Goal: Task Accomplishment & Management: Manage account settings

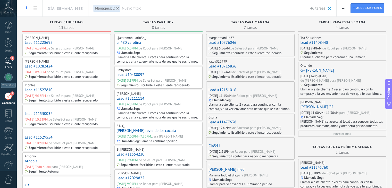
click at [10, 62] on div "9" at bounding box center [8, 60] width 8 height 7
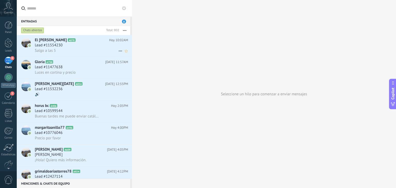
click at [70, 50] on div "Salgo a las 5" at bounding box center [81, 50] width 93 height 5
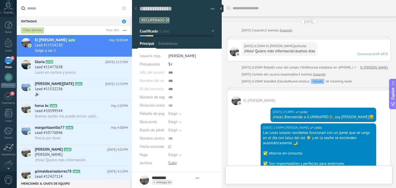
type textarea "**********"
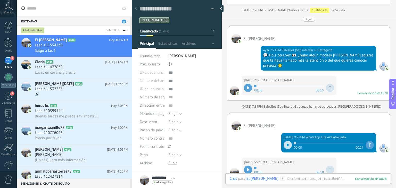
scroll to position [702, 0]
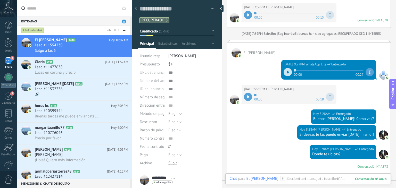
click at [248, 95] on icon at bounding box center [248, 96] width 2 height 3
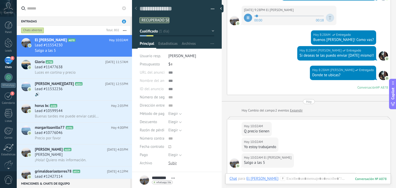
scroll to position [781, 0]
click at [296, 180] on div at bounding box center [308, 183] width 157 height 15
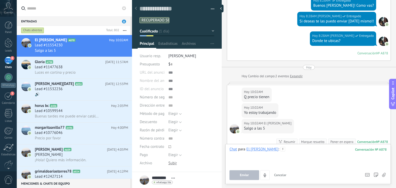
scroll to position [816, 0]
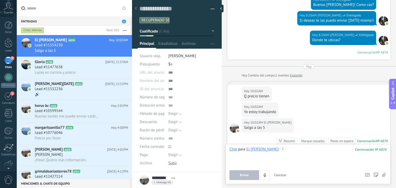
click at [291, 150] on div at bounding box center [308, 157] width 157 height 20
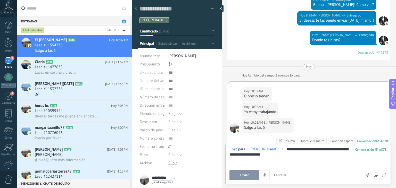
click at [246, 174] on span "Enviar" at bounding box center [244, 176] width 9 height 4
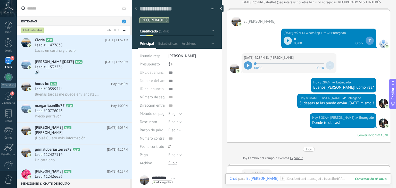
scroll to position [728, 0]
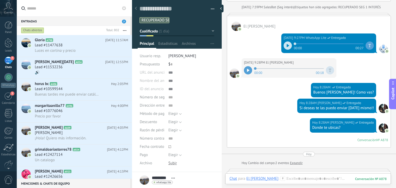
click at [287, 44] on icon at bounding box center [288, 45] width 3 height 3
click at [304, 43] on span at bounding box center [329, 44] width 70 height 4
click at [321, 42] on span at bounding box center [329, 44] width 70 height 4
click at [312, 43] on span at bounding box center [329, 44] width 70 height 4
click at [325, 43] on span at bounding box center [329, 44] width 70 height 4
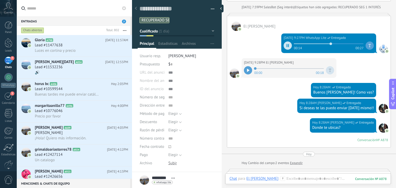
click at [337, 42] on span at bounding box center [329, 44] width 70 height 4
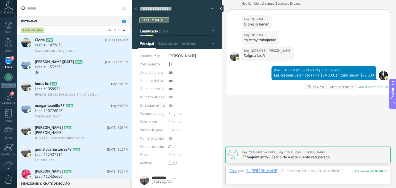
scroll to position [901, 0]
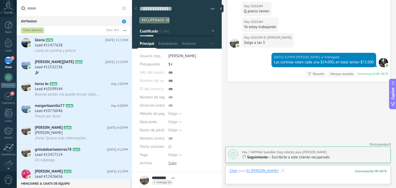
click at [280, 171] on div at bounding box center [308, 176] width 157 height 15
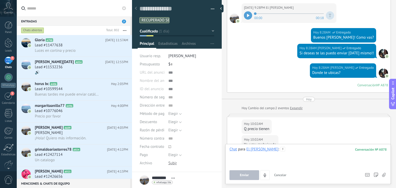
scroll to position [902, 0]
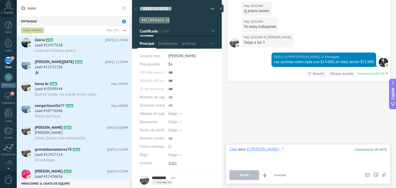
click at [285, 153] on div at bounding box center [308, 157] width 157 height 20
click at [334, 151] on div "**********" at bounding box center [308, 157] width 157 height 20
click at [351, 151] on div "**********" at bounding box center [308, 157] width 157 height 20
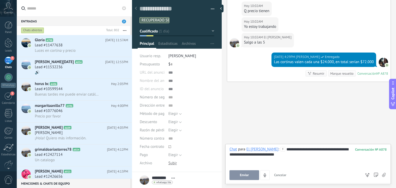
click at [246, 176] on span "Enviar" at bounding box center [244, 176] width 9 height 4
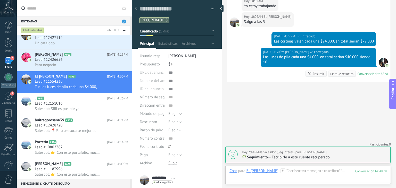
scroll to position [0, 0]
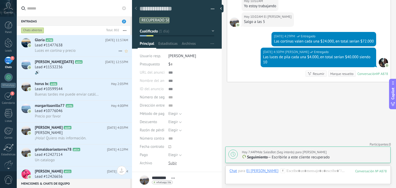
click at [93, 46] on div "Lead #11477638" at bounding box center [81, 45] width 93 height 5
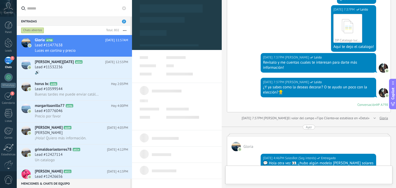
scroll to position [354, 0]
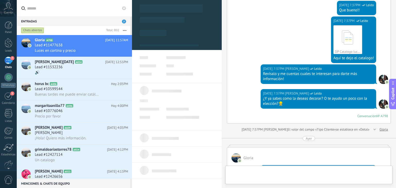
type textarea "**********"
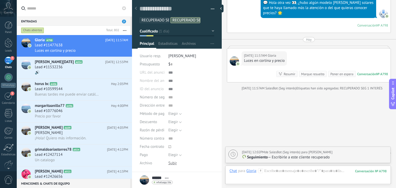
scroll to position [530, 0]
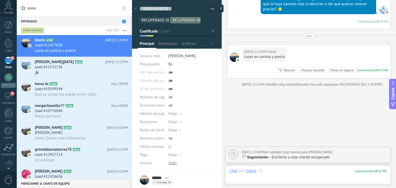
click at [296, 182] on div at bounding box center [308, 176] width 157 height 15
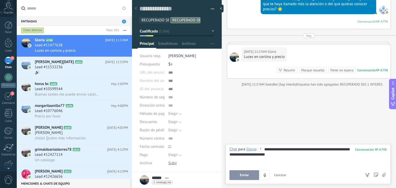
click at [252, 177] on button "Enviar" at bounding box center [245, 176] width 30 height 10
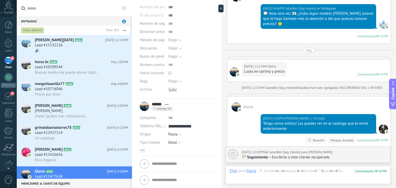
scroll to position [0, 0]
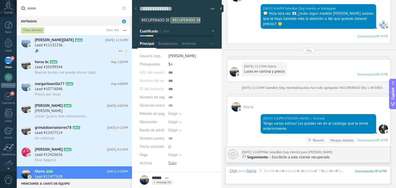
click at [85, 48] on div "Lead #11532236" at bounding box center [81, 45] width 93 height 5
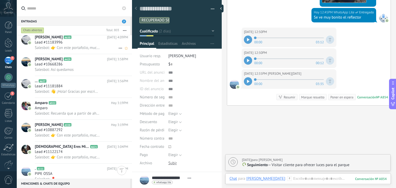
scroll to position [251, 0]
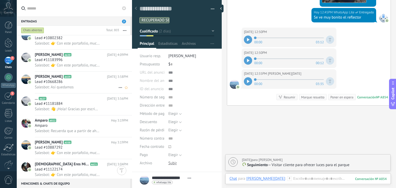
click at [67, 87] on span "Salesbot: Así quedamos" at bounding box center [54, 87] width 39 height 5
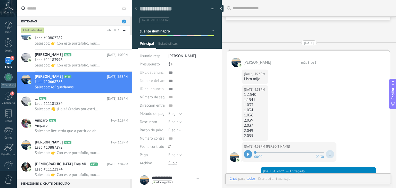
type textarea "**********"
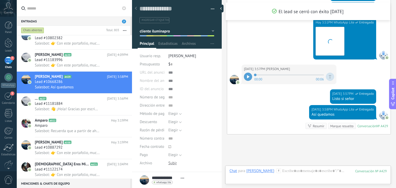
scroll to position [518, 0]
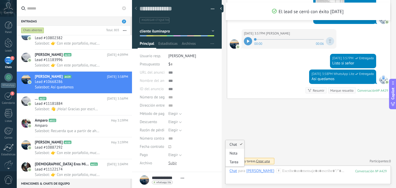
click at [232, 172] on div "Chat" at bounding box center [233, 171] width 7 height 5
click at [232, 162] on div "Tarea" at bounding box center [235, 162] width 18 height 9
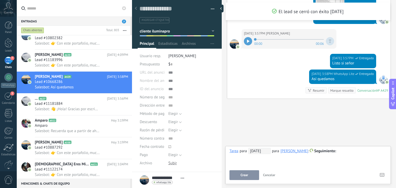
click at [317, 151] on span "Seguimiento" at bounding box center [325, 151] width 22 height 5
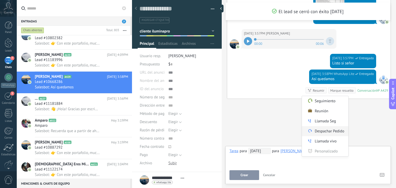
click at [324, 132] on label "Despachar Pedido" at bounding box center [325, 131] width 46 height 10
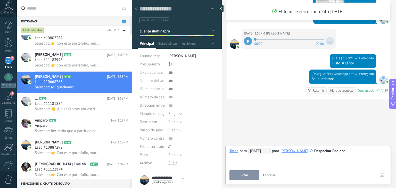
click at [261, 152] on span "[DATE]" at bounding box center [259, 151] width 22 height 6
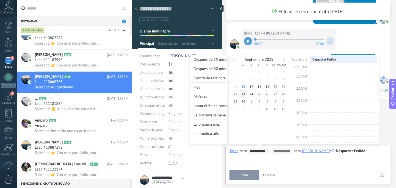
scroll to position [96, 0]
click at [237, 95] on span "22" at bounding box center [235, 94] width 8 height 7
type input "**********"
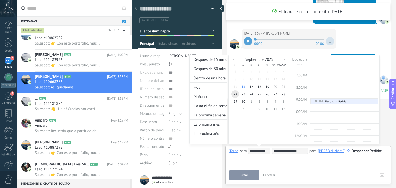
click at [384, 150] on div at bounding box center [198, 94] width 396 height 188
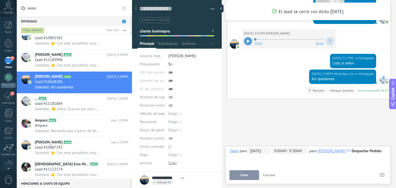
click at [385, 151] on div at bounding box center [308, 151] width 157 height 6
click at [244, 176] on span "Crear" at bounding box center [244, 176] width 7 height 4
click at [181, 33] on button "cliente iluminapro" at bounding box center [177, 31] width 75 height 9
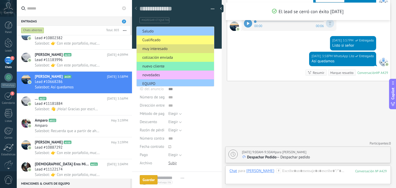
scroll to position [46, 0]
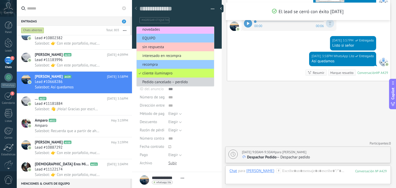
click at [183, 56] on span "interesado en recompra" at bounding box center [175, 55] width 76 height 5
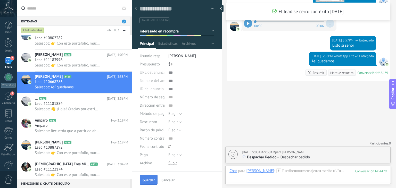
click at [151, 178] on button "Guardar" at bounding box center [149, 180] width 18 height 10
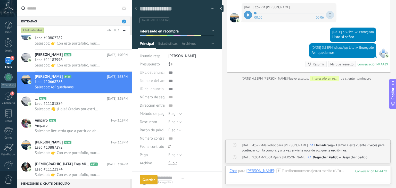
scroll to position [530, 0]
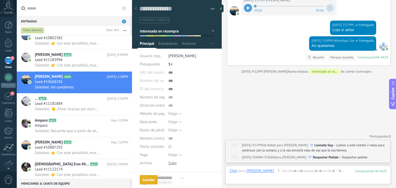
click at [169, 31] on span "interesado en recompra" at bounding box center [159, 31] width 39 height 5
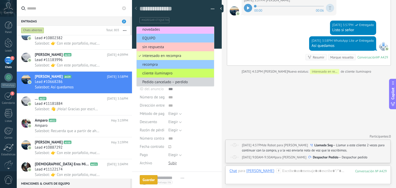
scroll to position [45, 0]
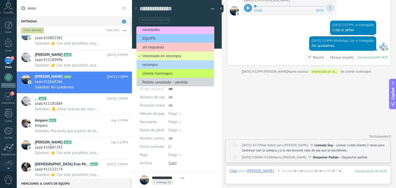
drag, startPoint x: 171, startPoint y: 72, endPoint x: 171, endPoint y: 62, distance: 10.3
click at [171, 62] on ul "Saludo Cualificado muy interesado cotización enviada nuevo cliente novedades EQ…" at bounding box center [175, 57] width 78 height 60
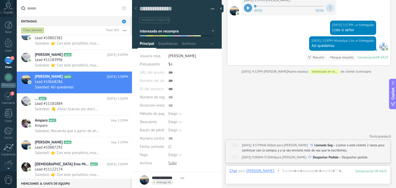
click at [173, 29] on span "interesado en recompra" at bounding box center [159, 31] width 39 height 5
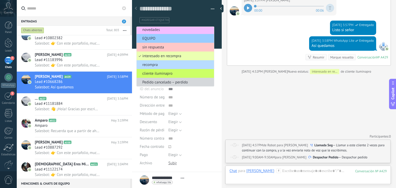
click at [172, 61] on li "recompra" at bounding box center [175, 64] width 77 height 9
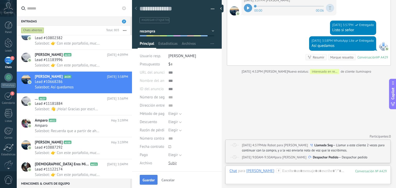
click at [148, 182] on span "Guardar" at bounding box center [149, 181] width 12 height 4
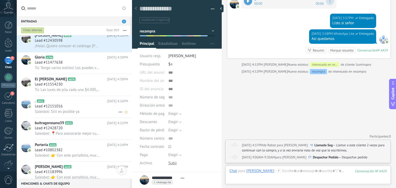
scroll to position [156, 0]
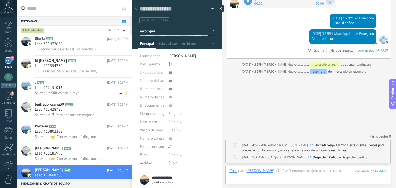
click at [73, 93] on span "Salesbot: Siiii es posible ya" at bounding box center [57, 93] width 45 height 5
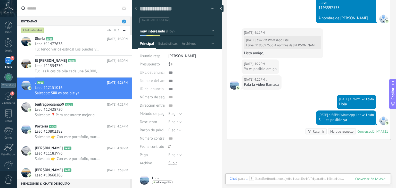
scroll to position [179, 0]
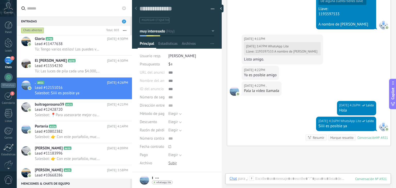
click at [173, 32] on button "muy interesado" at bounding box center [177, 31] width 75 height 9
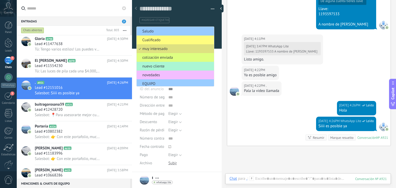
scroll to position [46, 0]
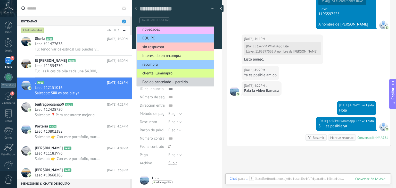
click at [169, 76] on li "cliente iluminapro" at bounding box center [175, 73] width 77 height 9
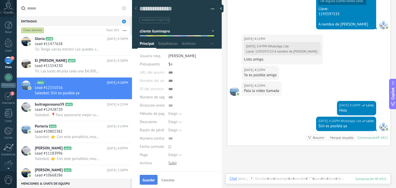
click at [151, 178] on button "Guardar" at bounding box center [149, 180] width 18 height 10
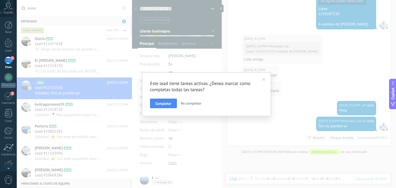
scroll to position [209, 0]
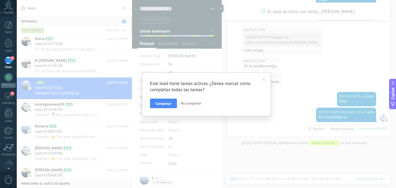
click at [195, 103] on span "No completar" at bounding box center [191, 103] width 21 height 5
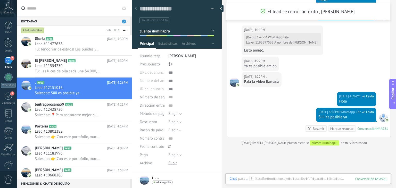
click at [168, 34] on button "cliente iluminapro" at bounding box center [177, 31] width 75 height 9
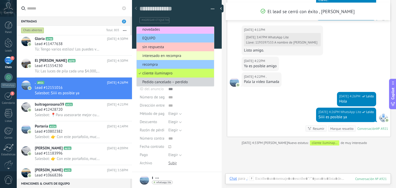
click at [170, 56] on span "interesado en recompra" at bounding box center [175, 55] width 76 height 5
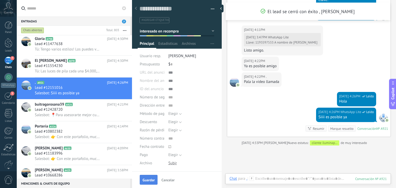
click at [150, 179] on span "Guardar" at bounding box center [149, 181] width 12 height 4
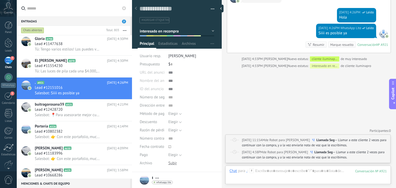
scroll to position [272, 0]
click at [288, 143] on div "Mañana 11:15AM de Robot para Tomas Echeverri" at bounding box center [276, 140] width 68 height 5
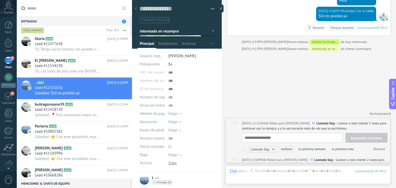
click at [376, 147] on button "Eliminar" at bounding box center [380, 149] width 16 height 8
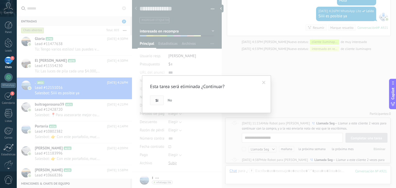
click at [160, 99] on button "Si" at bounding box center [157, 101] width 14 height 10
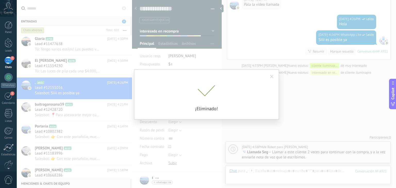
scroll to position [265, 0]
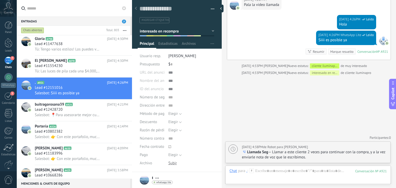
click at [360, 152] on p "Llamada Seg — Llamar a este cliente 2 veces para continuar con la compra, y a l…" at bounding box center [315, 155] width 146 height 10
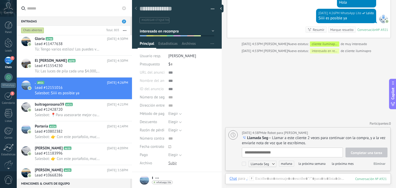
click at [380, 166] on span "Eliminar" at bounding box center [380, 164] width 12 height 4
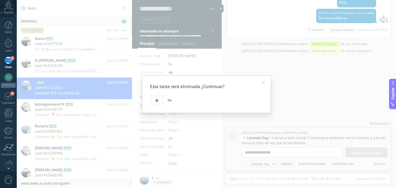
click at [152, 103] on button "Si" at bounding box center [157, 101] width 14 height 10
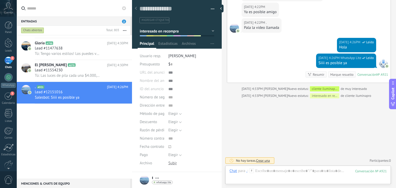
scroll to position [0, 0]
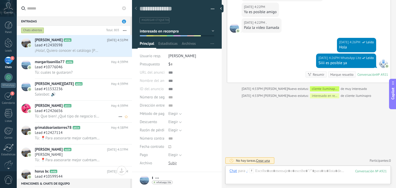
click at [73, 109] on icon at bounding box center [75, 105] width 5 height 5
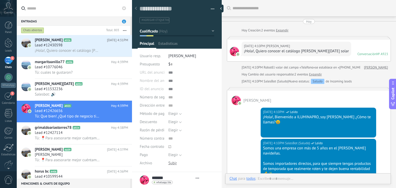
type textarea "**********"
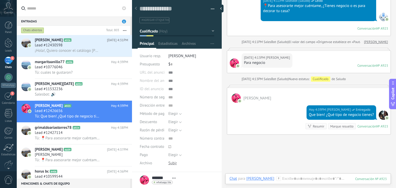
scroll to position [193, 0]
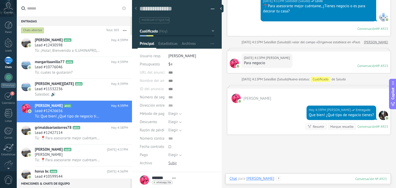
click at [287, 180] on div at bounding box center [308, 183] width 157 height 15
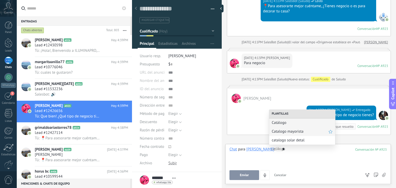
click at [287, 133] on span "Catalogo mayorista" at bounding box center [300, 131] width 57 height 5
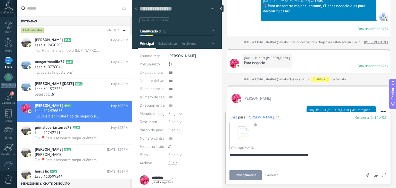
click at [242, 177] on span "Enviar plantilla" at bounding box center [246, 176] width 22 height 4
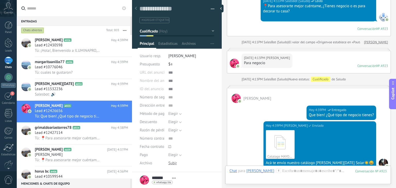
scroll to position [271, 0]
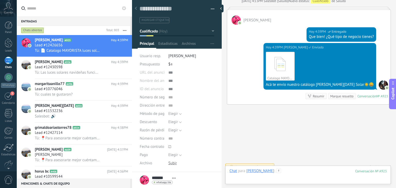
click at [288, 174] on div at bounding box center [308, 176] width 157 height 15
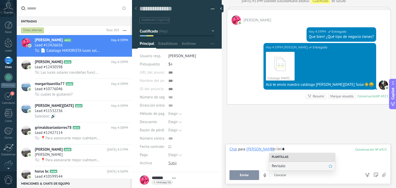
click at [286, 165] on span "Revísalo" at bounding box center [300, 166] width 57 height 5
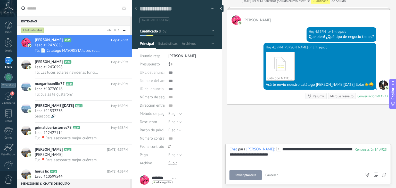
click at [247, 175] on span "Enviar plantilla" at bounding box center [246, 176] width 22 height 4
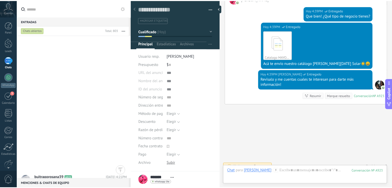
scroll to position [0, 0]
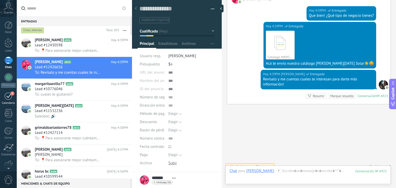
click at [10, 97] on div "3" at bounding box center [8, 96] width 8 height 8
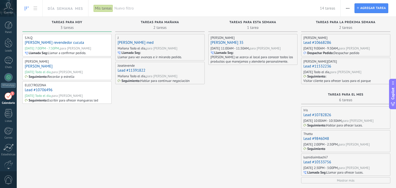
click at [118, 9] on span "Nuevo filtro" at bounding box center [217, 8] width 206 height 5
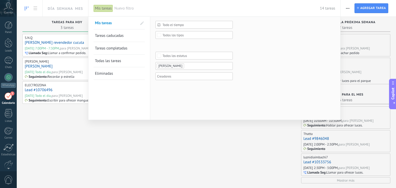
click at [187, 66] on ul "[PERSON_NAME]" at bounding box center [192, 66] width 72 height 6
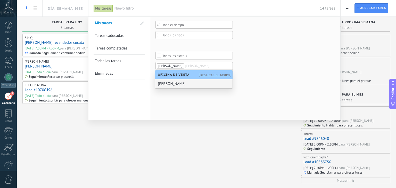
click at [173, 85] on div "[PERSON_NAME]" at bounding box center [193, 83] width 77 height 9
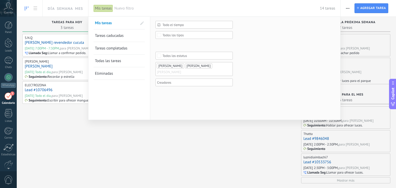
click at [183, 87] on div "Todo el tiempo Todo el tiempo [DATE] [DATE] Últimos ** 30 dias Esta semana La ú…" at bounding box center [194, 56] width 77 height 71
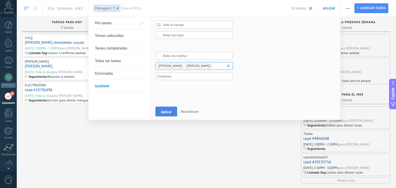
click at [163, 111] on span "Aplicar" at bounding box center [166, 112] width 11 height 4
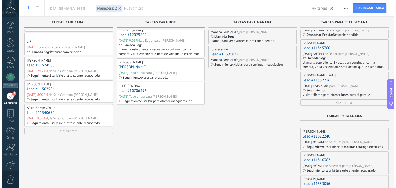
scroll to position [173, 0]
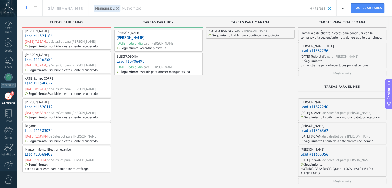
click at [45, 153] on link "Lead #10368402" at bounding box center [39, 154] width 28 height 5
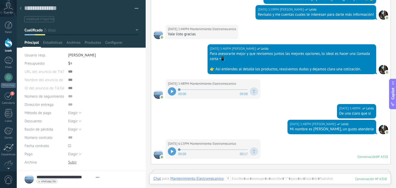
scroll to position [748, 0]
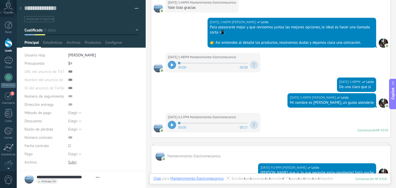
click at [178, 123] on span at bounding box center [213, 123] width 70 height 4
click at [174, 123] on div at bounding box center [172, 125] width 8 height 8
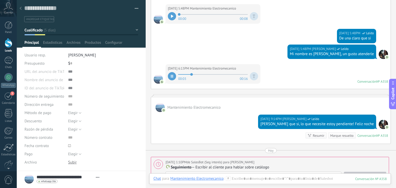
scroll to position [820, 0]
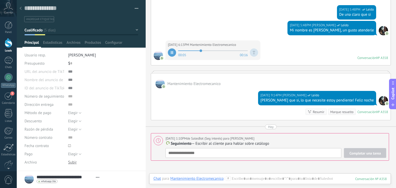
click at [367, 145] on div "Hoy 1:10PM de SalesBot (Seg interés) para Tomas Echeverri Seguimiento — Escribi…" at bounding box center [270, 147] width 238 height 28
type textarea "**********"
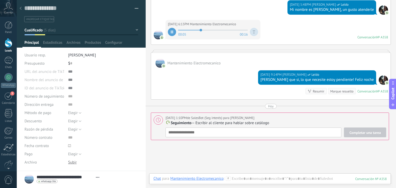
scroll to position [5, 0]
click at [214, 116] on div "Hoy 1:10PM de SalesBot (Seg interés) para Tomas Echeverri" at bounding box center [210, 118] width 89 height 5
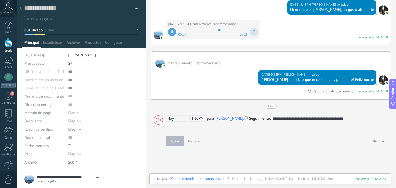
scroll to position [842, 0]
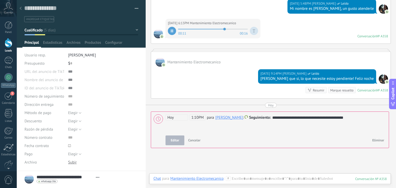
click at [183, 116] on span "Hoy" at bounding box center [177, 118] width 22 height 6
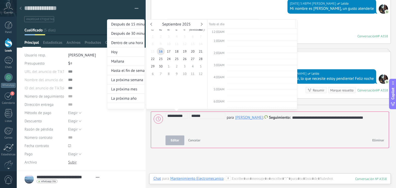
scroll to position [150, 0]
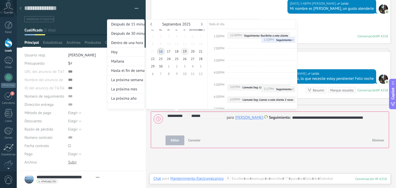
click at [184, 52] on span "19" at bounding box center [185, 51] width 8 height 7
type input "**********"
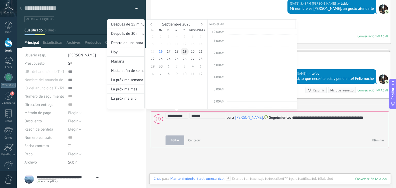
scroll to position [96, 0]
click at [236, 131] on div at bounding box center [198, 94] width 396 height 188
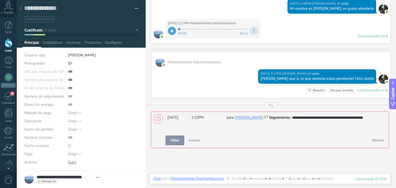
click at [179, 136] on button "Editar" at bounding box center [175, 141] width 19 height 10
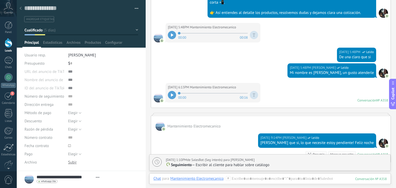
scroll to position [858, 0]
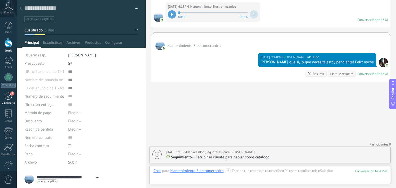
click at [10, 100] on div "3" at bounding box center [8, 96] width 8 height 8
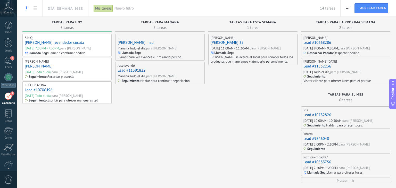
click at [59, 99] on p "Escribir para ofrecer mangueras led" at bounding box center [73, 100] width 51 height 4
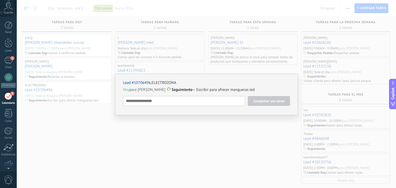
click at [220, 145] on div "Lead #10706496 , ELECTROZONA Hoy para Juan Felipe Ossa Seguimiento — Escribir p…" at bounding box center [206, 94] width 379 height 188
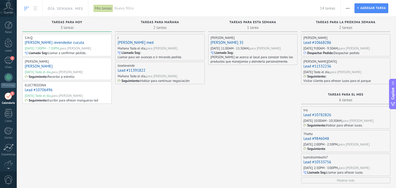
click at [48, 93] on div "ELECTROZONA Lead #10706496 Hoy Todo el día, para Juan Felipe Ossa Seguimiento :…" at bounding box center [66, 93] width 89 height 22
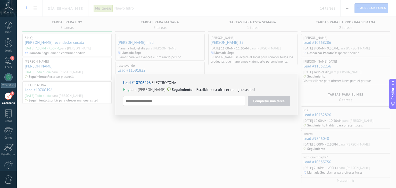
click at [62, 120] on div "Lead #10706496 , ELECTROZONA Hoy para Juan Felipe Ossa Seguimiento — Escribir p…" at bounding box center [206, 94] width 379 height 188
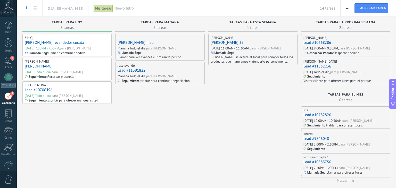
click at [44, 90] on link "Lead #10706496" at bounding box center [39, 90] width 28 height 5
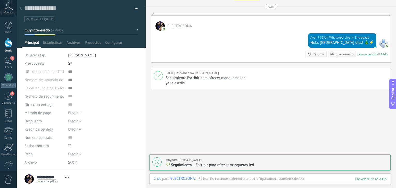
scroll to position [639, 0]
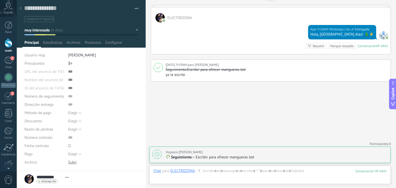
click at [184, 154] on div "Hoy para Juan Felipe Ossa" at bounding box center [184, 152] width 37 height 5
type textarea "**********"
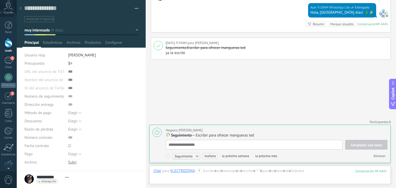
click at [185, 134] on span "Seguimiento" at bounding box center [181, 135] width 21 height 5
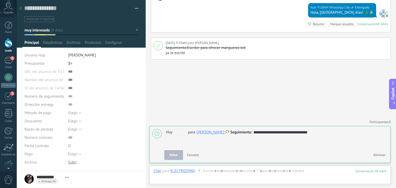
scroll to position [660, 0]
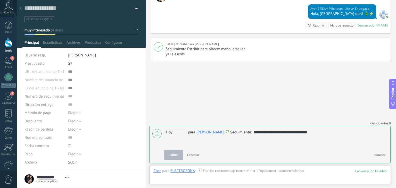
click at [171, 133] on span "Hoy" at bounding box center [175, 132] width 22 height 6
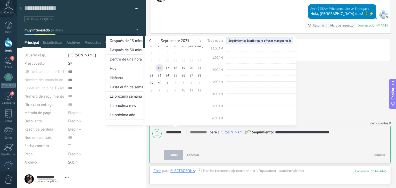
scroll to position [96, 0]
click at [185, 69] on span "19" at bounding box center [184, 67] width 8 height 7
type input "**********"
click at [218, 145] on div at bounding box center [198, 94] width 396 height 188
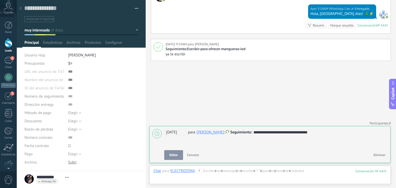
click at [177, 156] on span "Editar" at bounding box center [173, 155] width 9 height 4
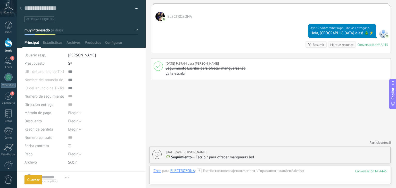
scroll to position [639, 0]
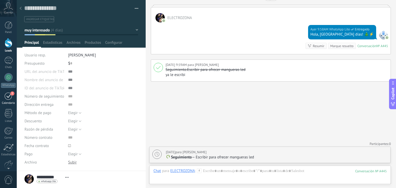
click at [7, 94] on div "2" at bounding box center [8, 96] width 8 height 8
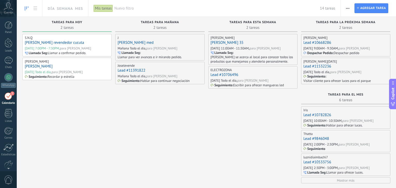
click at [41, 65] on link "HENRY BOGOTA" at bounding box center [39, 66] width 28 height 5
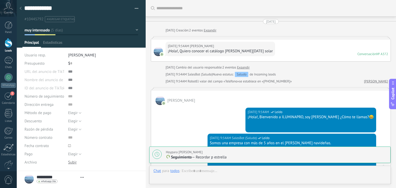
type textarea "**********"
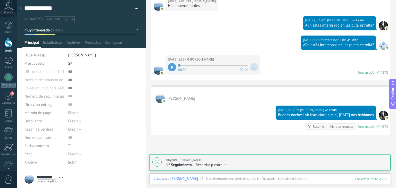
scroll to position [577, 0]
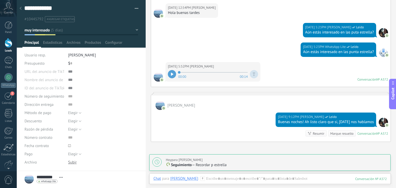
click at [174, 75] on div at bounding box center [172, 74] width 8 height 8
click at [222, 178] on div at bounding box center [269, 183] width 233 height 15
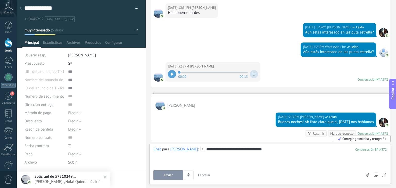
click at [169, 175] on span "Enviar" at bounding box center [168, 176] width 9 height 4
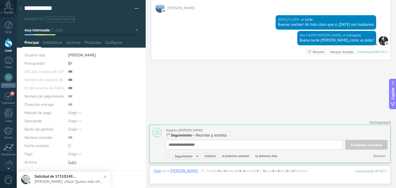
scroll to position [5, 0]
type textarea "*"
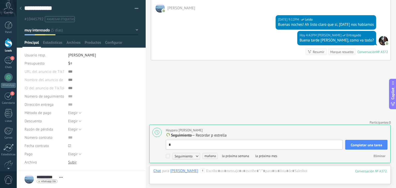
type textarea "**"
type textarea "****"
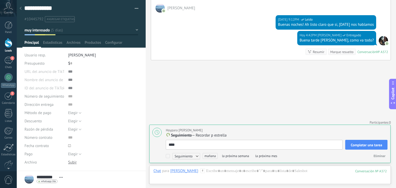
type textarea "*****"
type textarea "*******"
type textarea "********"
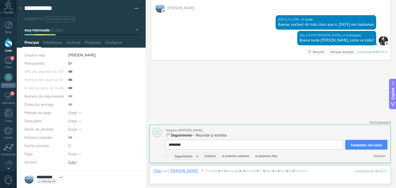
type textarea "*********"
type textarea "**********"
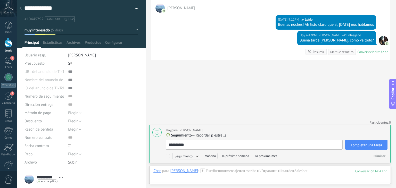
type textarea "**********"
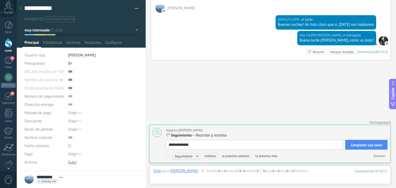
type textarea "**********"
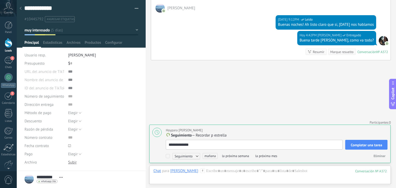
type textarea "**********"
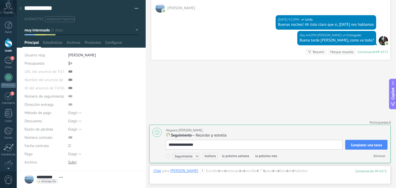
type textarea "**********"
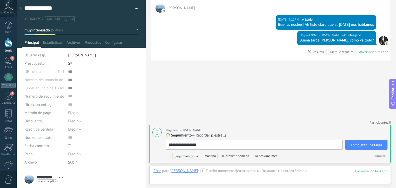
type textarea "**********"
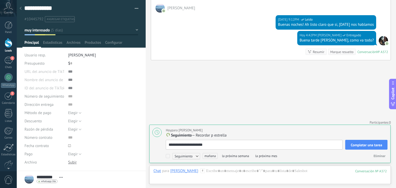
type textarea "**********"
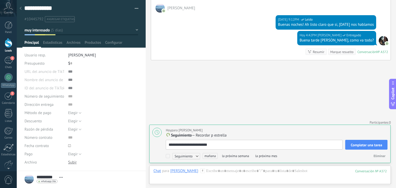
type textarea "**********"
click at [364, 140] on div "**********" at bounding box center [277, 145] width 222 height 10
click at [364, 144] on span "Completar una tarea" at bounding box center [366, 145] width 31 height 4
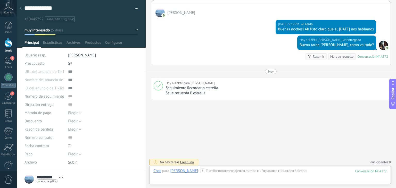
drag, startPoint x: 7, startPoint y: 98, endPoint x: 26, endPoint y: 95, distance: 18.5
click at [7, 98] on div "1" at bounding box center [8, 96] width 8 height 8
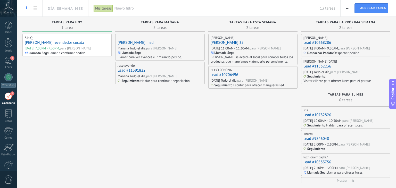
click at [58, 42] on link "Saul revendedor cucuta" at bounding box center [54, 42] width 59 height 5
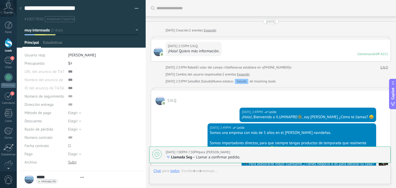
type textarea "**********"
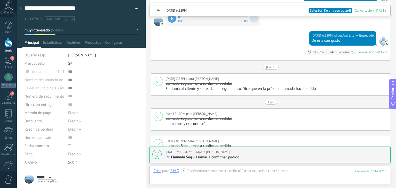
scroll to position [1100, 0]
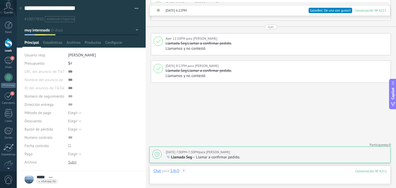
click at [249, 170] on div at bounding box center [269, 176] width 233 height 15
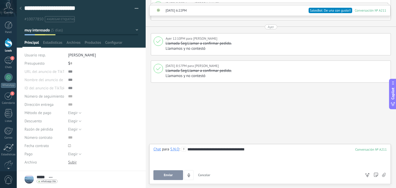
click at [167, 172] on button "Enviar" at bounding box center [168, 176] width 30 height 10
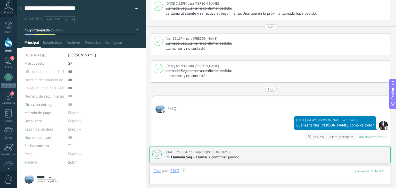
click at [231, 172] on div at bounding box center [269, 176] width 233 height 15
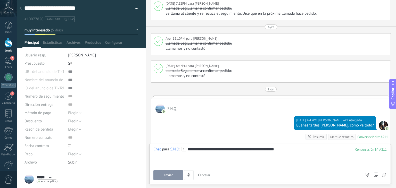
click at [168, 176] on span "Enviar" at bounding box center [168, 176] width 9 height 4
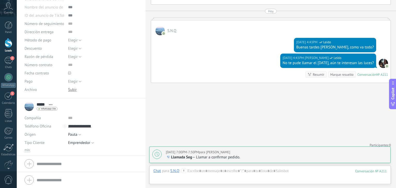
scroll to position [0, 0]
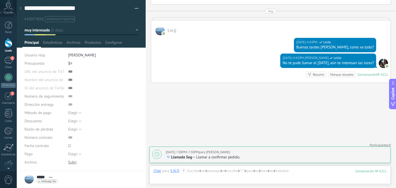
drag, startPoint x: 11, startPoint y: 98, endPoint x: 54, endPoint y: 88, distance: 44.7
click at [11, 98] on div "1" at bounding box center [8, 96] width 8 height 8
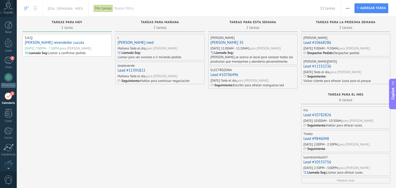
click at [59, 44] on link "Saul revendedor cucuta" at bounding box center [54, 42] width 59 height 5
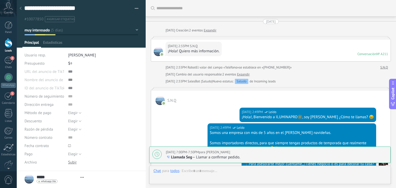
type textarea "**********"
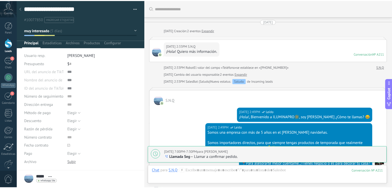
scroll to position [1178, 0]
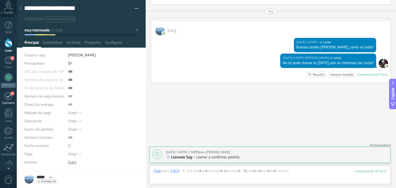
click at [10, 102] on div "Calendario" at bounding box center [8, 103] width 15 height 3
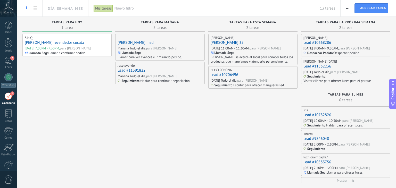
click at [116, 6] on span "Nuevo filtro" at bounding box center [217, 8] width 206 height 5
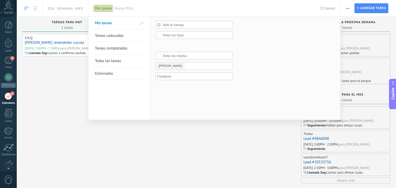
click at [187, 67] on ul "[PERSON_NAME]" at bounding box center [192, 66] width 72 height 6
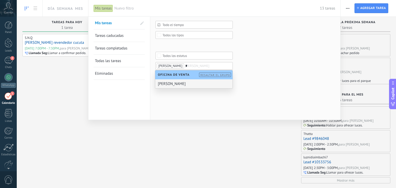
type input "*"
click at [181, 83] on div "[PERSON_NAME]" at bounding box center [193, 83] width 77 height 9
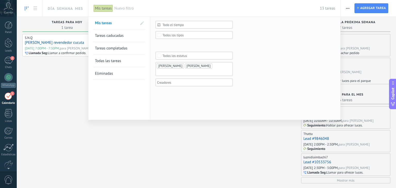
click at [165, 93] on div "Todo el tiempo Todo el tiempo Hoy Ayer Últimos ** 30 dias Esta semana La última…" at bounding box center [245, 68] width 190 height 103
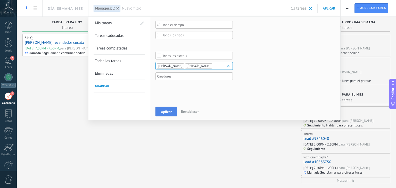
click at [163, 112] on span "Aplicar" at bounding box center [166, 112] width 11 height 4
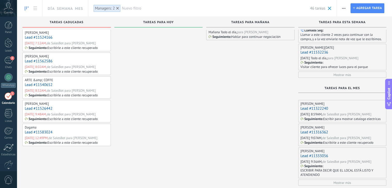
scroll to position [173, 0]
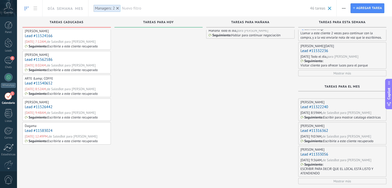
click at [43, 131] on link "Lead #11583024" at bounding box center [39, 130] width 28 height 5
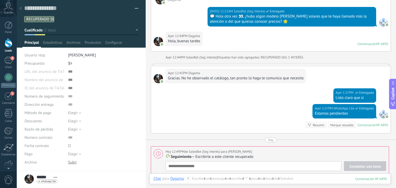
scroll to position [408, 0]
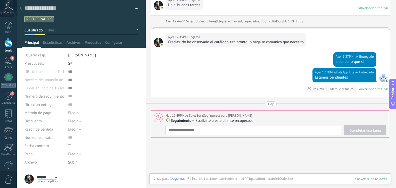
click at [228, 115] on div "Hoy 12:49PM de SalesBot (Seg interés) para Tomas Echeverri" at bounding box center [209, 115] width 87 height 5
type textarea "**********"
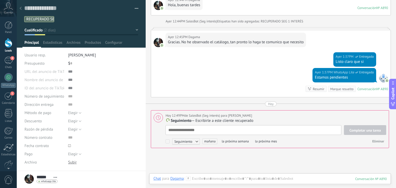
scroll to position [5, 0]
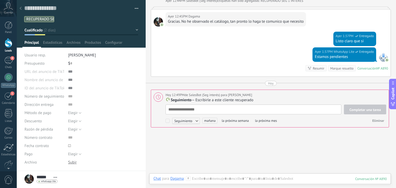
click at [186, 98] on span "Seguimiento" at bounding box center [181, 100] width 21 height 5
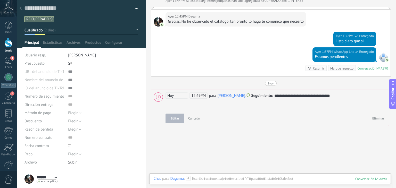
click at [180, 95] on span "Hoy" at bounding box center [177, 96] width 22 height 6
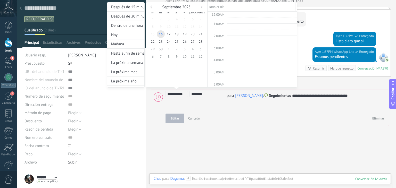
scroll to position [138, 0]
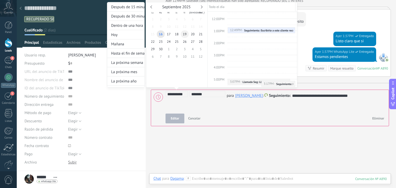
click at [186, 35] on span "19" at bounding box center [185, 33] width 8 height 7
type input "**********"
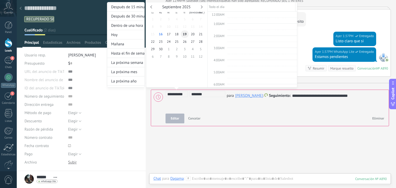
scroll to position [96, 0]
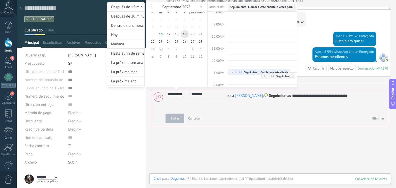
click at [227, 125] on div at bounding box center [198, 94] width 396 height 188
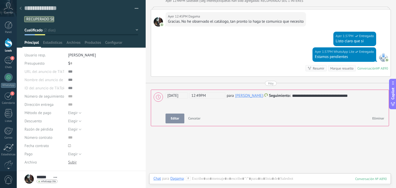
click at [176, 114] on button "Editar" at bounding box center [175, 119] width 19 height 10
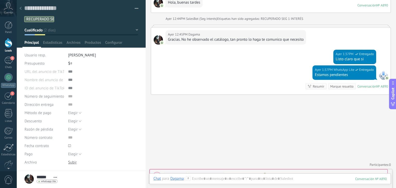
scroll to position [492, 0]
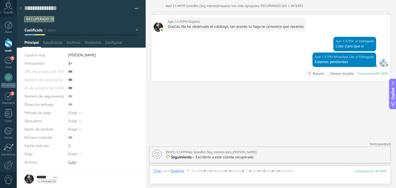
click at [22, 7] on div at bounding box center [20, 9] width 7 height 10
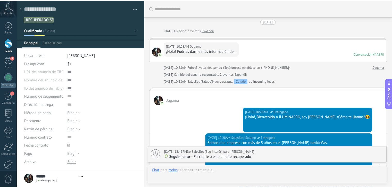
scroll to position [7, 0]
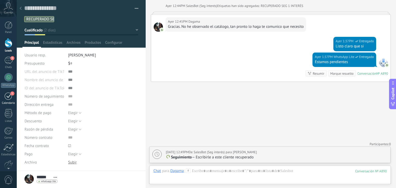
click at [11, 92] on span "1" at bounding box center [12, 94] width 4 height 4
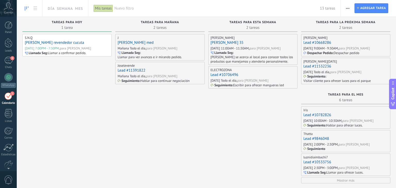
click at [125, 8] on span "Nuevo filtro" at bounding box center [217, 8] width 206 height 5
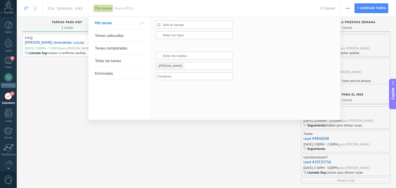
click at [189, 64] on ul "[PERSON_NAME]" at bounding box center [192, 66] width 72 height 6
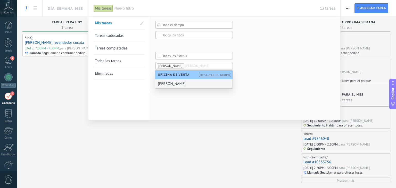
click at [179, 81] on div "[PERSON_NAME]" at bounding box center [193, 83] width 77 height 9
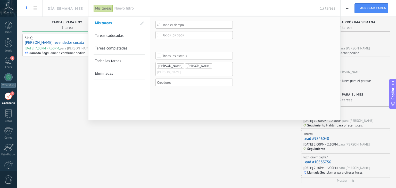
click at [169, 91] on div "Todo el tiempo Todo el tiempo [DATE] [DATE] Últimos ** 30 dias Esta semana La ú…" at bounding box center [194, 56] width 77 height 71
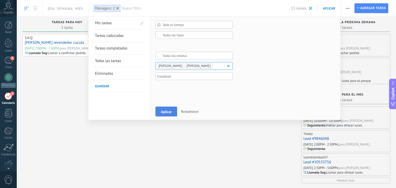
click at [163, 111] on span "Aplicar" at bounding box center [166, 112] width 11 height 4
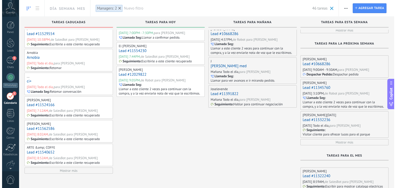
scroll to position [173, 0]
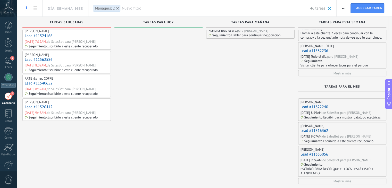
click at [47, 82] on link "Lead #11540652" at bounding box center [39, 83] width 28 height 5
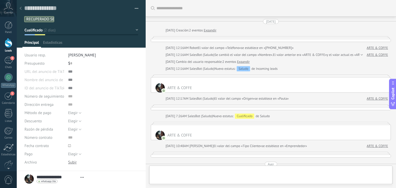
type textarea "**********"
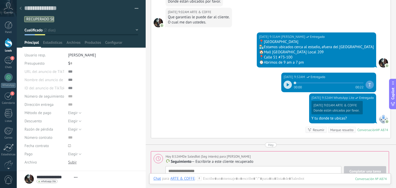
scroll to position [834, 0]
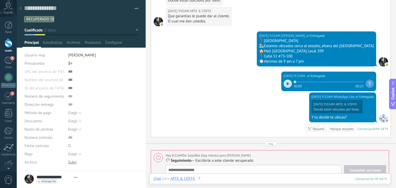
click at [241, 177] on div at bounding box center [269, 183] width 233 height 15
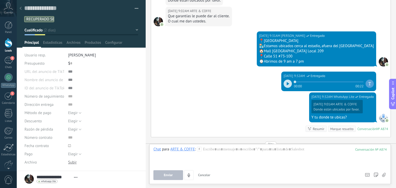
click at [205, 175] on span "Cancelar" at bounding box center [204, 175] width 12 height 4
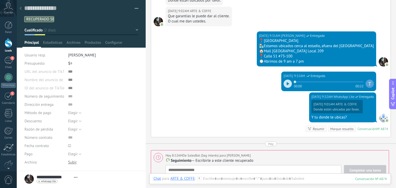
click at [173, 158] on span "Seguimiento" at bounding box center [181, 160] width 21 height 5
type textarea "**********"
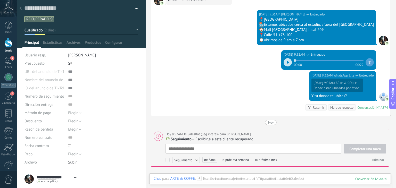
click at [194, 137] on p "Seguimiento — Escribirle a este cliente recuperado" at bounding box center [276, 139] width 221 height 5
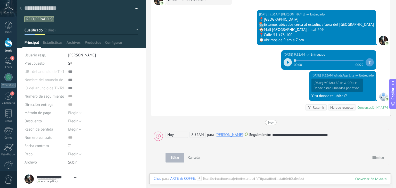
scroll to position [856, 0]
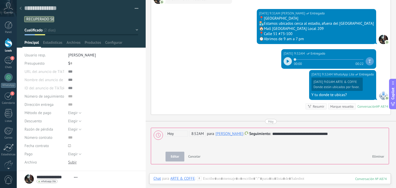
click at [172, 131] on span "Hoy" at bounding box center [177, 134] width 22 height 6
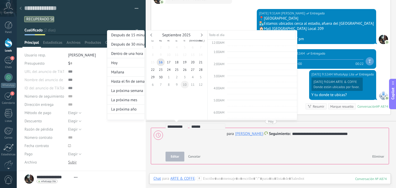
scroll to position [90, 0]
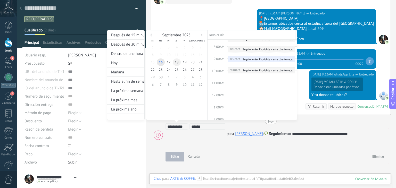
click at [178, 63] on span "18" at bounding box center [177, 62] width 8 height 7
type input "**********"
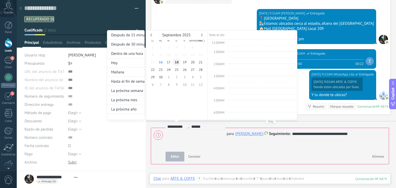
scroll to position [96, 0]
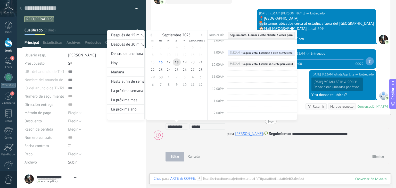
click at [260, 181] on div at bounding box center [198, 94] width 396 height 188
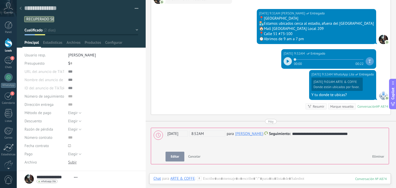
click at [174, 155] on span "Editar" at bounding box center [175, 157] width 9 height 4
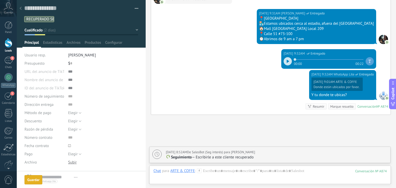
scroll to position [884, 0]
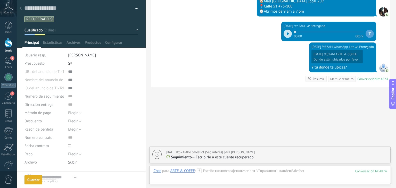
click at [22, 8] on div at bounding box center [20, 9] width 7 height 10
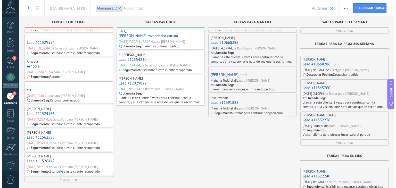
scroll to position [164, 0]
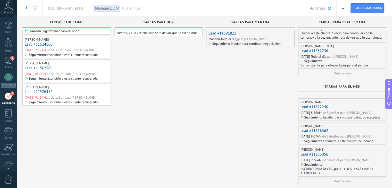
click at [37, 91] on link "Lead #11526442" at bounding box center [39, 92] width 28 height 5
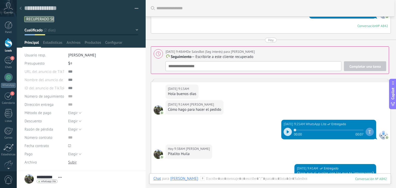
scroll to position [804, 0]
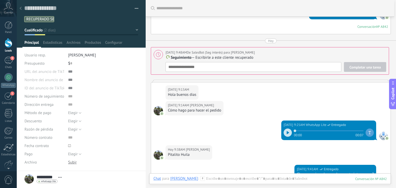
click at [309, 57] on p "Seguimiento — Escribirle a este cliente recuperado" at bounding box center [276, 57] width 221 height 5
type textarea "**********"
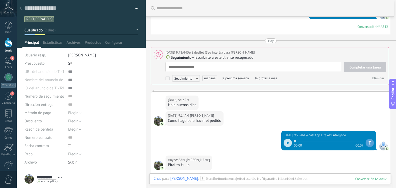
scroll to position [5, 0]
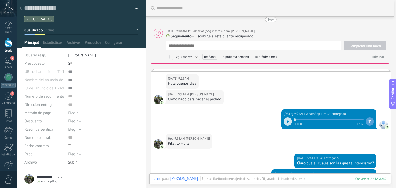
click at [378, 53] on button "Eliminar" at bounding box center [378, 57] width 16 height 8
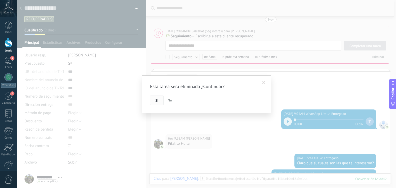
click at [158, 99] on span "Si" at bounding box center [157, 101] width 3 height 4
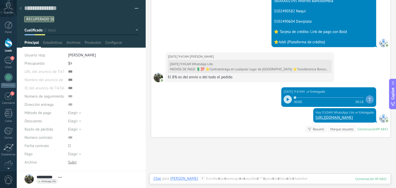
scroll to position [995, 0]
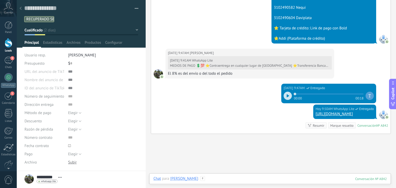
click at [232, 180] on div at bounding box center [269, 183] width 233 height 15
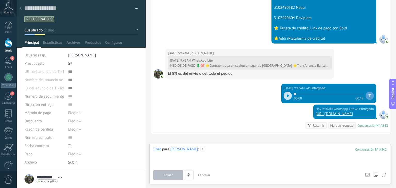
click at [217, 149] on div at bounding box center [269, 157] width 233 height 20
click at [207, 175] on span "Cancelar" at bounding box center [204, 175] width 12 height 4
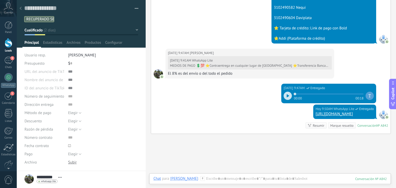
click at [158, 178] on div "Chat" at bounding box center [156, 178] width 7 height 5
click at [160, 170] on div "Tarea" at bounding box center [159, 170] width 18 height 9
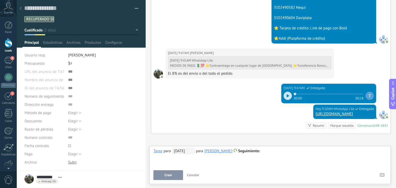
click at [182, 149] on span "[DATE]" at bounding box center [183, 151] width 22 height 6
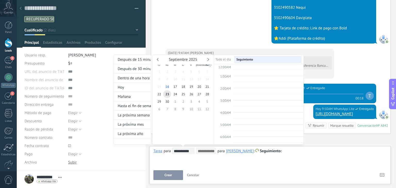
scroll to position [96, 0]
click at [175, 86] on span "17" at bounding box center [175, 86] width 8 height 7
type input "**********"
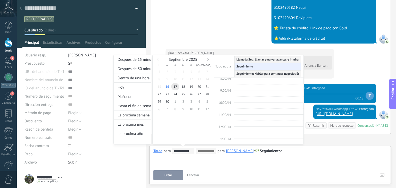
click at [282, 155] on div at bounding box center [198, 94] width 396 height 188
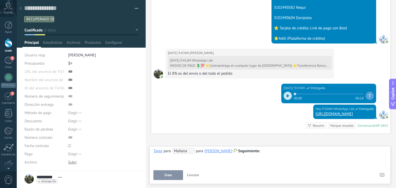
click at [273, 156] on div "**********" at bounding box center [269, 157] width 233 height 19
click at [165, 177] on span "Crear" at bounding box center [168, 176] width 7 height 4
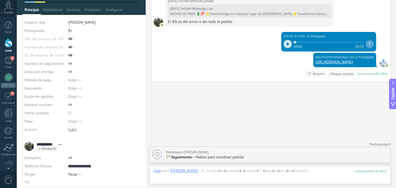
scroll to position [0, 0]
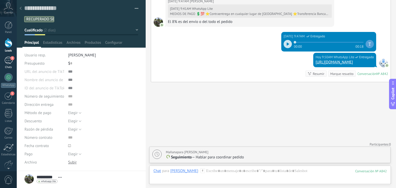
click at [4, 62] on div "5" at bounding box center [8, 60] width 8 height 7
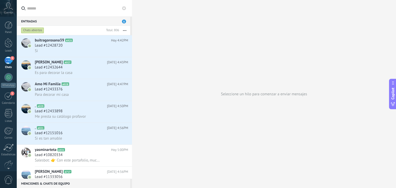
scroll to position [38, 0]
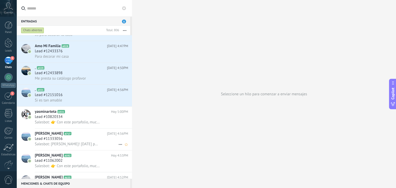
click at [67, 144] on span "Salesbot: [PERSON_NAME]! [DATE] puedes recibir tipo 11am ?" at bounding box center [67, 144] width 65 height 5
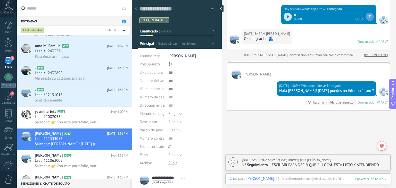
scroll to position [66, 0]
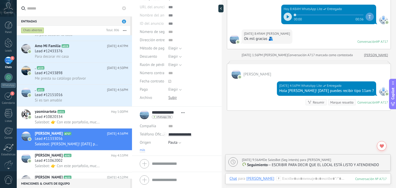
click at [143, 151] on span "más" at bounding box center [142, 150] width 5 height 4
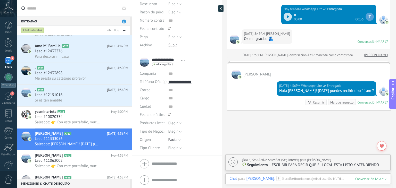
click at [173, 147] on span "Elegir" at bounding box center [173, 148] width 10 height 5
click at [176, 175] on span "Detal" at bounding box center [186, 174] width 47 height 5
click at [144, 182] on span "Guardar" at bounding box center [149, 181] width 12 height 4
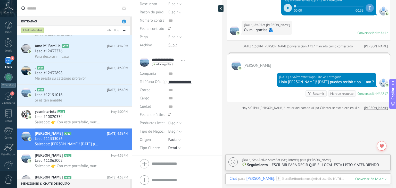
scroll to position [0, 0]
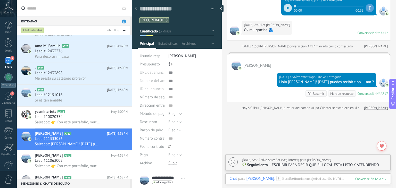
click at [167, 33] on button "Cualificado" at bounding box center [177, 31] width 75 height 9
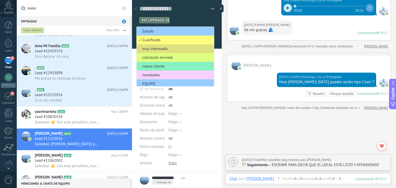
scroll to position [46, 0]
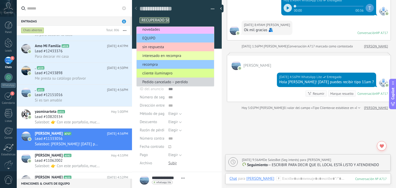
click at [168, 71] on span "cliente iluminapro" at bounding box center [175, 73] width 76 height 5
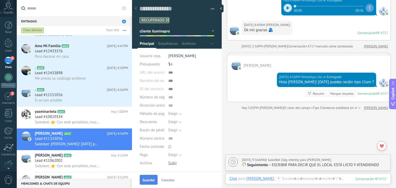
click at [150, 179] on span "Guardar" at bounding box center [149, 181] width 12 height 4
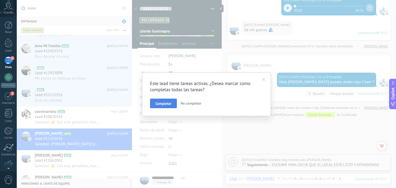
scroll to position [601, 0]
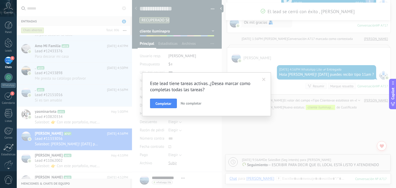
click at [191, 104] on span "No completar" at bounding box center [191, 103] width 21 height 5
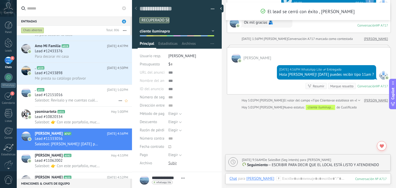
click at [76, 105] on div ". A921 Hoy 5:02PM Lead #12151016 Salesbot: Revísalo y me cuentas cuáles te gust…" at bounding box center [83, 96] width 97 height 22
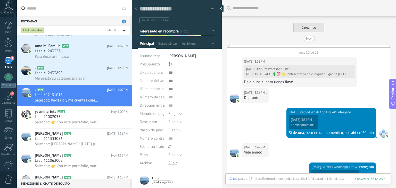
scroll to position [507, 0]
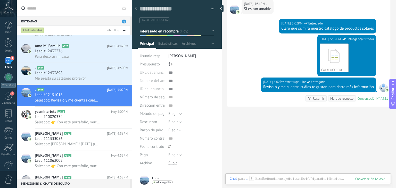
click at [191, 32] on button "interesado en recompra" at bounding box center [177, 31] width 75 height 9
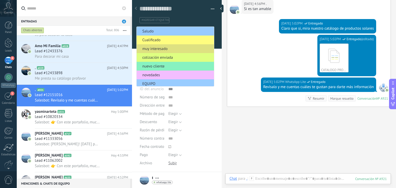
scroll to position [45, 0]
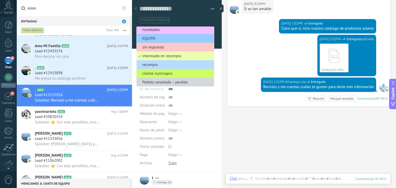
click at [171, 66] on span "recompra" at bounding box center [175, 64] width 76 height 5
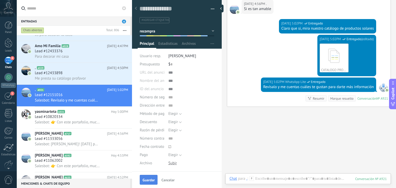
click at [150, 182] on span "Guardar" at bounding box center [149, 181] width 12 height 4
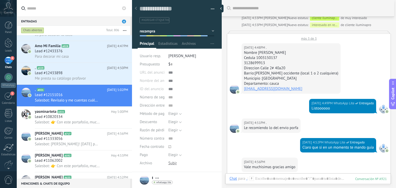
scroll to position [317, 0]
click at [181, 6] on textarea at bounding box center [174, 9] width 68 height 8
type textarea "*"
type textarea "**"
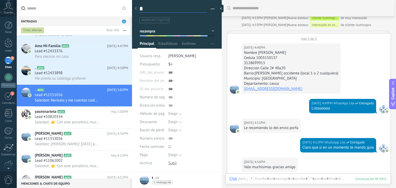
type textarea "**"
type textarea "*"
type textarea "**"
type textarea "***"
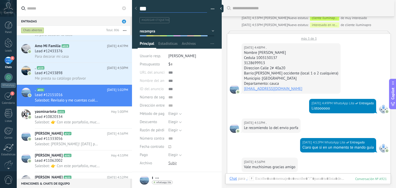
type textarea "****"
type textarea "***"
type textarea "**"
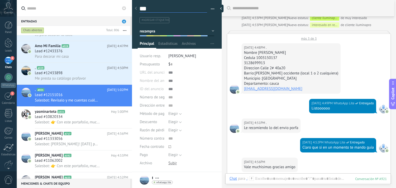
type textarea "**"
type textarea "*"
type textarea "**"
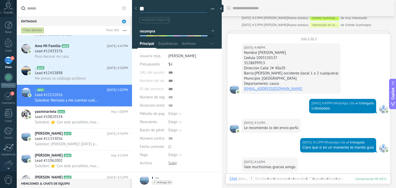
type textarea "*"
type textarea "**"
type textarea "***"
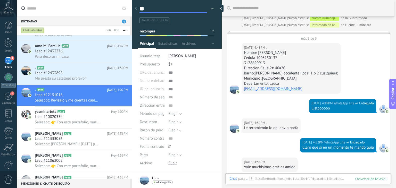
type textarea "***"
type textarea "****"
type textarea "*****"
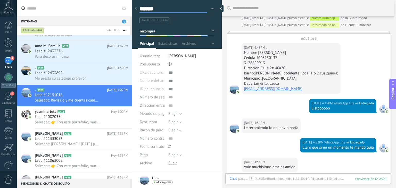
type textarea "*******"
type textarea "********"
type textarea "*********"
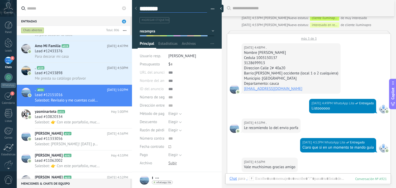
type textarea "*********"
type textarea "**********"
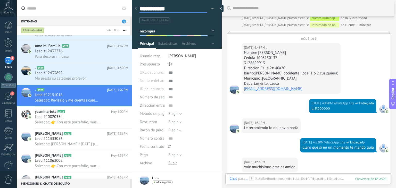
type textarea "**********"
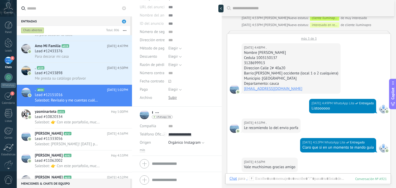
scroll to position [0, 0]
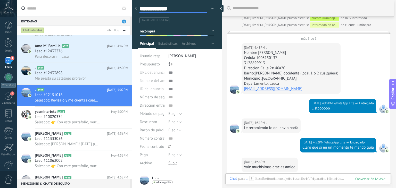
type textarea "**********"
click at [248, 112] on div "Hoy 4:49PM WhatsApp Lite Entregado Listoooooo" at bounding box center [309, 109] width 164 height 20
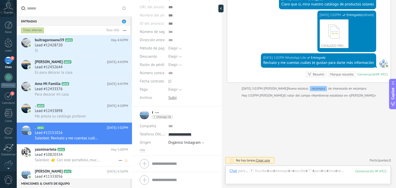
click at [63, 155] on h3 "Lead #10820334" at bounding box center [50, 154] width 30 height 5
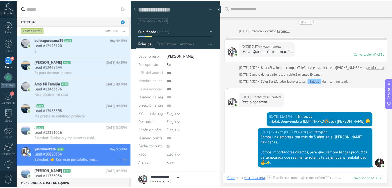
scroll to position [731, 0]
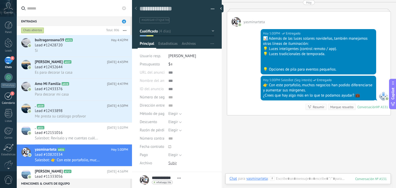
click at [9, 98] on div "1" at bounding box center [8, 96] width 8 height 8
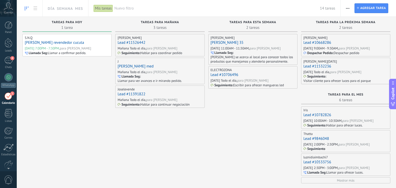
click at [122, 9] on span "Nuevo filtro" at bounding box center [217, 8] width 206 height 5
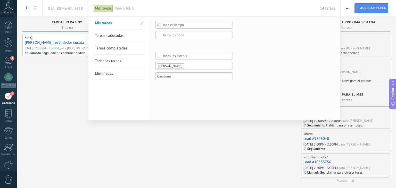
click at [59, 78] on div at bounding box center [198, 94] width 396 height 188
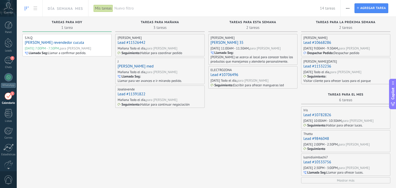
click at [118, 10] on span "Nuevo filtro" at bounding box center [217, 8] width 206 height 5
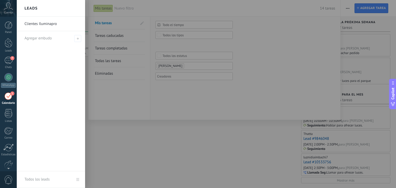
click at [152, 74] on div at bounding box center [215, 94] width 396 height 188
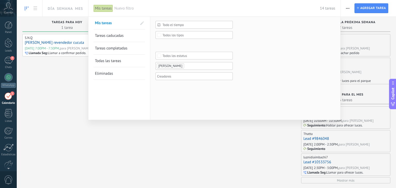
click at [197, 68] on ul "[PERSON_NAME]" at bounding box center [192, 66] width 72 height 6
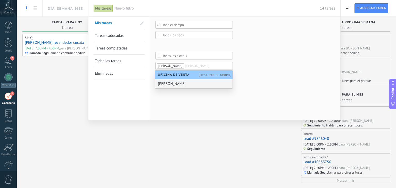
click at [179, 85] on div "[PERSON_NAME]" at bounding box center [193, 83] width 77 height 9
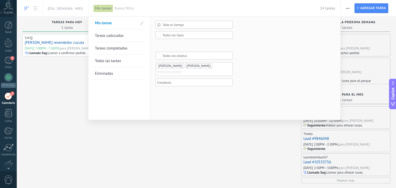
click at [173, 103] on div "Todo el tiempo Todo el tiempo Hoy Ayer Últimos ** 30 dias Esta semana La última…" at bounding box center [245, 68] width 190 height 103
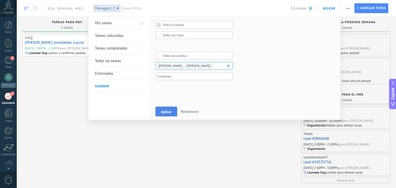
click at [163, 109] on button "Aplicar" at bounding box center [167, 112] width 22 height 10
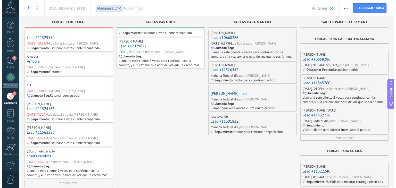
scroll to position [164, 0]
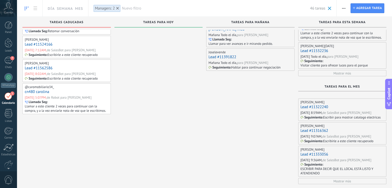
click at [41, 92] on link "cn480 carolina" at bounding box center [37, 92] width 25 height 5
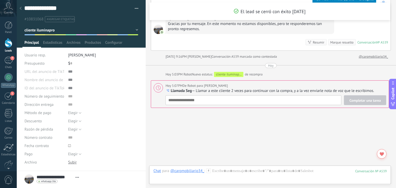
scroll to position [1672, 0]
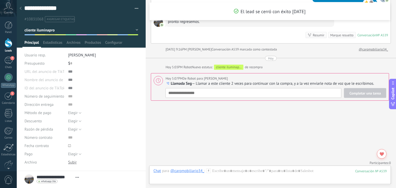
click at [313, 83] on p "Llamada Seg — Llamar a este cliente 2 veces para continuar con la compra, y a l…" at bounding box center [276, 83] width 221 height 5
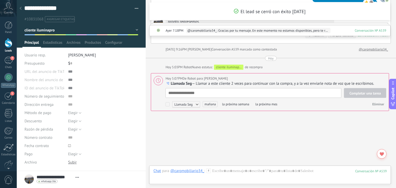
scroll to position [5, 0]
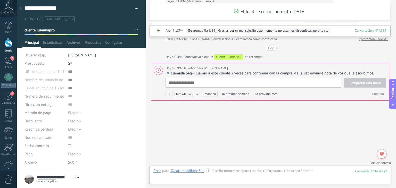
click at [374, 92] on span "Eliminar" at bounding box center [378, 94] width 12 height 4
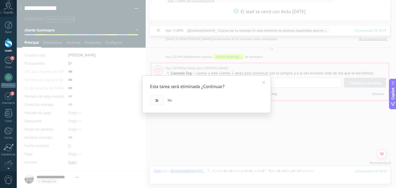
click at [157, 102] on span "Si" at bounding box center [157, 101] width 3 height 4
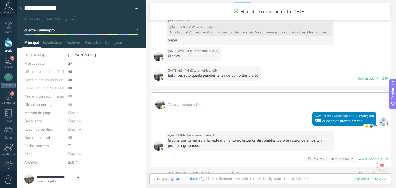
scroll to position [1641, 0]
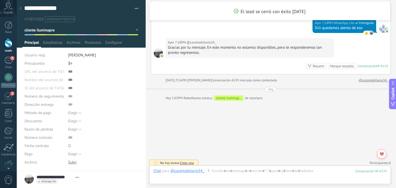
click at [21, 9] on use at bounding box center [21, 8] width 2 height 3
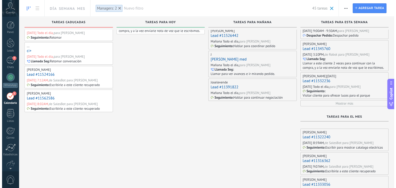
scroll to position [164, 0]
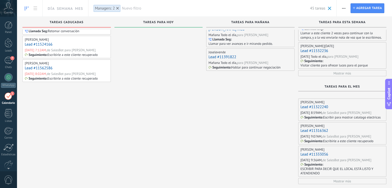
click at [48, 67] on link "Lead #11562586" at bounding box center [39, 68] width 28 height 5
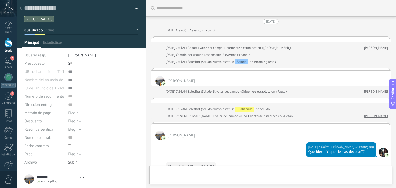
type textarea "**********"
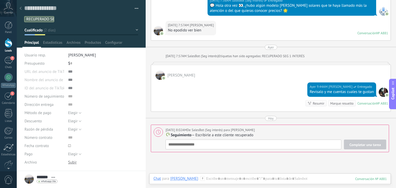
scroll to position [497, 0]
click at [233, 184] on div at bounding box center [270, 185] width 242 height 5
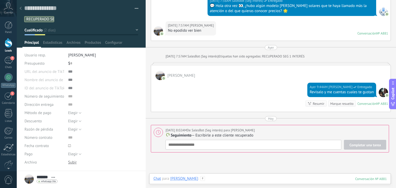
click at [233, 181] on div at bounding box center [269, 183] width 233 height 15
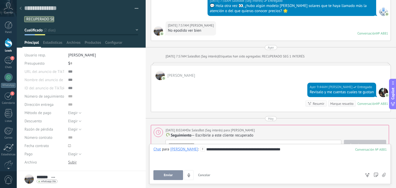
click at [176, 175] on button "Enviar" at bounding box center [168, 176] width 30 height 10
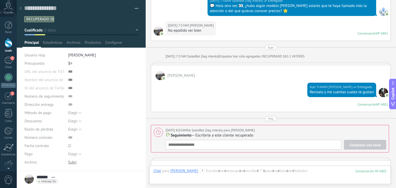
scroll to position [550, 0]
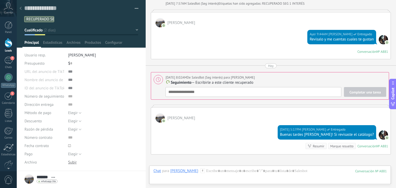
click at [197, 89] on div "Completar una tarea Seguimiento Seguimiento Reunión Llamada Seg Despachar Pedid…" at bounding box center [276, 92] width 221 height 10
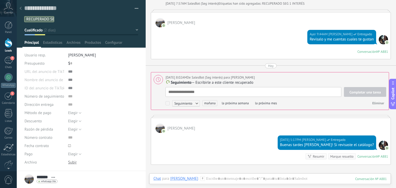
scroll to position [560, 0]
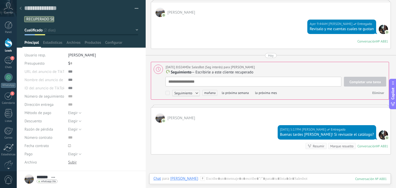
type textarea "*"
type textarea "**********"
type textarea "*"
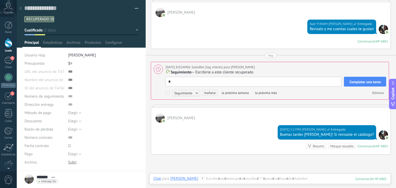
type textarea "**"
type textarea "***"
type textarea "****"
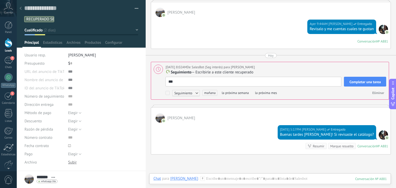
type textarea "****"
type textarea "*****"
type textarea "******"
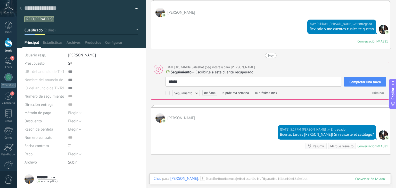
type textarea "*******"
click at [354, 83] on span "Completar una tarea" at bounding box center [365, 82] width 31 height 4
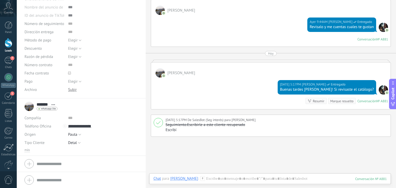
scroll to position [0, 0]
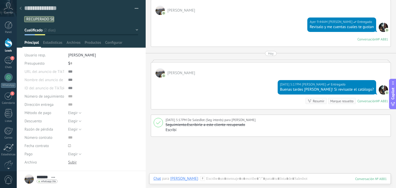
click at [22, 7] on div at bounding box center [20, 9] width 7 height 10
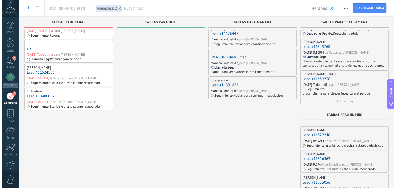
scroll to position [135, 0]
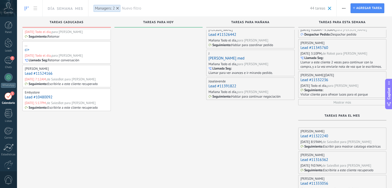
click at [43, 99] on link "Lead #10480092" at bounding box center [39, 97] width 28 height 5
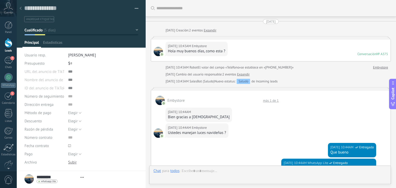
type textarea "**********"
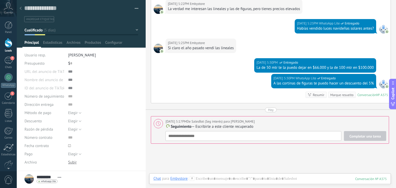
scroll to position [950, 0]
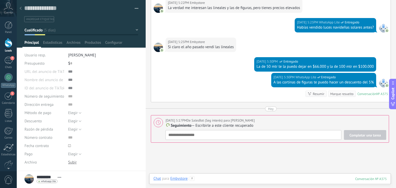
click at [232, 179] on div at bounding box center [269, 183] width 233 height 15
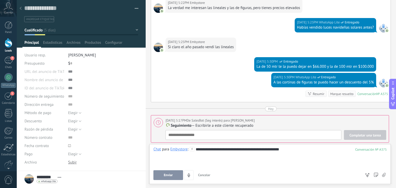
click at [172, 172] on button "Enviar" at bounding box center [168, 176] width 30 height 10
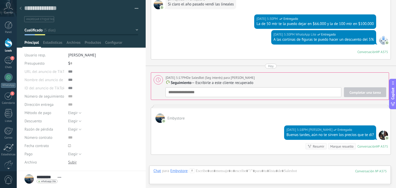
click at [247, 92] on div "Completar una tarea Seguimiento Seguimiento Reunión Llamada Seg Despachar Pedid…" at bounding box center [276, 92] width 221 height 10
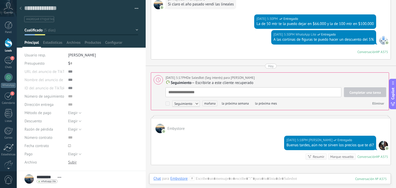
scroll to position [5, 0]
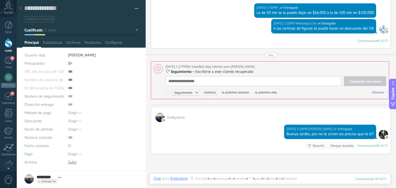
type textarea "*"
type textarea "**"
type textarea "***"
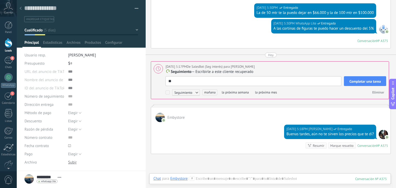
type textarea "***"
type textarea "****"
type textarea "*****"
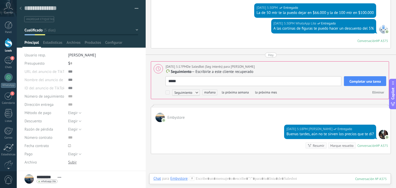
type textarea "******"
type textarea "*******"
click at [347, 82] on button "Completar una tarea" at bounding box center [365, 81] width 42 height 10
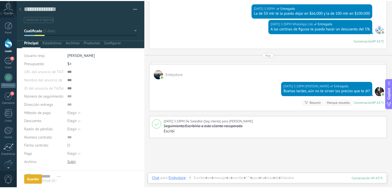
scroll to position [1006, 0]
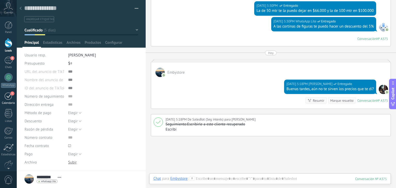
click at [15, 98] on link "1 Calendario" at bounding box center [8, 98] width 17 height 13
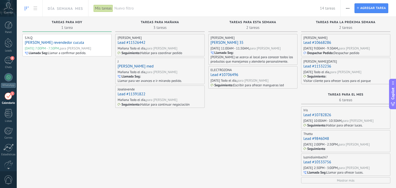
click at [115, 6] on span "Nuevo filtro" at bounding box center [217, 8] width 206 height 5
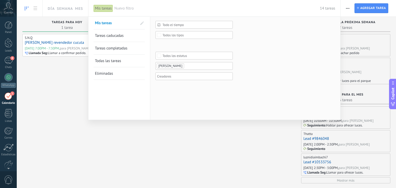
click at [201, 65] on ul "[PERSON_NAME]" at bounding box center [192, 66] width 72 height 6
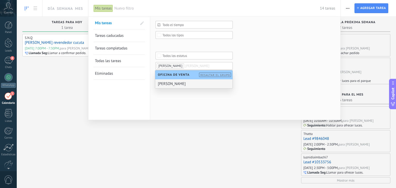
click at [189, 81] on div "[PERSON_NAME]" at bounding box center [193, 83] width 77 height 9
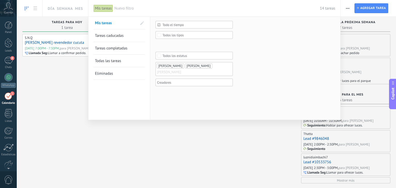
click at [180, 88] on div "Todo el tiempo Todo el tiempo Hoy Ayer Últimos ** 30 dias Esta semana La última…" at bounding box center [194, 56] width 77 height 71
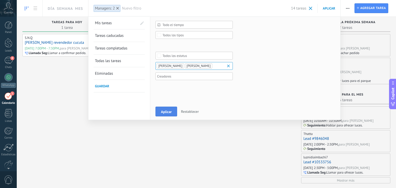
click at [162, 107] on button "Aplicar" at bounding box center [167, 112] width 22 height 10
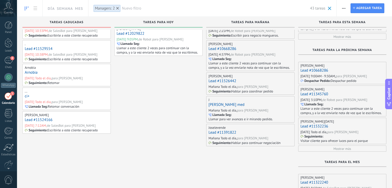
scroll to position [89, 0]
click at [39, 119] on link "Lead #11524166" at bounding box center [39, 120] width 28 height 5
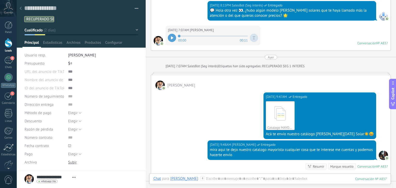
scroll to position [524, 0]
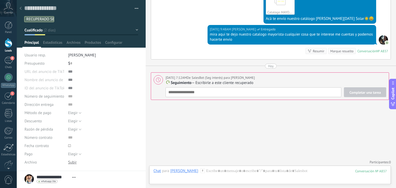
click at [223, 78] on div "Hoy 7:12AM De SalesBot (Seg interés) para Tomas Echeverri" at bounding box center [210, 77] width 89 height 5
type textarea "**********"
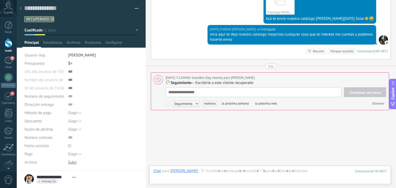
scroll to position [5, 0]
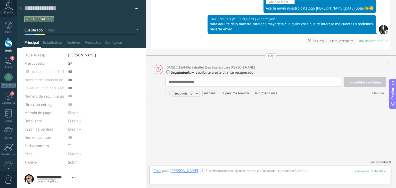
click at [193, 71] on p "Seguimiento — Escribirle a este cliente recuperado" at bounding box center [276, 72] width 221 height 5
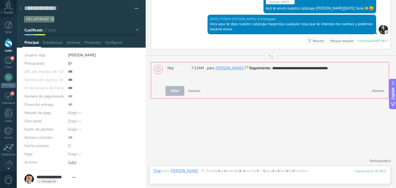
scroll to position [533, 0]
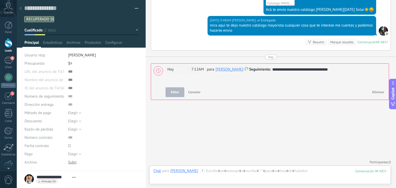
click at [171, 67] on span "Hoy" at bounding box center [177, 69] width 22 height 6
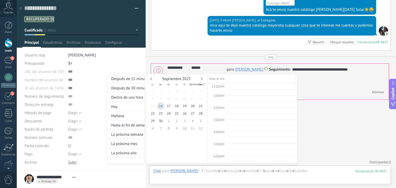
scroll to position [78, 0]
click at [184, 106] on span "19" at bounding box center [185, 105] width 8 height 7
type input "**********"
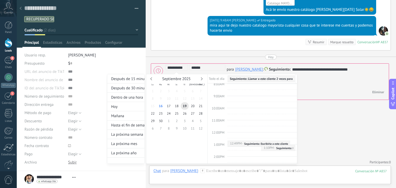
click at [319, 104] on div at bounding box center [198, 94] width 396 height 188
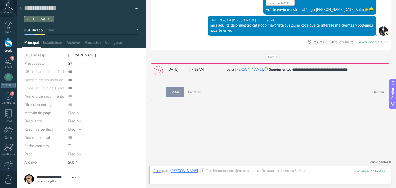
click at [193, 69] on span "7:12AM" at bounding box center [208, 69] width 36 height 6
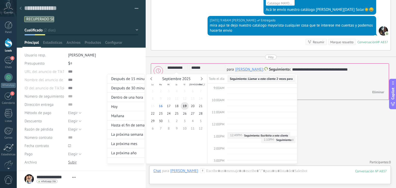
scroll to position [106, 0]
type input "**********"
click at [304, 143] on div at bounding box center [198, 94] width 396 height 188
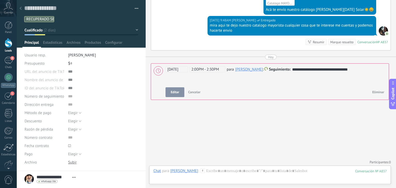
click at [174, 91] on span "Editar" at bounding box center [175, 93] width 9 height 4
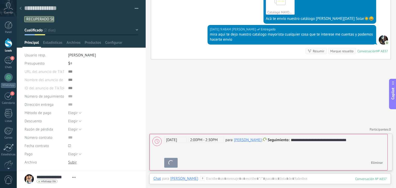
scroll to position [522, 0]
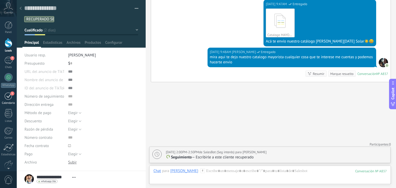
click at [10, 100] on div "1" at bounding box center [8, 96] width 8 height 8
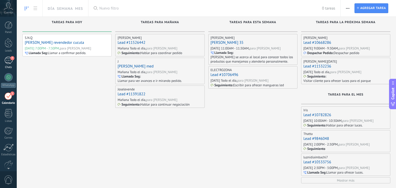
click at [6, 59] on div "7" at bounding box center [8, 60] width 8 height 7
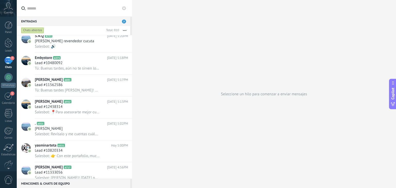
scroll to position [132, 0]
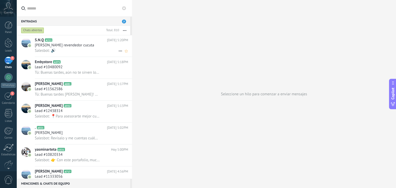
click at [75, 40] on h2 "S.N.Q A211" at bounding box center [71, 40] width 72 height 5
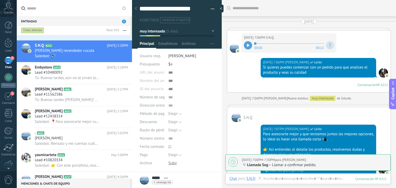
scroll to position [868, 0]
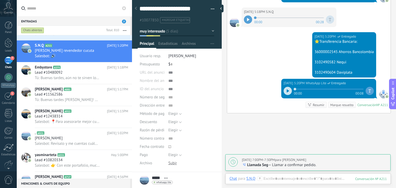
click at [278, 163] on p "Llamada Seg — Llamar a confirmar pedido." at bounding box center [315, 165] width 146 height 5
type textarea "**********"
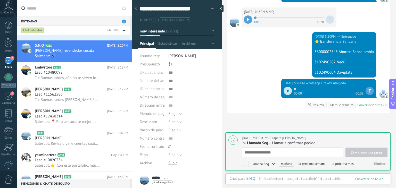
scroll to position [5, 0]
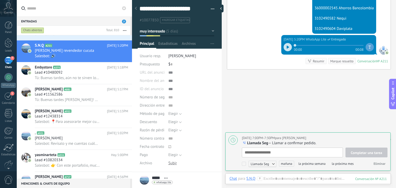
click at [259, 147] on div "Hoy 7:00PM-7:30PM para Juan Felipe Ossa Llamada Seg — Llamar a confirmar pedido…" at bounding box center [308, 152] width 165 height 38
click at [259, 144] on span "Llamada Seg" at bounding box center [257, 143] width 21 height 5
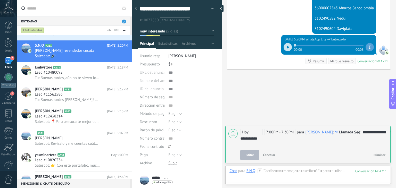
scroll to position [919, 0]
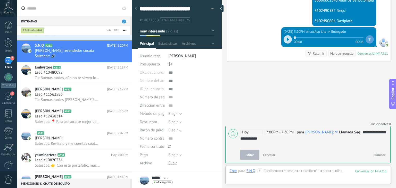
click at [251, 136] on div "**********" at bounding box center [314, 135] width 148 height 12
click at [251, 134] on span "Hoy" at bounding box center [251, 132] width 22 height 6
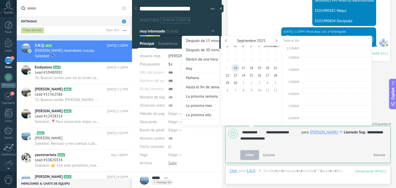
scroll to position [207, 0]
click at [242, 67] on span "17" at bounding box center [244, 67] width 8 height 7
type input "**********"
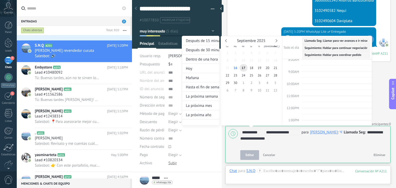
click at [290, 143] on div at bounding box center [198, 94] width 396 height 188
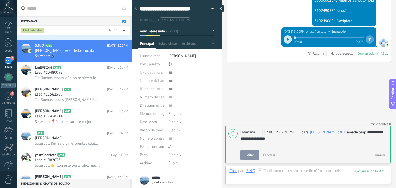
click at [250, 153] on span "Editar" at bounding box center [250, 155] width 9 height 4
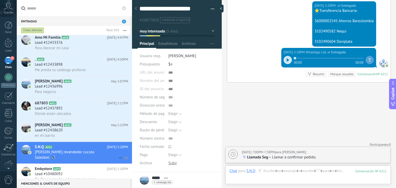
scroll to position [54, 0]
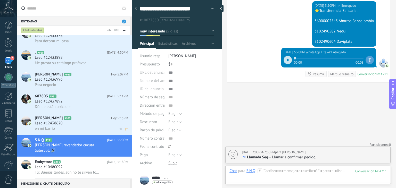
click at [76, 132] on div "en mi barrio" at bounding box center [81, 128] width 93 height 5
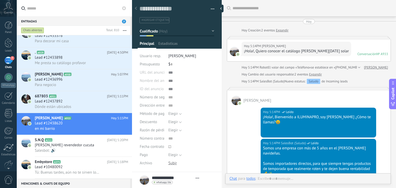
type textarea "**********"
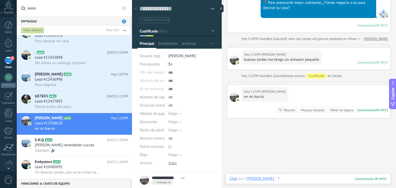
click at [296, 181] on div at bounding box center [308, 183] width 157 height 15
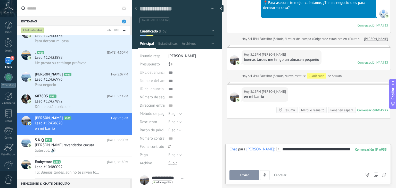
click at [255, 174] on button "Enviar" at bounding box center [245, 176] width 30 height 10
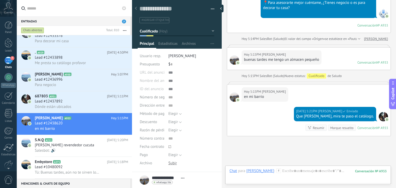
scroll to position [229, 0]
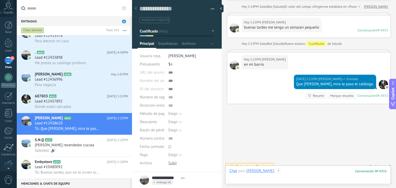
click at [293, 169] on div at bounding box center [308, 176] width 157 height 15
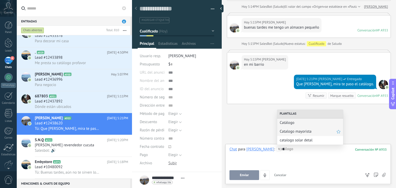
click at [294, 134] on span "Catalogo mayorista" at bounding box center [308, 131] width 57 height 5
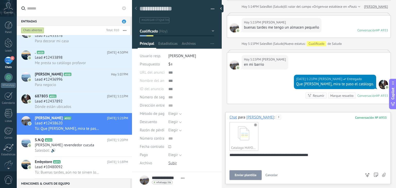
click at [252, 176] on span "Enviar plantilla" at bounding box center [246, 176] width 22 height 4
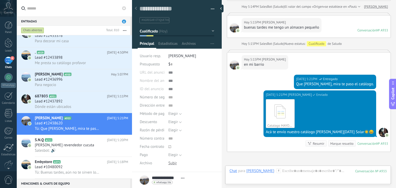
scroll to position [277, 0]
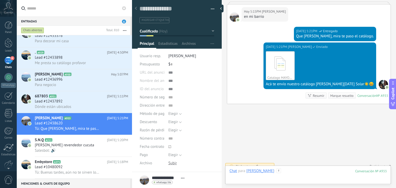
click at [287, 171] on div at bounding box center [308, 176] width 157 height 15
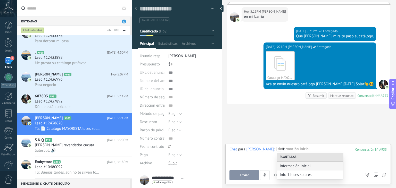
click at [295, 180] on div "Enviar Cancelar Rastrear clics en links ? Reducir links largos y rastrear clics…" at bounding box center [296, 176] width 132 height 10
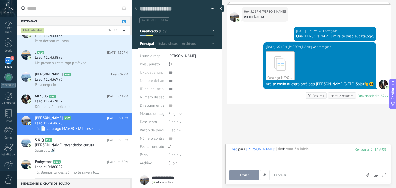
click at [290, 150] on div "*" at bounding box center [308, 157] width 157 height 20
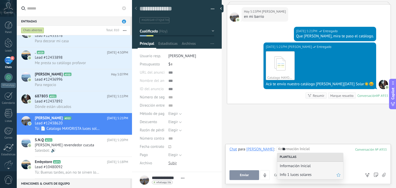
click at [295, 172] on div "Info 1 luces solares" at bounding box center [310, 175] width 66 height 9
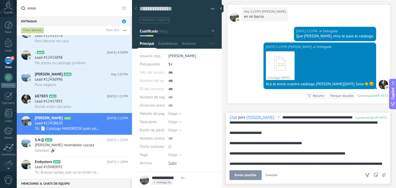
click at [242, 174] on span "Enviar plantilla" at bounding box center [246, 176] width 22 height 4
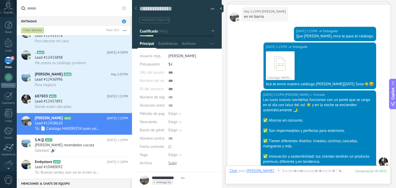
scroll to position [354, 0]
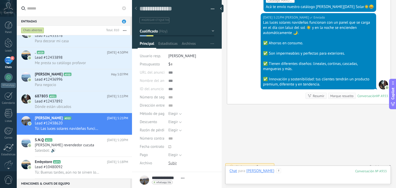
click at [287, 174] on div at bounding box center [308, 176] width 157 height 15
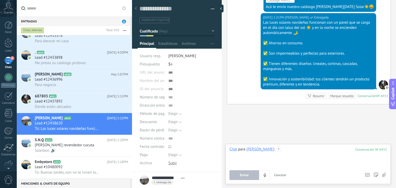
click at [293, 152] on div at bounding box center [308, 157] width 157 height 20
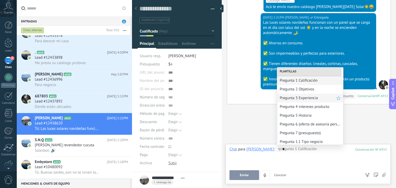
click at [303, 101] on div "Pregunta 3 Experiencia" at bounding box center [310, 98] width 66 height 9
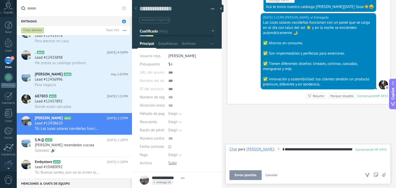
click at [242, 175] on span "Enviar plantilla" at bounding box center [246, 176] width 22 height 4
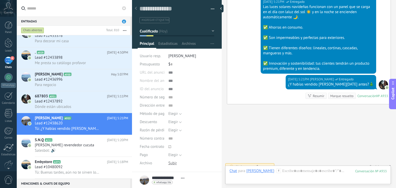
scroll to position [66, 0]
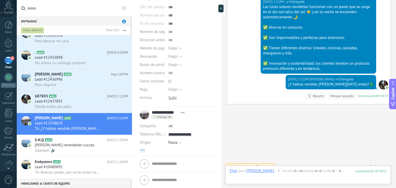
click at [142, 149] on span "más" at bounding box center [142, 150] width 5 height 4
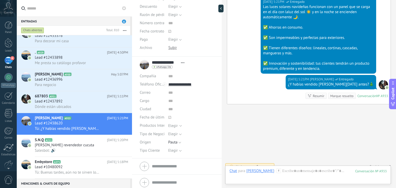
scroll to position [116, 0]
click at [173, 133] on span "Elegir" at bounding box center [173, 133] width 10 height 5
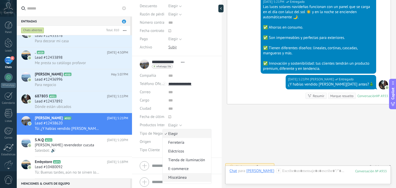
click at [184, 180] on span "Miscelánea" at bounding box center [186, 177] width 47 height 5
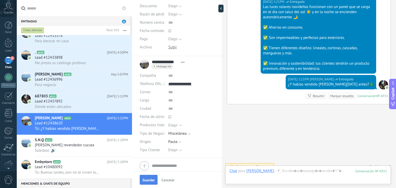
click at [148, 177] on button "Guardar" at bounding box center [149, 180] width 18 height 10
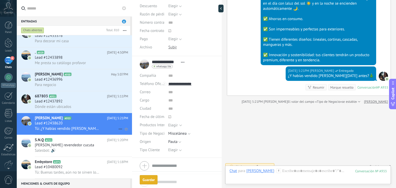
scroll to position [38, 0]
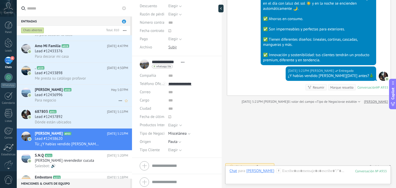
click at [71, 98] on div "Lead #12436996" at bounding box center [81, 95] width 93 height 5
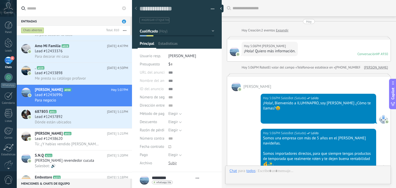
type textarea "**********"
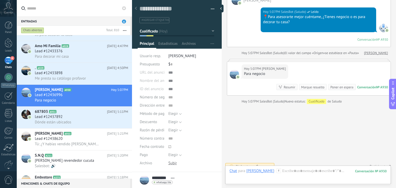
scroll to position [226, 0]
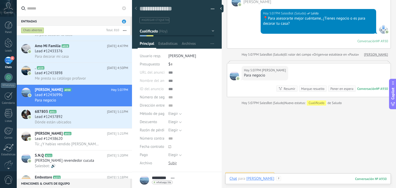
click at [293, 180] on div at bounding box center [308, 183] width 157 height 15
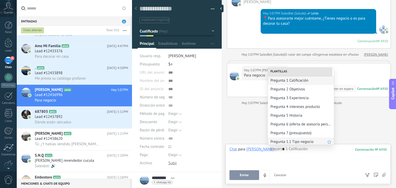
click at [289, 140] on span "Pregunta 1.1 Tipo negocio" at bounding box center [299, 142] width 57 height 5
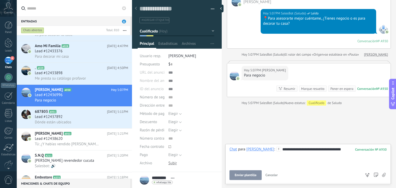
click at [243, 175] on span "Enviar plantilla" at bounding box center [246, 176] width 22 height 4
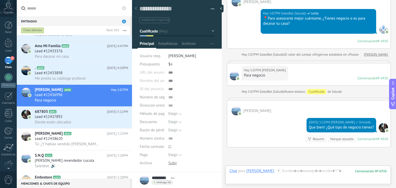
scroll to position [213, 0]
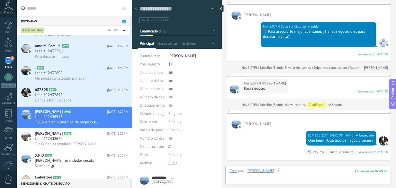
click at [281, 172] on div at bounding box center [308, 176] width 157 height 15
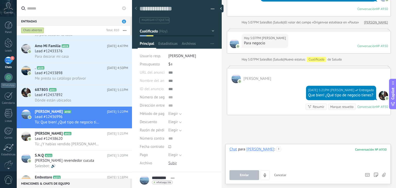
scroll to position [265, 0]
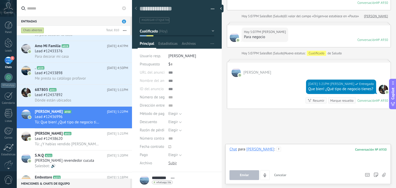
click at [286, 147] on div at bounding box center [308, 157] width 157 height 20
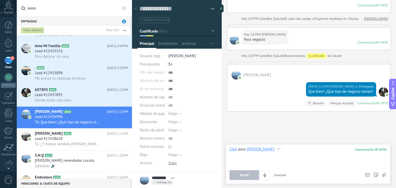
scroll to position [270, 0]
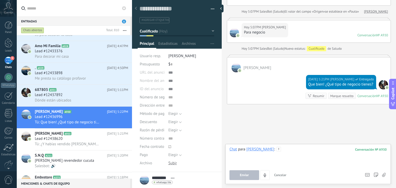
click at [296, 152] on div at bounding box center [308, 157] width 157 height 20
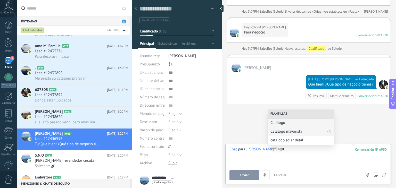
click at [291, 134] on div "Catalogo mayorista" at bounding box center [301, 131] width 66 height 9
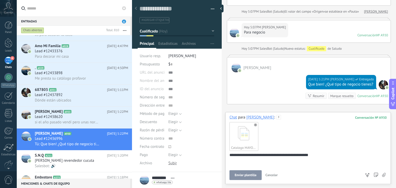
click at [249, 174] on span "Enviar plantilla" at bounding box center [246, 176] width 22 height 4
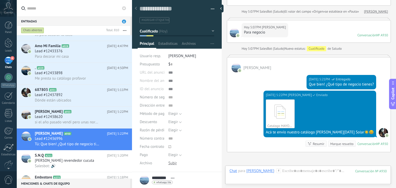
scroll to position [318, 0]
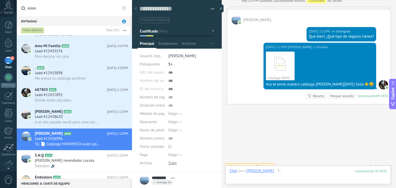
click at [293, 171] on div at bounding box center [308, 176] width 157 height 15
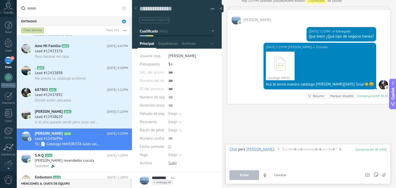
click at [293, 171] on div "Enviar Cancelar Rastrear clics en links ? Reducir links largos y rastrear clics…" at bounding box center [295, 176] width 131 height 10
click at [285, 153] on div at bounding box center [308, 157] width 157 height 20
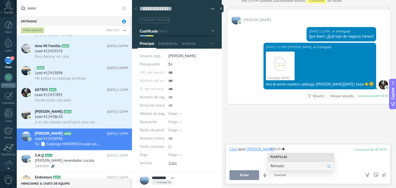
click at [280, 163] on div "Revísalo" at bounding box center [301, 166] width 66 height 9
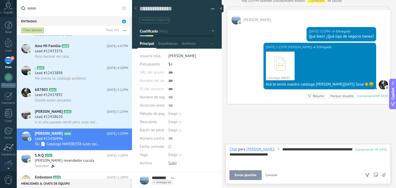
click at [250, 175] on span "Enviar plantilla" at bounding box center [246, 176] width 22 height 4
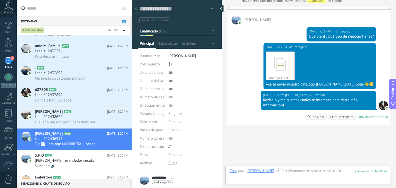
scroll to position [338, 0]
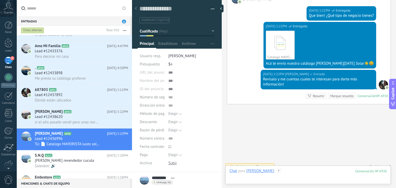
click at [281, 171] on div at bounding box center [308, 176] width 157 height 15
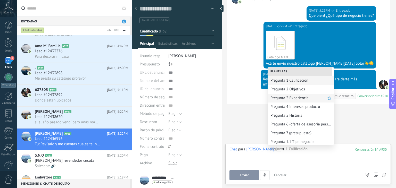
click at [284, 94] on div "Pregunta 3 Experiencia" at bounding box center [301, 98] width 66 height 9
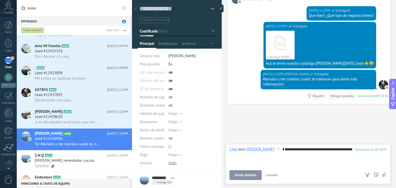
click at [243, 176] on span "Enviar plantilla" at bounding box center [246, 176] width 22 height 4
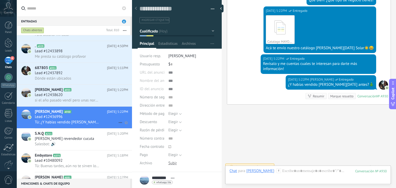
scroll to position [44, 0]
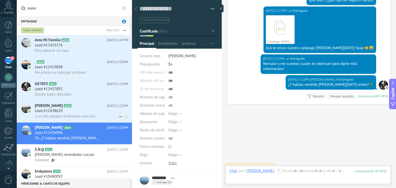
drag, startPoint x: 73, startPoint y: 115, endPoint x: 79, endPoint y: 115, distance: 5.7
click at [73, 114] on div "Lead #12438620" at bounding box center [81, 111] width 93 height 5
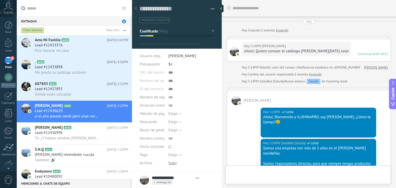
type textarea "**********"
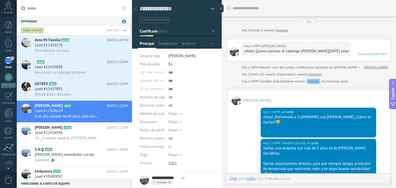
scroll to position [410, 0]
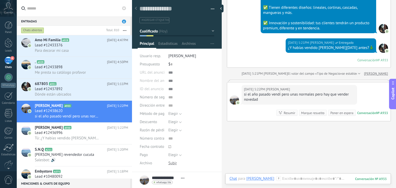
click at [288, 176] on div "Chat Correo Nota Tarea Chat para Marleny Loaiza : 933 Enviar Cancelar Rastrear …" at bounding box center [308, 183] width 166 height 19
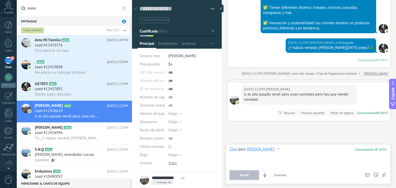
click at [287, 156] on div at bounding box center [308, 157] width 157 height 20
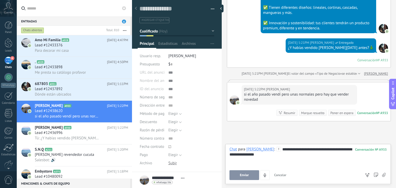
click at [252, 173] on button "Enviar" at bounding box center [245, 176] width 30 height 10
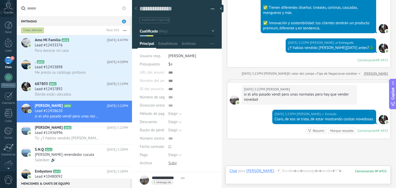
scroll to position [445, 0]
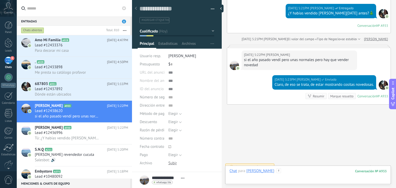
click at [299, 171] on div at bounding box center [308, 176] width 157 height 15
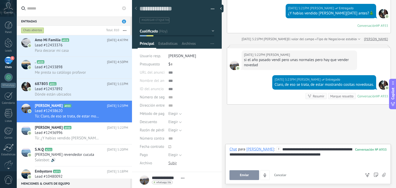
click at [245, 174] on span "Enviar" at bounding box center [244, 176] width 9 height 4
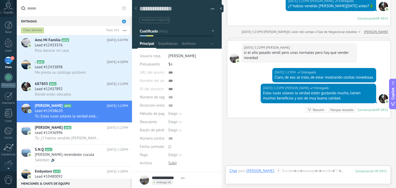
scroll to position [466, 0]
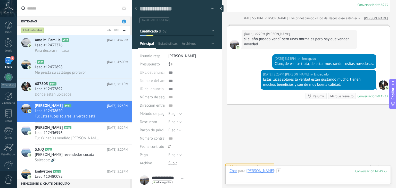
click at [294, 174] on div at bounding box center [308, 176] width 157 height 15
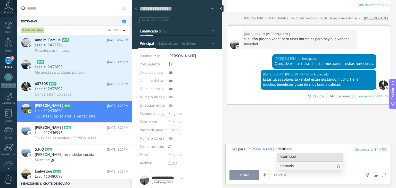
click at [294, 168] on span "Llamada" at bounding box center [308, 166] width 57 height 5
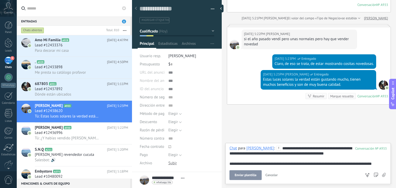
click at [245, 174] on span "Enviar plantilla" at bounding box center [246, 176] width 22 height 4
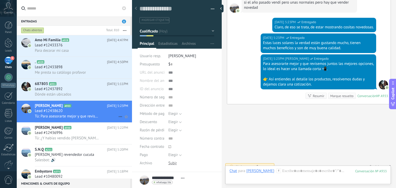
scroll to position [0, 0]
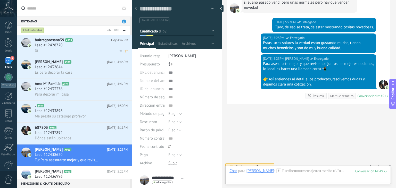
click at [63, 46] on h3 "Lead #12428720" at bounding box center [50, 45] width 30 height 5
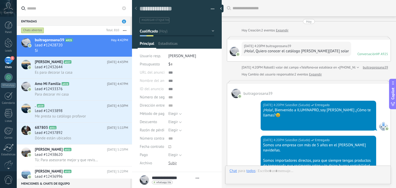
type textarea "**********"
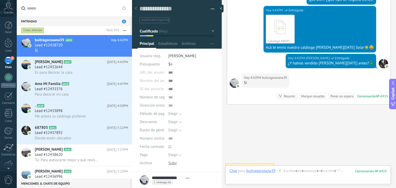
scroll to position [352, 0]
click at [290, 172] on div at bounding box center [308, 176] width 157 height 15
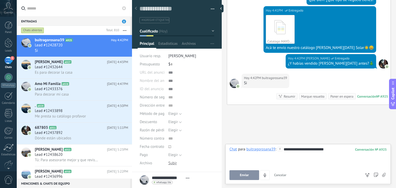
click at [243, 180] on button "Enviar" at bounding box center [245, 176] width 30 height 10
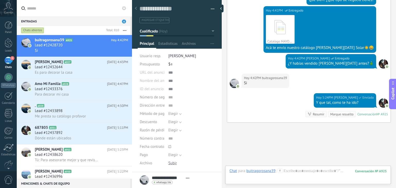
scroll to position [370, 0]
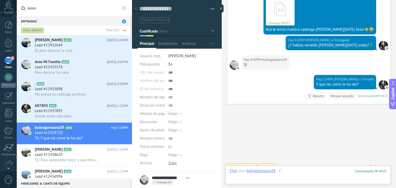
click at [296, 171] on div at bounding box center [308, 176] width 157 height 15
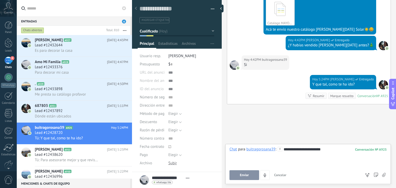
click at [249, 172] on button "Enviar" at bounding box center [245, 176] width 30 height 10
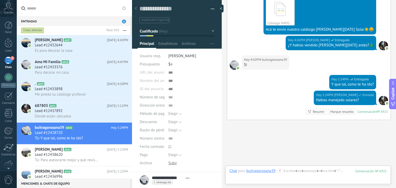
scroll to position [386, 0]
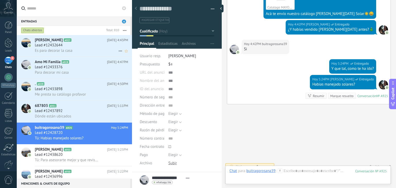
click at [74, 54] on div "MARVES KEITY A927 Hoy 4:43PM Lead #12432644 Es para decorar la casa" at bounding box center [83, 46] width 97 height 22
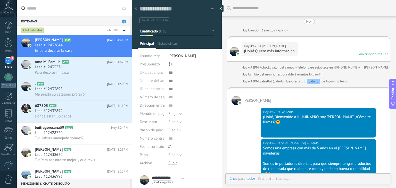
type textarea "**********"
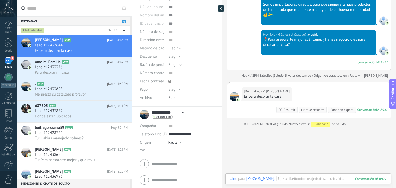
scroll to position [65, 0]
click at [144, 150] on span "más" at bounding box center [142, 151] width 5 height 4
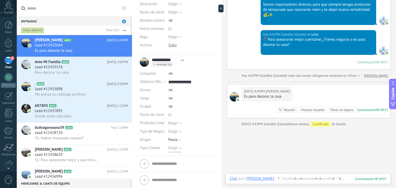
click at [174, 148] on span "Elegir" at bounding box center [173, 148] width 10 height 5
click at [180, 173] on span "Detal" at bounding box center [186, 174] width 47 height 5
click at [148, 180] on span "Guardar" at bounding box center [149, 181] width 12 height 4
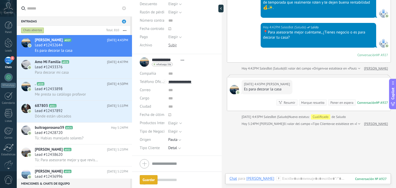
scroll to position [0, 0]
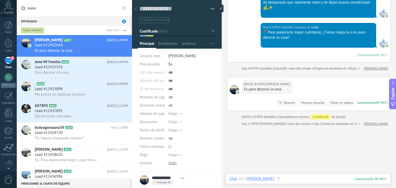
click at [286, 179] on div at bounding box center [308, 183] width 157 height 15
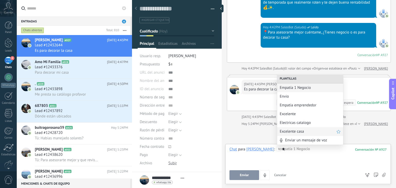
click at [292, 129] on span "Excelente casa" at bounding box center [308, 131] width 57 height 5
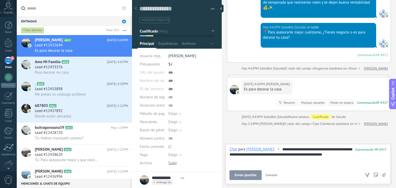
click at [248, 175] on span "Enviar plantilla" at bounding box center [246, 176] width 22 height 4
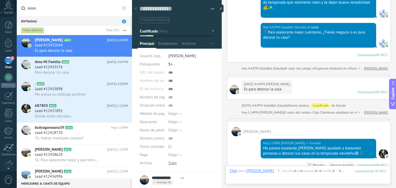
scroll to position [236, 0]
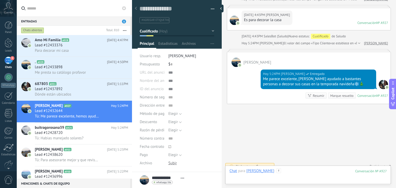
click at [282, 170] on div at bounding box center [308, 176] width 157 height 15
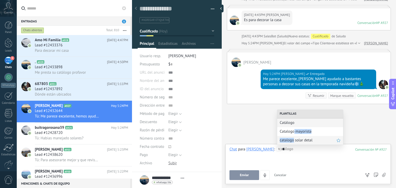
click at [294, 136] on div "Plantillas Catálogo Catalogo mayorista catalogo solar detal" at bounding box center [310, 127] width 66 height 35
click at [294, 138] on span "catalogo solar detal" at bounding box center [308, 140] width 57 height 5
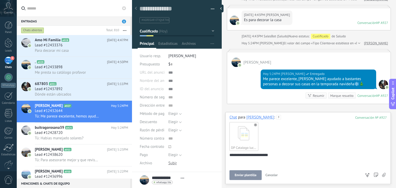
click at [248, 176] on span "Enviar plantilla" at bounding box center [246, 176] width 22 height 4
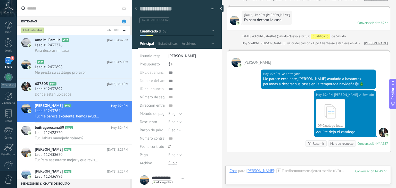
scroll to position [284, 0]
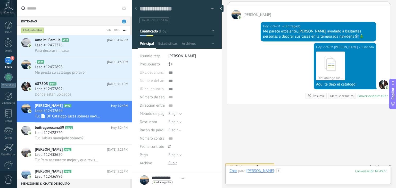
click at [288, 169] on div at bounding box center [308, 176] width 157 height 15
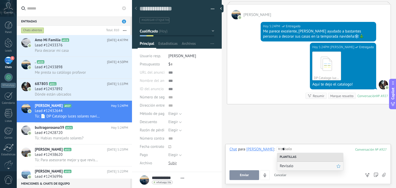
click at [288, 164] on span "Revísalo" at bounding box center [308, 166] width 57 height 5
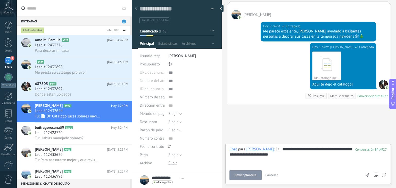
click at [247, 176] on span "Enviar plantilla" at bounding box center [246, 176] width 22 height 4
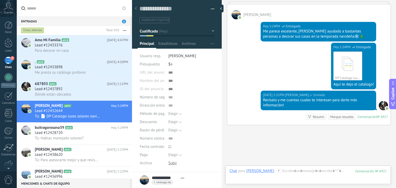
scroll to position [305, 0]
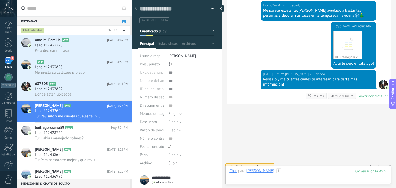
click at [293, 171] on div at bounding box center [308, 176] width 157 height 15
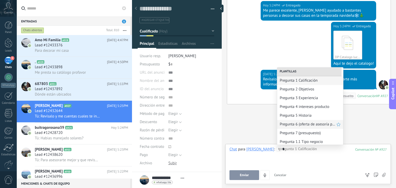
scroll to position [28, 0]
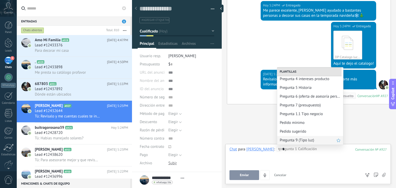
click at [298, 140] on span "Pregunta 9 (Tipo luz)" at bounding box center [308, 140] width 57 height 5
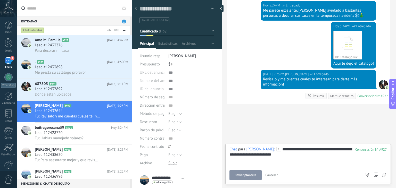
click at [245, 177] on span "Enviar plantilla" at bounding box center [246, 176] width 22 height 4
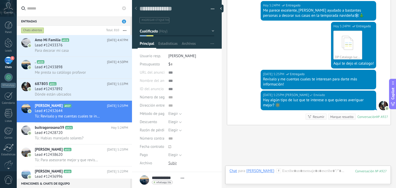
scroll to position [326, 0]
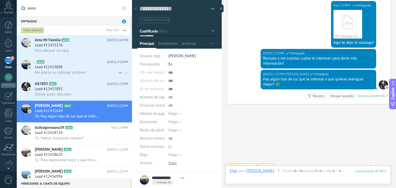
drag, startPoint x: 76, startPoint y: 52, endPoint x: 124, endPoint y: 78, distance: 54.4
click at [76, 52] on div "Para decorar mi casa" at bounding box center [81, 50] width 93 height 5
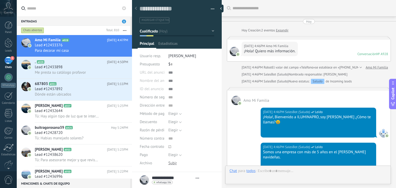
type textarea "**********"
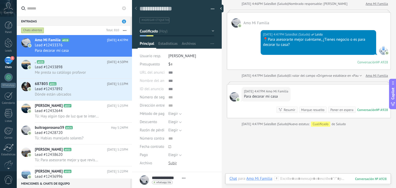
scroll to position [66, 0]
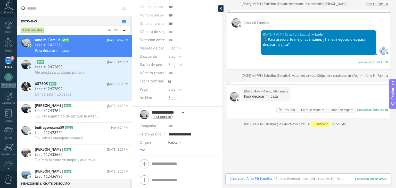
click at [140, 149] on span "más" at bounding box center [142, 150] width 5 height 4
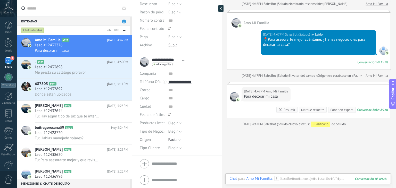
click at [173, 149] on span "Elegir" at bounding box center [173, 148] width 10 height 5
click at [180, 174] on span "Detal" at bounding box center [186, 174] width 47 height 5
click at [148, 179] on span "Guardar" at bounding box center [149, 181] width 12 height 4
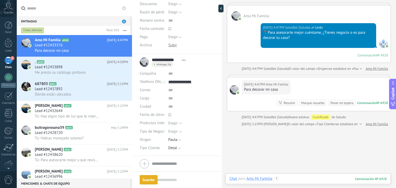
click at [299, 179] on div at bounding box center [308, 183] width 157 height 15
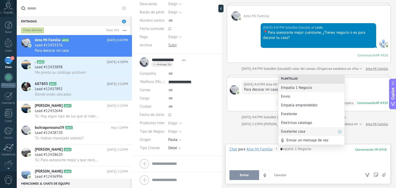
click at [297, 129] on span "Excelente casa" at bounding box center [309, 131] width 57 height 5
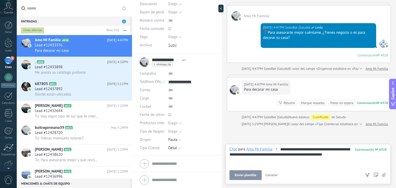
click at [244, 173] on button "Enviar plantilla" at bounding box center [246, 176] width 32 height 10
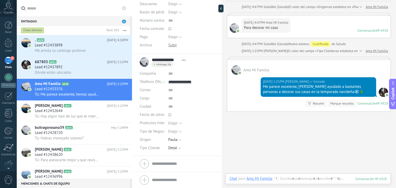
scroll to position [282, 0]
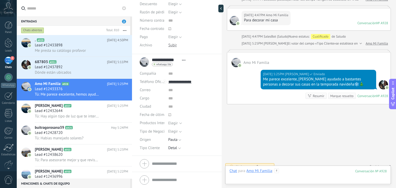
click at [295, 169] on div at bounding box center [308, 176] width 157 height 15
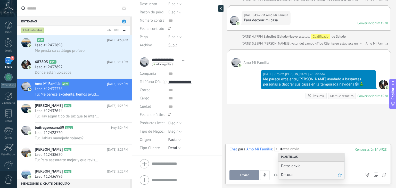
click at [288, 171] on div "Decorar" at bounding box center [312, 175] width 66 height 9
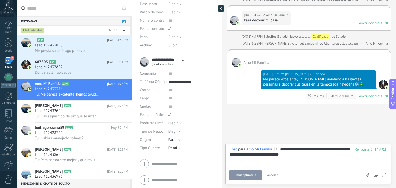
click at [248, 176] on span "Enviar plantilla" at bounding box center [246, 176] width 22 height 4
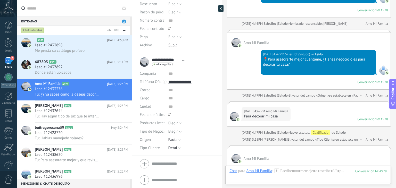
scroll to position [303, 0]
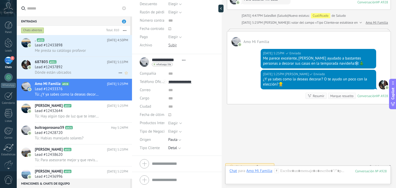
click at [70, 66] on div "Lead #12437892" at bounding box center [81, 67] width 93 height 5
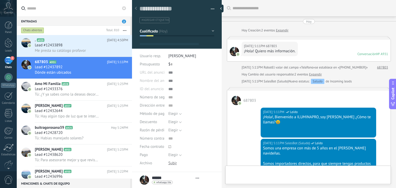
type textarea "**********"
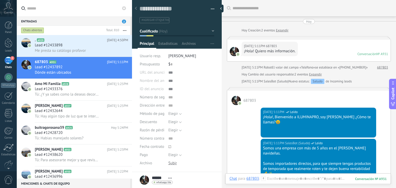
scroll to position [159, 0]
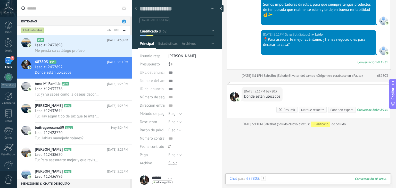
click at [284, 179] on div at bounding box center [308, 183] width 157 height 15
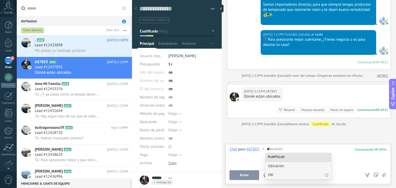
click at [284, 175] on span "Ubi" at bounding box center [296, 175] width 57 height 5
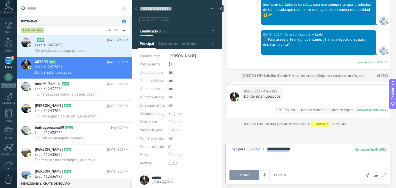
drag, startPoint x: 296, startPoint y: 151, endPoint x: 250, endPoint y: 147, distance: 46.9
click at [250, 147] on div "**********" at bounding box center [308, 157] width 157 height 20
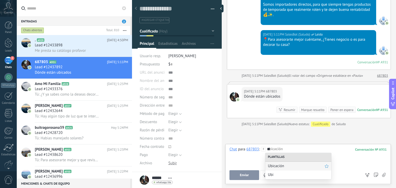
click at [273, 164] on span "Ubicación" at bounding box center [296, 166] width 57 height 5
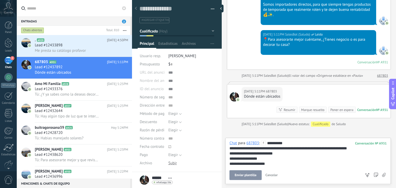
click at [242, 173] on button "Enviar plantilla" at bounding box center [246, 176] width 32 height 10
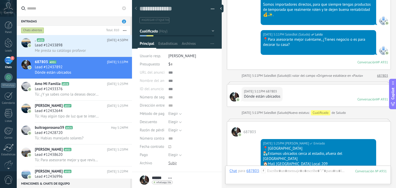
scroll to position [250, 0]
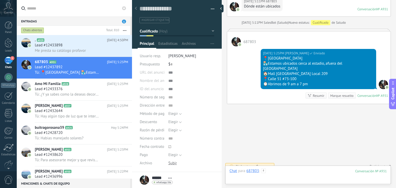
click at [290, 170] on div at bounding box center [308, 176] width 157 height 15
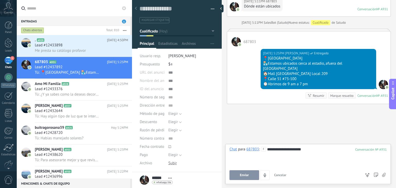
click at [239, 178] on button "Enviar" at bounding box center [245, 176] width 30 height 10
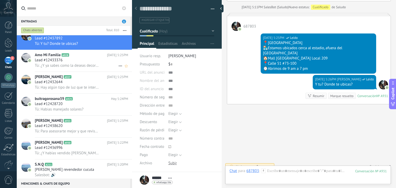
scroll to position [0, 0]
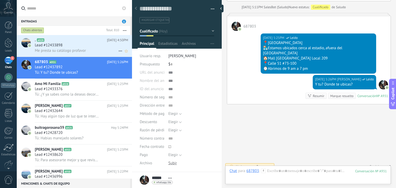
click at [76, 47] on div "Lead #12433898" at bounding box center [81, 45] width 93 height 5
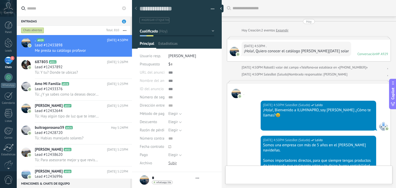
type textarea "**********"
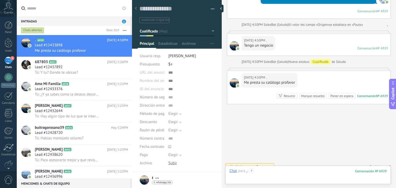
click at [268, 169] on div at bounding box center [308, 176] width 157 height 15
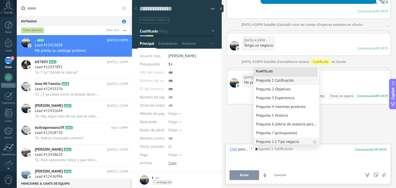
click at [274, 142] on span "Pregunta 1.1 Tipo negocio" at bounding box center [284, 142] width 57 height 5
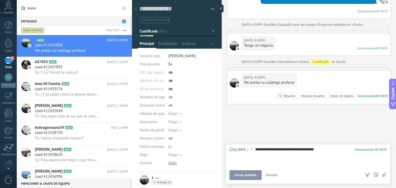
click at [244, 174] on span "Enviar plantilla" at bounding box center [246, 176] width 22 height 4
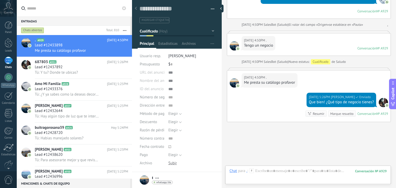
scroll to position [279, 0]
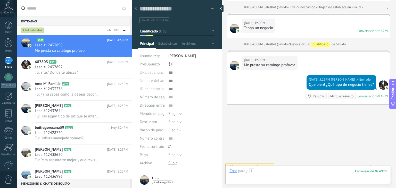
click at [272, 169] on div at bounding box center [308, 176] width 157 height 15
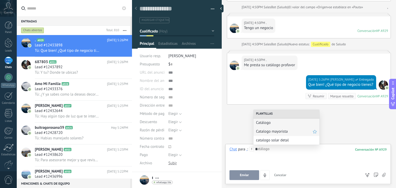
click at [271, 134] on div "Catalogo mayorista" at bounding box center [287, 131] width 66 height 9
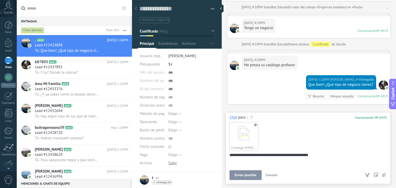
click at [249, 173] on button "Enviar plantilla" at bounding box center [246, 176] width 32 height 10
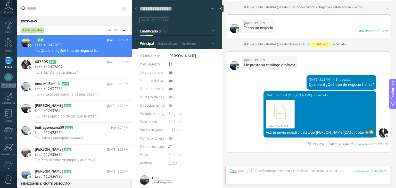
scroll to position [327, 0]
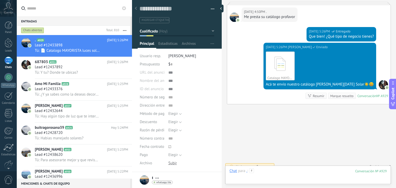
click at [283, 170] on div at bounding box center [308, 176] width 157 height 15
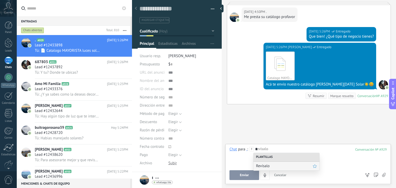
click at [277, 166] on span "Revísalo" at bounding box center [284, 166] width 57 height 5
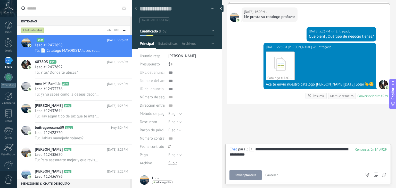
click at [247, 175] on span "Enviar plantilla" at bounding box center [246, 176] width 22 height 4
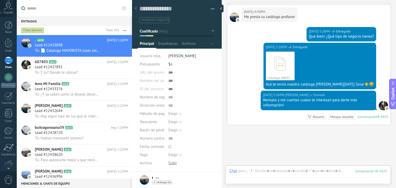
scroll to position [348, 0]
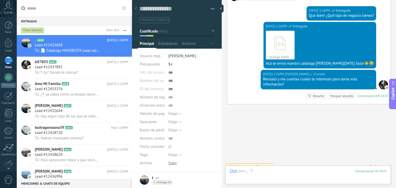
click at [266, 171] on div at bounding box center [308, 176] width 157 height 15
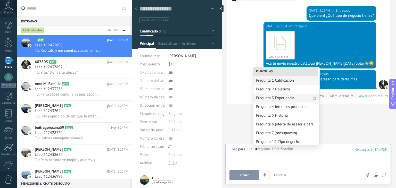
click at [278, 100] on span "Pregunta 3 Experiencia" at bounding box center [284, 98] width 57 height 5
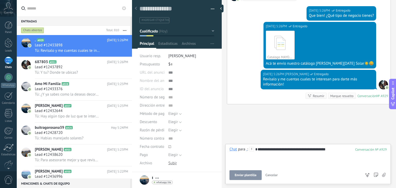
click at [243, 173] on button "Enviar plantilla" at bounding box center [246, 176] width 32 height 10
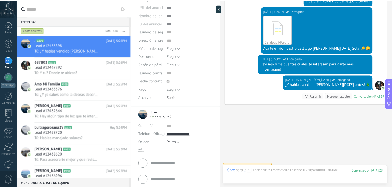
scroll to position [0, 0]
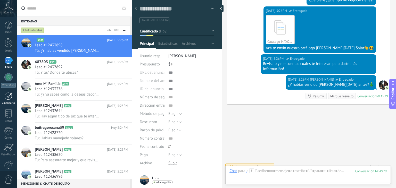
click at [10, 96] on div "1" at bounding box center [8, 96] width 8 height 8
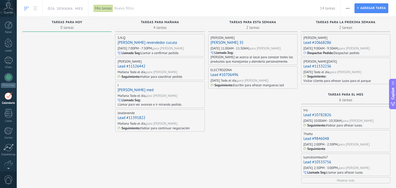
click at [122, 14] on div "Nuevo filtro 14 tareas" at bounding box center [224, 8] width 221 height 17
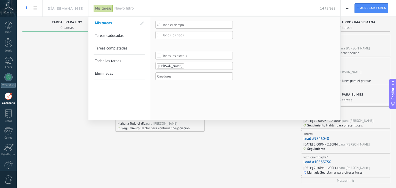
click at [194, 67] on ul "[PERSON_NAME]" at bounding box center [192, 66] width 72 height 6
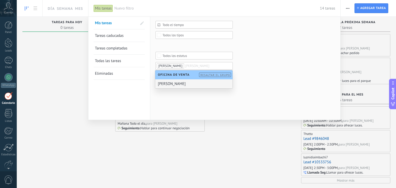
click at [185, 85] on div "[PERSON_NAME]" at bounding box center [193, 83] width 77 height 9
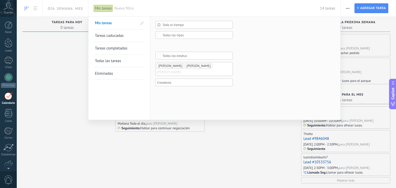
click at [174, 95] on div "Todo el tiempo Todo el tiempo [DATE] [DATE] Últimos ** 30 dias Esta semana La ú…" at bounding box center [245, 68] width 190 height 103
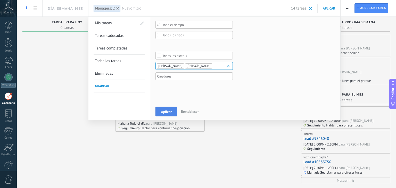
click at [162, 111] on span "Aplicar" at bounding box center [166, 112] width 11 height 4
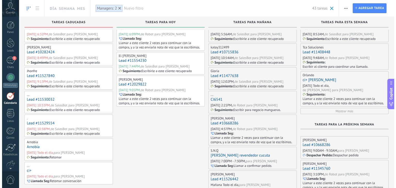
scroll to position [37, 0]
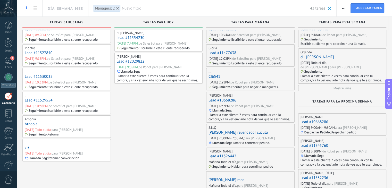
click at [34, 124] on link "Arnobia" at bounding box center [31, 124] width 13 height 5
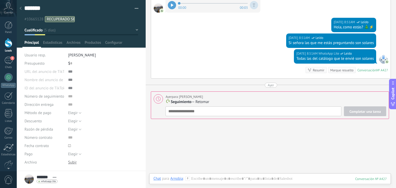
scroll to position [1097, 0]
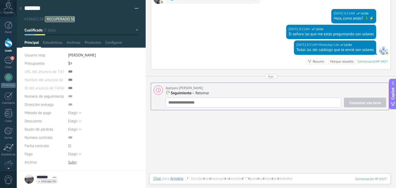
click at [358, 98] on button "Completar una tarea" at bounding box center [365, 103] width 42 height 10
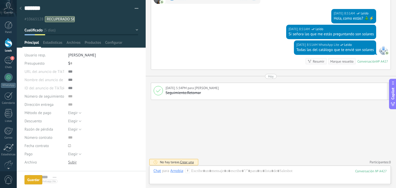
scroll to position [1096, 0]
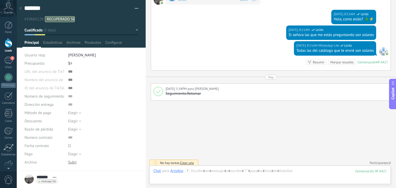
click at [21, 9] on use at bounding box center [21, 8] width 2 height 3
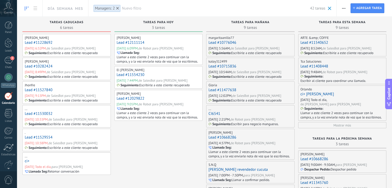
click at [41, 90] on link "Lead #11527840" at bounding box center [39, 90] width 28 height 5
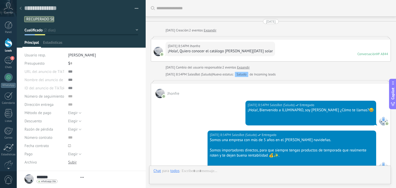
type textarea "**********"
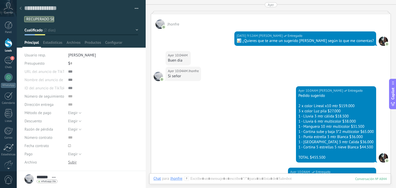
scroll to position [713, 0]
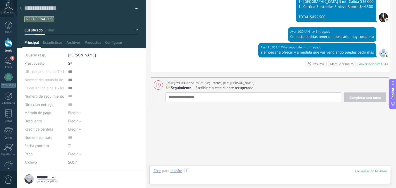
click at [243, 174] on div at bounding box center [269, 176] width 233 height 15
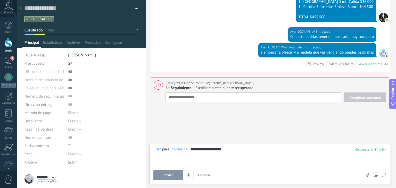
click at [176, 178] on button "Enviar" at bounding box center [168, 176] width 30 height 10
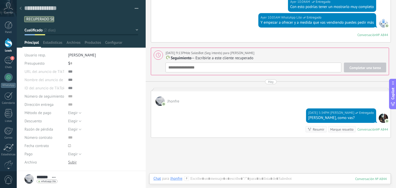
scroll to position [740, 0]
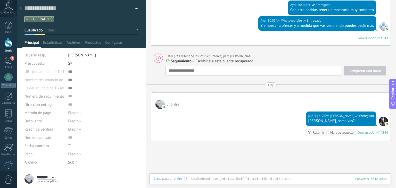
click at [244, 66] on div "Completar una tarea Seguimiento Seguimiento Reunión Llamada Seg Despachar Pedid…" at bounding box center [276, 71] width 221 height 10
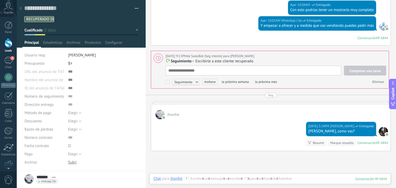
scroll to position [750, 0]
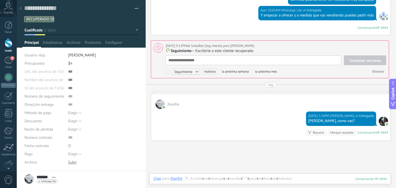
type textarea "*"
type textarea "**"
type textarea "***"
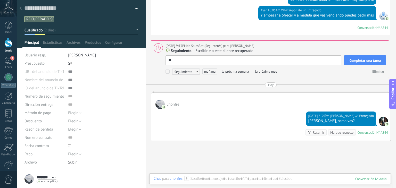
type textarea "***"
type textarea "****"
type textarea "*****"
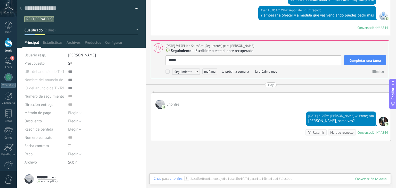
type textarea "******"
type textarea "*******"
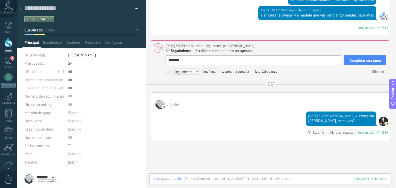
click at [357, 59] on span "Completar una tarea" at bounding box center [365, 61] width 31 height 4
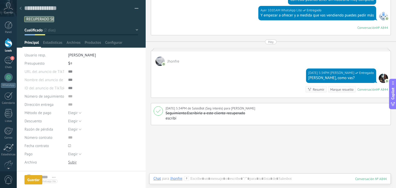
scroll to position [752, 0]
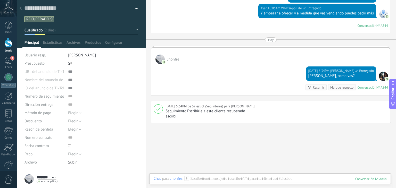
click at [263, 185] on div at bounding box center [270, 185] width 242 height 5
click at [262, 180] on div at bounding box center [269, 183] width 233 height 15
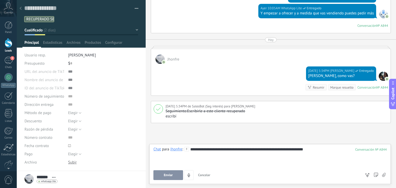
click at [177, 175] on button "Enviar" at bounding box center [168, 176] width 30 height 10
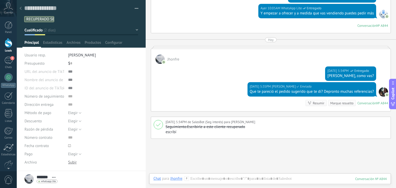
scroll to position [786, 0]
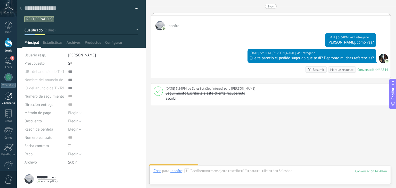
click at [3, 98] on link "1 Calendario" at bounding box center [8, 98] width 17 height 13
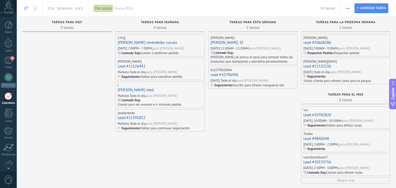
click at [116, 7] on span "Nuevo filtro" at bounding box center [217, 8] width 206 height 5
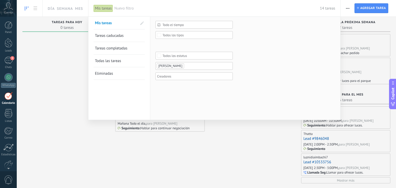
click at [186, 66] on ul "[PERSON_NAME]" at bounding box center [192, 66] width 72 height 6
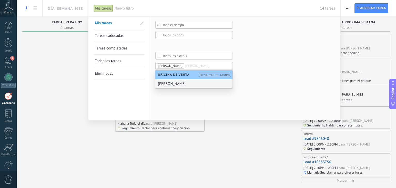
click at [170, 86] on div "[PERSON_NAME]" at bounding box center [193, 83] width 77 height 9
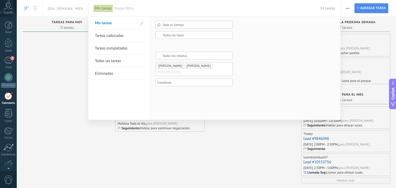
click at [181, 97] on div "Todo el tiempo Todo el tiempo [DATE] [DATE] Últimos ** 30 dias Esta semana La ú…" at bounding box center [245, 68] width 190 height 103
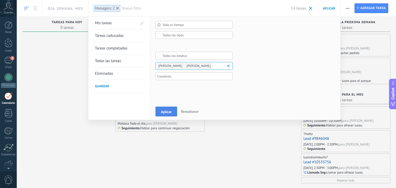
drag, startPoint x: 181, startPoint y: 97, endPoint x: 164, endPoint y: 109, distance: 21.5
click at [164, 109] on div "Mis tareas Tareas caducadas Tareas completadas Todas las tareas Eliminadas Guar…" at bounding box center [214, 68] width 253 height 103
click at [164, 109] on button "Aplicar" at bounding box center [167, 112] width 22 height 10
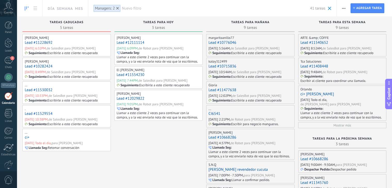
click at [42, 42] on link "Lead #11228692" at bounding box center [39, 42] width 28 height 5
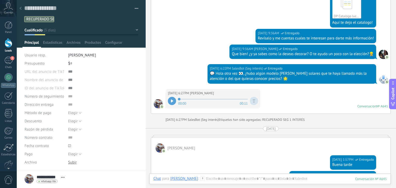
scroll to position [327, 0]
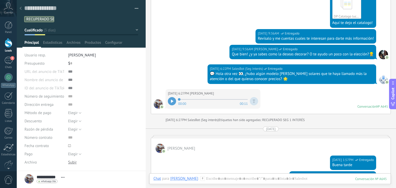
click at [172, 100] on icon at bounding box center [172, 101] width 2 height 3
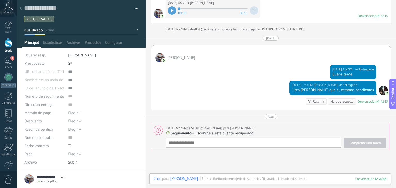
scroll to position [418, 0]
click at [181, 133] on span "Seguimiento" at bounding box center [181, 133] width 21 height 5
type textarea "**********"
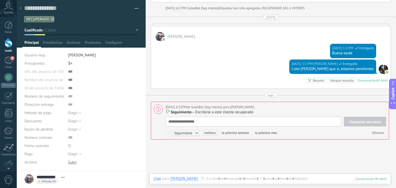
scroll to position [5, 0]
click at [180, 110] on span "Seguimiento" at bounding box center [181, 112] width 21 height 5
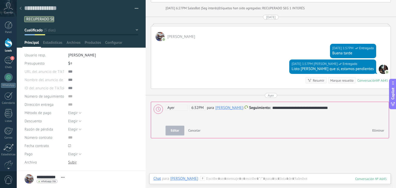
scroll to position [440, 0]
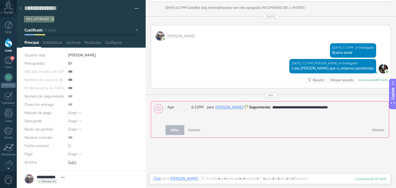
click at [185, 106] on span "Ayer" at bounding box center [177, 107] width 22 height 6
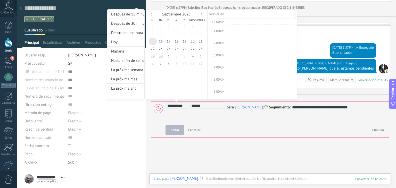
scroll to position [207, 0]
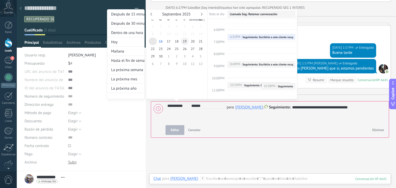
click at [181, 43] on span "19" at bounding box center [185, 41] width 8 height 7
type input "**********"
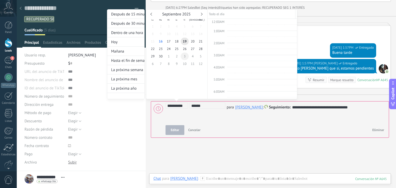
scroll to position [96, 0]
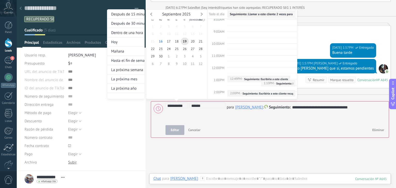
click at [244, 141] on div at bounding box center [198, 94] width 396 height 188
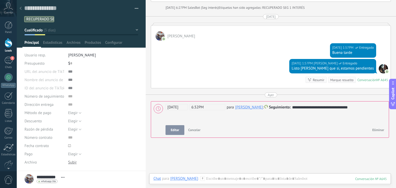
click at [180, 129] on button "Editar" at bounding box center [175, 130] width 19 height 10
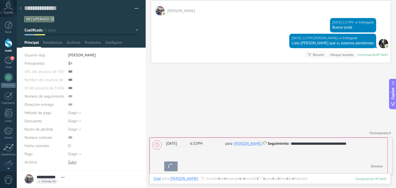
scroll to position [467, 0]
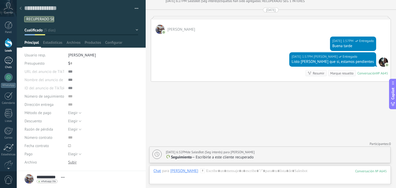
click at [10, 62] on div at bounding box center [8, 60] width 8 height 7
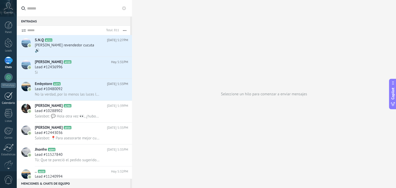
click at [9, 96] on div at bounding box center [8, 96] width 8 height 8
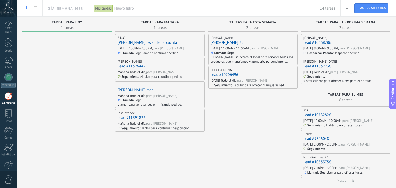
click at [122, 10] on span "Nuevo filtro" at bounding box center [217, 8] width 206 height 5
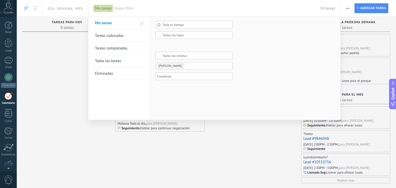
click at [189, 68] on ul "[PERSON_NAME]" at bounding box center [192, 66] width 72 height 6
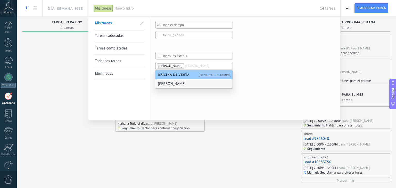
click at [180, 83] on div "[PERSON_NAME]" at bounding box center [193, 83] width 77 height 9
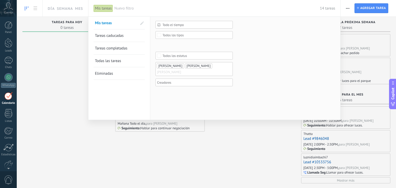
click at [165, 98] on div "Todo el tiempo Todo el tiempo [DATE] [DATE] Últimos ** 30 dias Esta semana La ú…" at bounding box center [245, 68] width 190 height 103
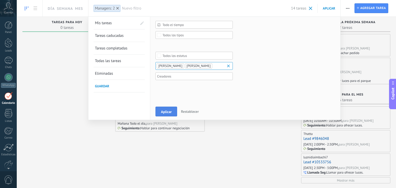
click at [164, 114] on span "Aplicar" at bounding box center [166, 112] width 11 height 4
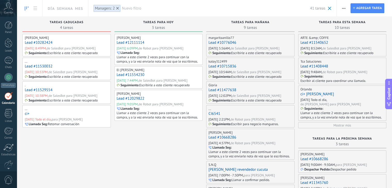
click at [28, 114] on link "ci+" at bounding box center [27, 113] width 5 height 5
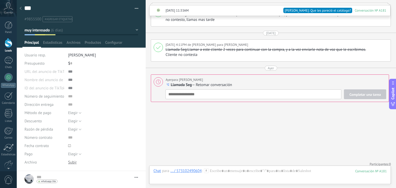
scroll to position [702, 0]
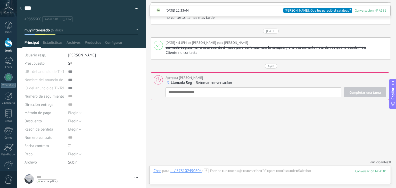
click at [271, 92] on div "Completar una tarea Llamada Seg Seguimiento Reunión Llamada Seg Despachar Pedid…" at bounding box center [276, 92] width 221 height 10
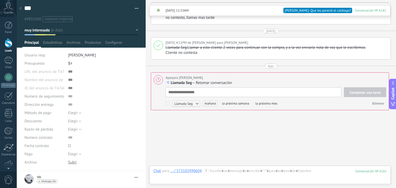
scroll to position [712, 0]
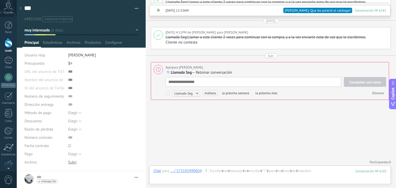
type textarea "*"
type textarea "**"
type textarea "***"
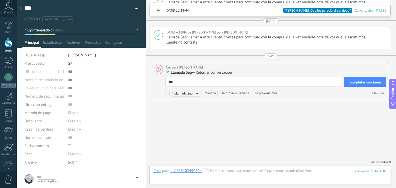
type textarea "****"
type textarea "*****"
type textarea "******"
type textarea "*******"
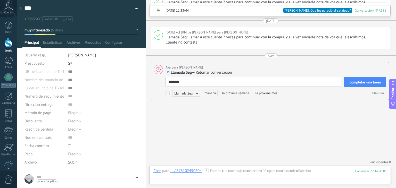
type textarea "*******"
type textarea "*********"
type textarea "**********"
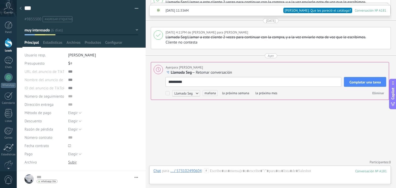
type textarea "**********"
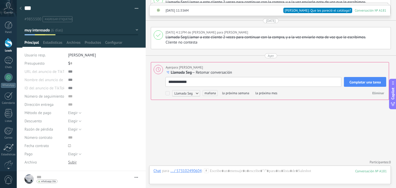
type textarea "**********"
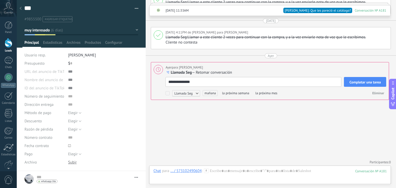
type textarea "**********"
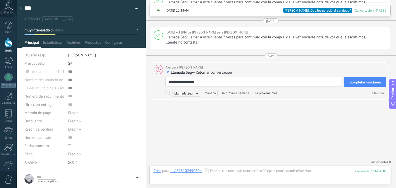
type textarea "**********"
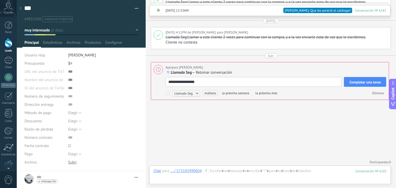
type textarea "**********"
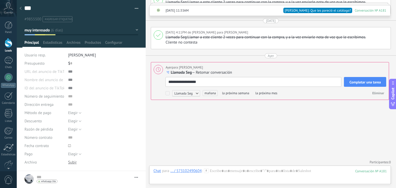
type textarea "**********"
click at [189, 91] on span "Llamada Seg" at bounding box center [186, 93] width 28 height 6
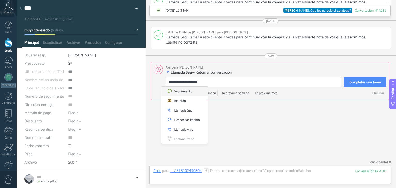
click at [189, 93] on label "Seguimiento" at bounding box center [184, 92] width 46 height 10
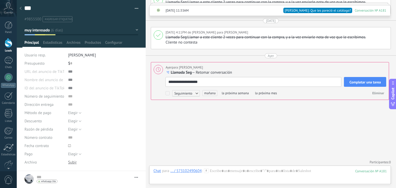
click at [210, 91] on span "mañana" at bounding box center [209, 93] width 15 height 6
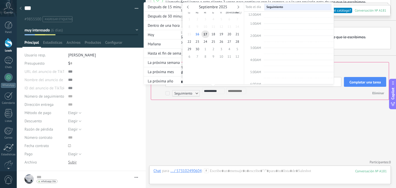
scroll to position [96, 0]
click at [221, 36] on span "19" at bounding box center [221, 33] width 8 height 7
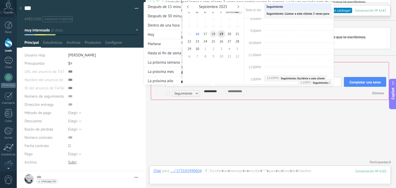
click at [213, 34] on span "18" at bounding box center [213, 33] width 8 height 7
type input "**********"
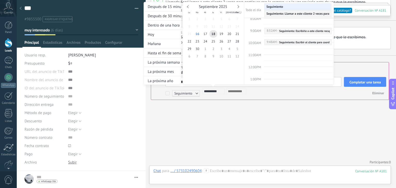
click at [279, 110] on div at bounding box center [198, 94] width 396 height 188
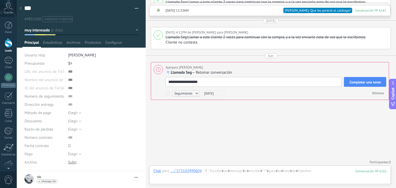
click at [360, 80] on span "Completar una tarea" at bounding box center [365, 82] width 31 height 4
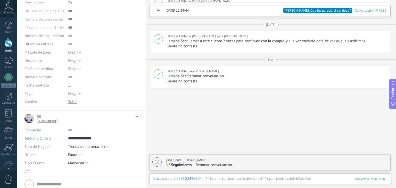
scroll to position [0, 0]
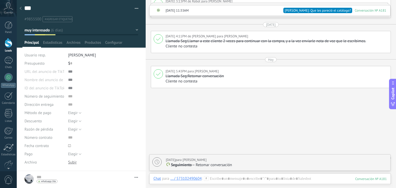
click at [20, 8] on use at bounding box center [21, 8] width 2 height 3
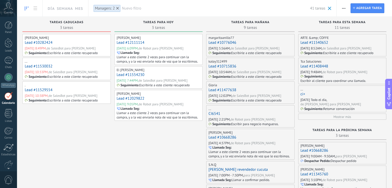
click at [130, 98] on link "Lead #12029822" at bounding box center [131, 98] width 28 height 5
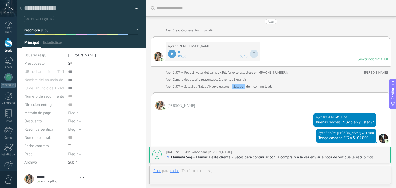
type textarea "**********"
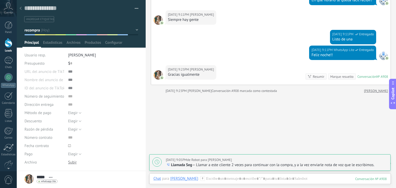
scroll to position [653, 0]
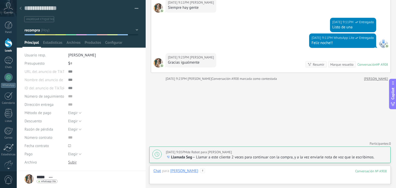
click at [227, 175] on div at bounding box center [269, 176] width 233 height 15
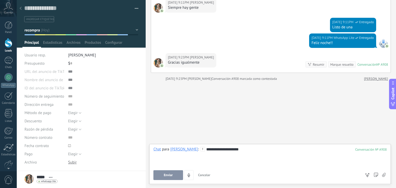
click at [171, 174] on span "Enviar" at bounding box center [168, 176] width 9 height 4
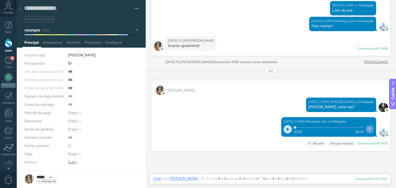
scroll to position [652, 0]
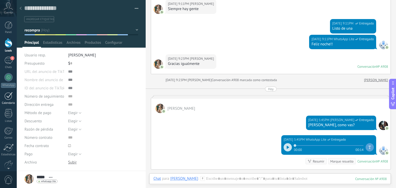
click at [9, 95] on div at bounding box center [8, 96] width 8 height 8
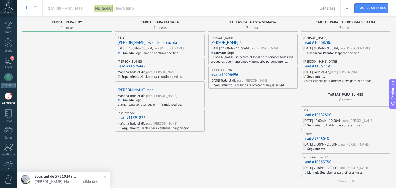
click at [134, 70] on div "Mañana Todo el día," at bounding box center [132, 72] width 29 height 4
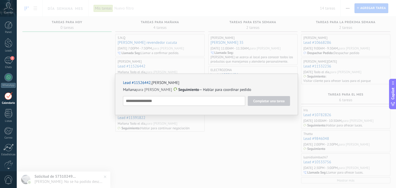
click at [181, 132] on div "Lead #11526442 , Juan David Mañana para Juan Felipe Ossa Seguimiento — Hablar p…" at bounding box center [206, 94] width 379 height 188
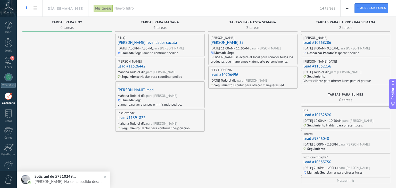
click at [133, 64] on link "Lead #11526442" at bounding box center [132, 66] width 28 height 5
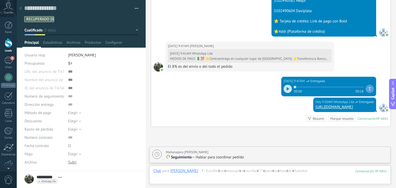
scroll to position [1047, 0]
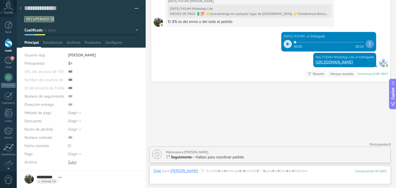
click at [20, 8] on icon at bounding box center [21, 8] width 2 height 3
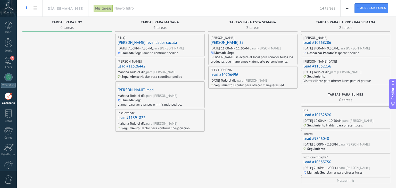
click at [119, 7] on span "Nuevo filtro" at bounding box center [217, 8] width 206 height 5
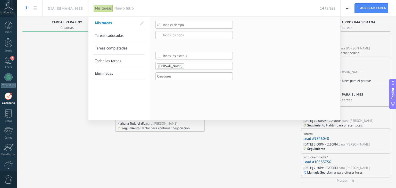
click at [190, 64] on ul "[PERSON_NAME]" at bounding box center [192, 66] width 72 height 6
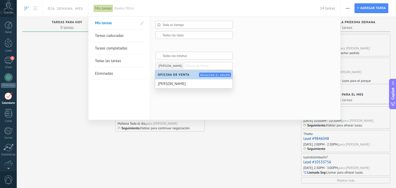
click at [182, 79] on div "Oficina de Venta Resaltar el grupo" at bounding box center [193, 74] width 77 height 9
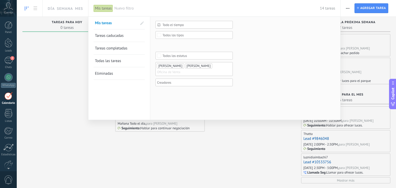
click at [178, 92] on div "Todo el tiempo Todo el tiempo Hoy Ayer Últimos ** 30 dias Esta semana La última…" at bounding box center [245, 68] width 190 height 103
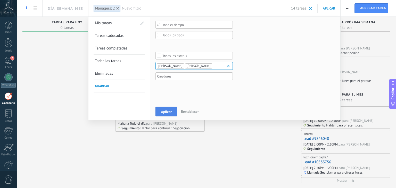
click at [161, 111] on span "Aplicar" at bounding box center [166, 112] width 11 height 4
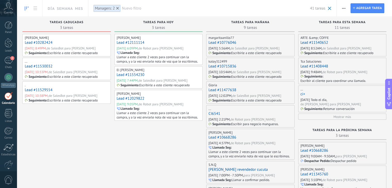
click at [44, 45] on link "Lead #10282424" at bounding box center [39, 42] width 28 height 5
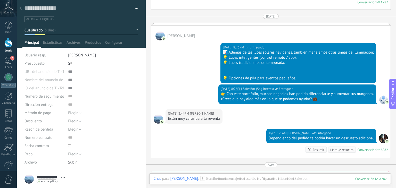
scroll to position [607, 0]
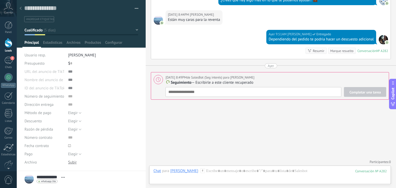
click at [179, 80] on span "Seguimiento" at bounding box center [181, 82] width 21 height 5
type textarea "**********"
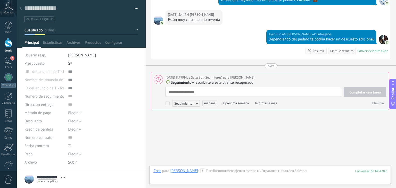
scroll to position [5, 0]
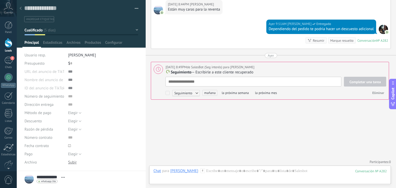
click at [188, 67] on div "Ayer 8:49PM de SalesBot (Seg interés) para Tomas Echeverri" at bounding box center [210, 67] width 89 height 5
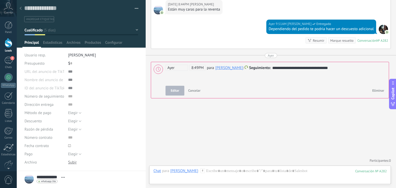
scroll to position [617, 0]
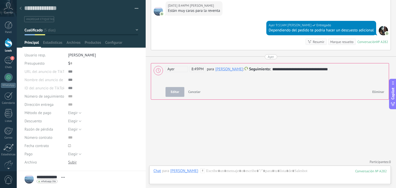
click at [183, 69] on span "Ayer" at bounding box center [177, 69] width 22 height 6
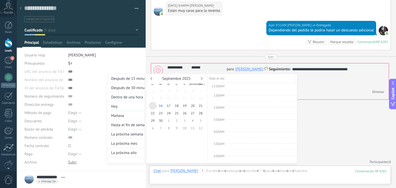
scroll to position [207, 0]
click at [185, 107] on span "19" at bounding box center [185, 105] width 8 height 7
type input "**********"
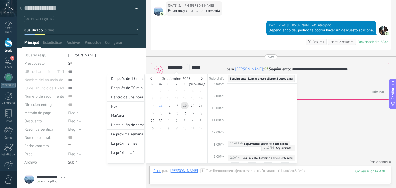
click at [311, 152] on div at bounding box center [198, 94] width 396 height 188
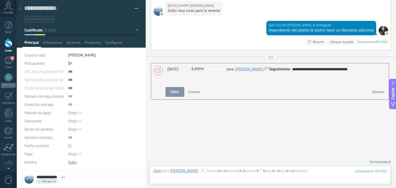
click at [176, 94] on button "Editar" at bounding box center [175, 92] width 19 height 10
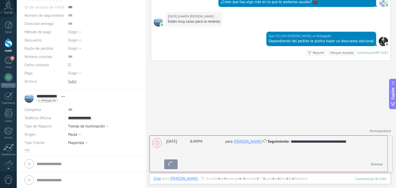
scroll to position [0, 0]
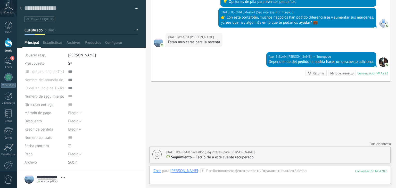
scroll to position [7, 0]
click at [8, 96] on div at bounding box center [8, 96] width 8 height 8
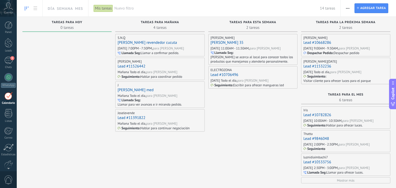
click at [116, 9] on span "Nuevo filtro" at bounding box center [217, 8] width 206 height 5
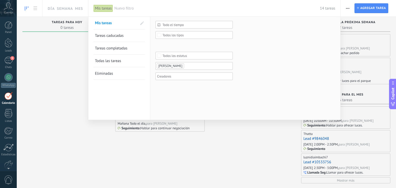
click at [188, 64] on ul "[PERSON_NAME]" at bounding box center [192, 66] width 72 height 6
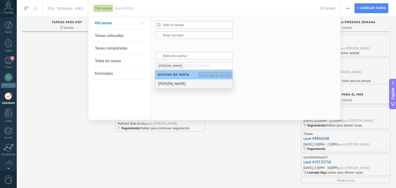
click at [179, 84] on div "[PERSON_NAME]" at bounding box center [193, 83] width 77 height 9
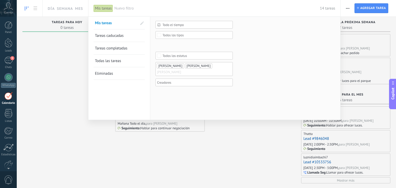
click at [184, 96] on div "Todo el tiempo Todo el tiempo [DATE] [DATE] Últimos ** 30 dias Esta semana La ú…" at bounding box center [245, 68] width 190 height 103
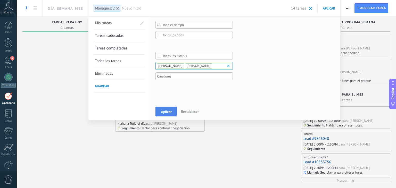
click at [161, 109] on button "Aplicar" at bounding box center [167, 112] width 22 height 10
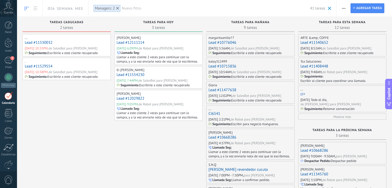
click at [45, 44] on link "Lead #11530032" at bounding box center [39, 42] width 28 height 5
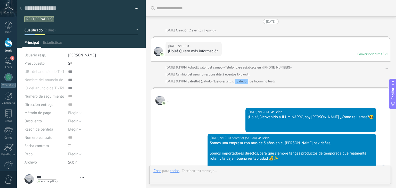
type textarea "**********"
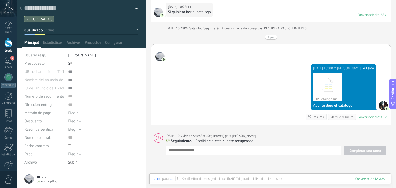
scroll to position [494, 0]
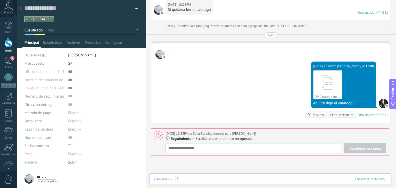
click at [201, 182] on div at bounding box center [269, 183] width 233 height 15
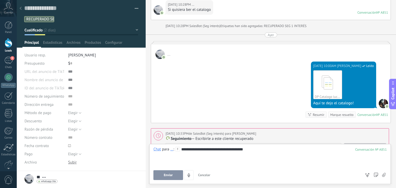
click at [166, 173] on button "Enviar" at bounding box center [168, 176] width 30 height 10
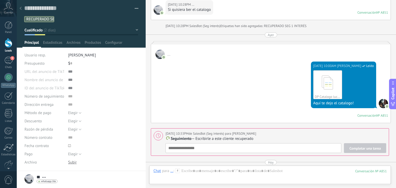
scroll to position [550, 0]
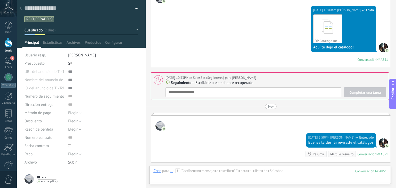
click at [205, 88] on div "Completar una tarea Seguimiento Seguimiento Reunión Llamada Seg Despachar Pedid…" at bounding box center [276, 92] width 221 height 10
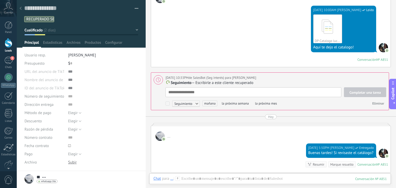
scroll to position [560, 0]
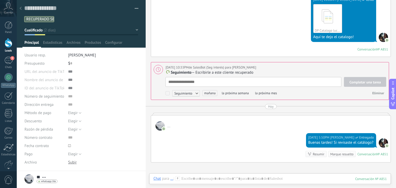
type textarea "*"
type textarea "**"
type textarea "***"
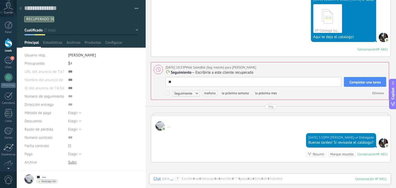
type textarea "***"
type textarea "****"
type textarea "***"
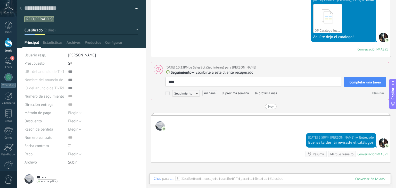
type textarea "***"
type textarea "****"
type textarea "*****"
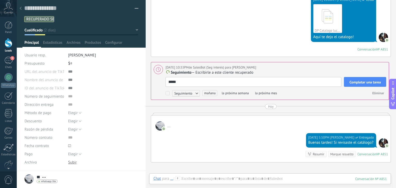
type textarea "******"
type textarea "*******"
click at [353, 82] on span "Completar una tarea" at bounding box center [365, 82] width 31 height 4
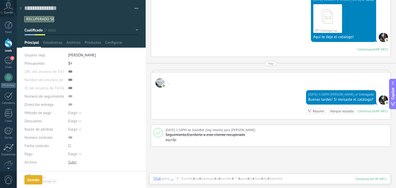
scroll to position [562, 0]
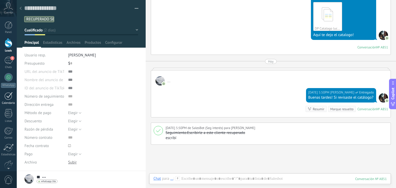
click at [10, 96] on div at bounding box center [8, 96] width 8 height 8
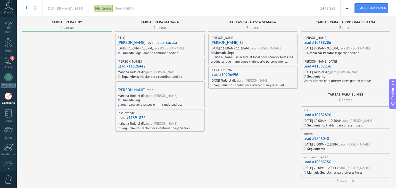
click at [118, 12] on div "Nuevo filtro 14 tareas" at bounding box center [224, 8] width 221 height 17
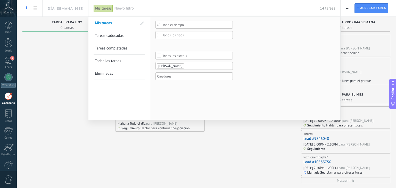
click at [204, 65] on ul "[PERSON_NAME]" at bounding box center [192, 66] width 72 height 6
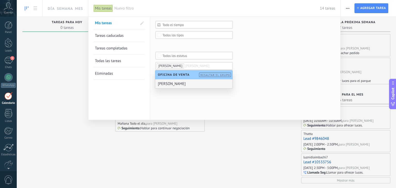
click at [182, 85] on div "[PERSON_NAME]" at bounding box center [193, 83] width 77 height 9
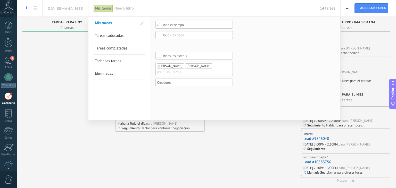
click at [175, 94] on div "Todo el tiempo Todo el tiempo [DATE] [DATE] Últimos ** 30 dias Esta semana La ú…" at bounding box center [245, 68] width 190 height 103
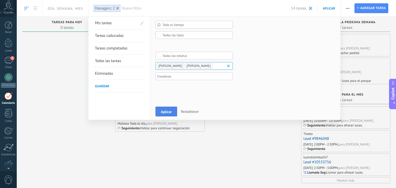
click at [166, 113] on span "Aplicar" at bounding box center [166, 112] width 11 height 4
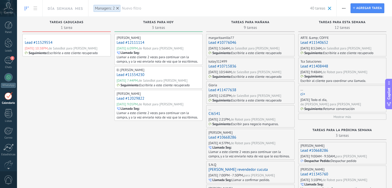
click at [46, 43] on link "Lead #11529554" at bounding box center [39, 42] width 28 height 5
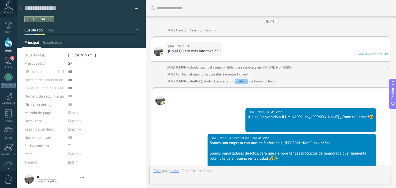
type textarea "**********"
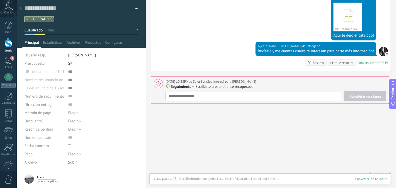
scroll to position [529, 0]
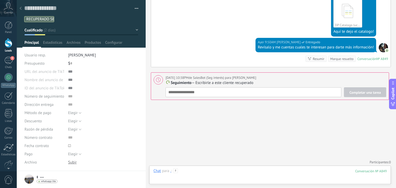
click at [221, 172] on div at bounding box center [269, 176] width 233 height 15
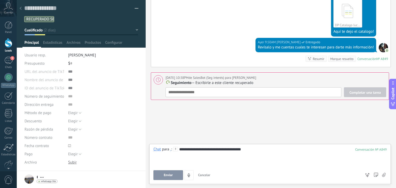
click at [165, 176] on span "Enviar" at bounding box center [168, 176] width 9 height 4
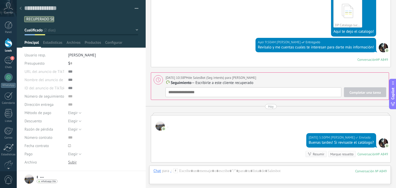
click at [211, 87] on div "Completar una tarea Seguimiento Seguimiento Reunión Llamada Seg Despachar Pedid…" at bounding box center [276, 92] width 221 height 10
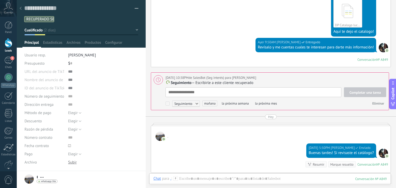
scroll to position [539, 0]
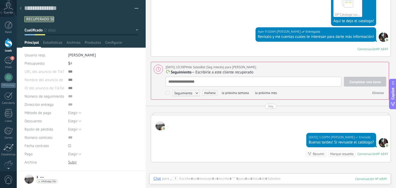
type textarea "*"
type textarea "**"
type textarea "***"
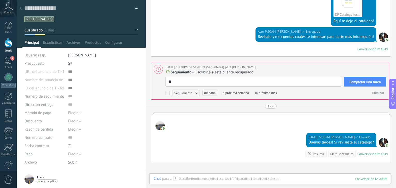
type textarea "***"
type textarea "****"
type textarea "*****"
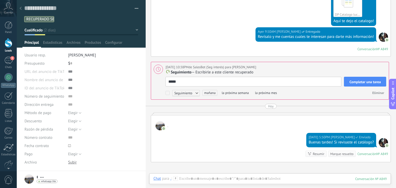
type textarea "******"
type textarea "*******"
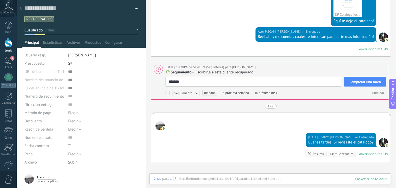
click at [368, 80] on span "Completar una tarea" at bounding box center [365, 82] width 31 height 4
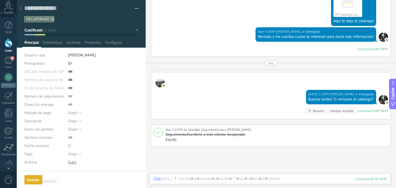
scroll to position [542, 0]
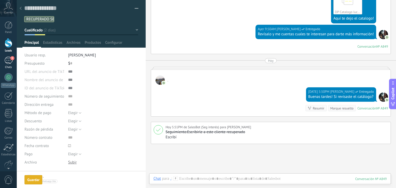
click at [12, 60] on span "5" at bounding box center [12, 58] width 4 height 4
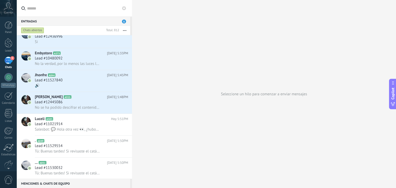
scroll to position [31, 0]
click at [76, 103] on div "Lead #12445086" at bounding box center [81, 102] width 93 height 5
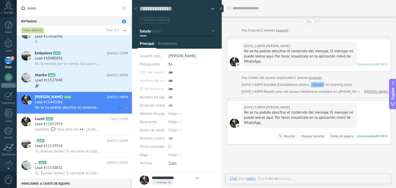
type textarea "**********"
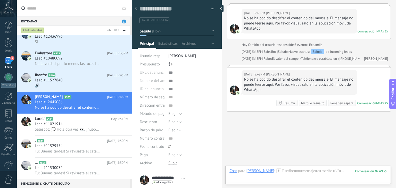
scroll to position [55, 0]
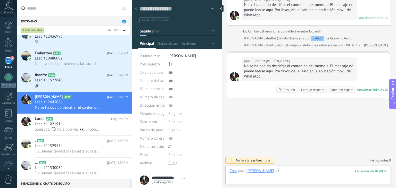
click at [294, 172] on div at bounding box center [308, 176] width 157 height 15
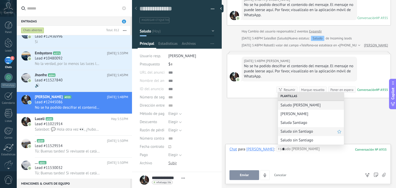
click at [297, 130] on span "Saluda sin Santiago" at bounding box center [309, 131] width 57 height 5
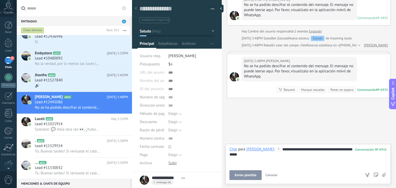
click at [246, 178] on button "Enviar plantilla" at bounding box center [246, 176] width 32 height 10
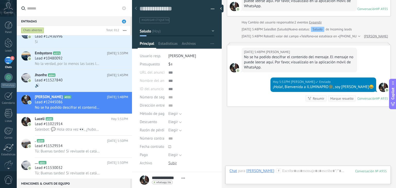
scroll to position [73, 0]
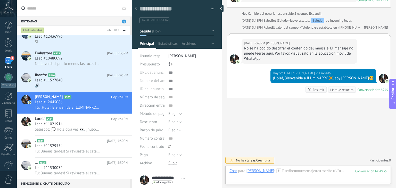
click at [286, 168] on div "Chat Correo Nota Tarea Chat para Claudia Bedoya : 935 Enviar Cancelar Rastrear …" at bounding box center [308, 175] width 166 height 19
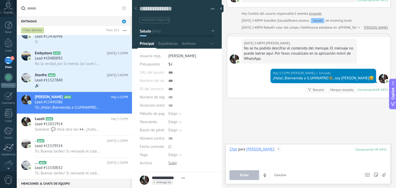
click at [286, 149] on div at bounding box center [308, 157] width 157 height 20
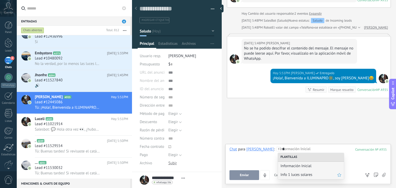
click at [294, 173] on span "Info 1 luces solares" at bounding box center [309, 175] width 57 height 5
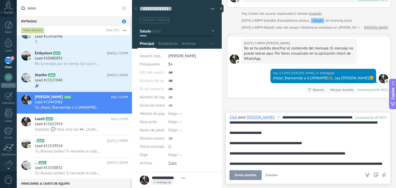
click at [252, 174] on span "Enviar plantilla" at bounding box center [246, 176] width 22 height 4
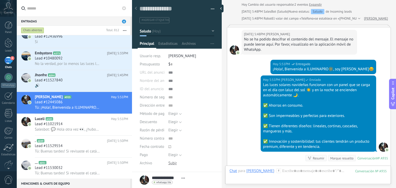
scroll to position [151, 0]
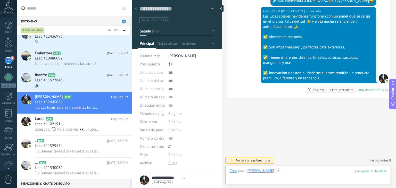
click at [286, 172] on div at bounding box center [308, 176] width 157 height 15
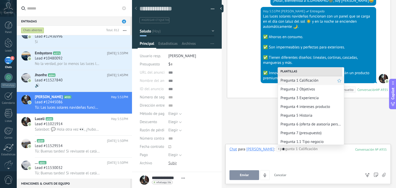
click at [295, 79] on span "Pregunta 1 Calificación" at bounding box center [309, 80] width 57 height 5
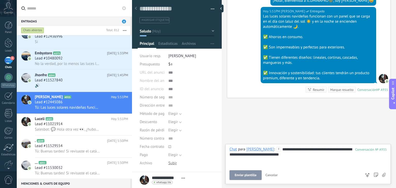
click at [243, 173] on button "Enviar plantilla" at bounding box center [246, 176] width 32 height 10
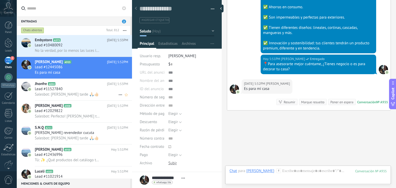
scroll to position [193, 0]
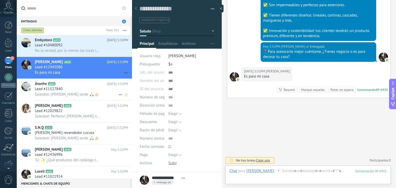
click at [64, 96] on span "Salesbot: Feliz tarde 🙏🏻👍🏻" at bounding box center [67, 94] width 64 height 5
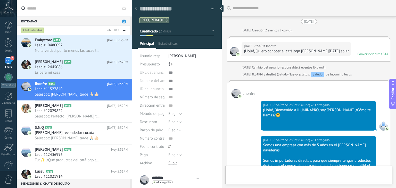
type textarea "**********"
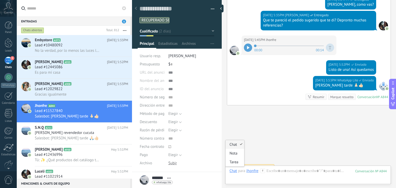
click at [233, 172] on div "Chat" at bounding box center [233, 171] width 7 height 5
click at [234, 163] on div "Tarea" at bounding box center [235, 162] width 18 height 9
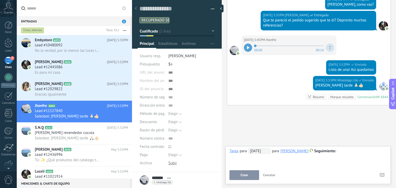
click at [257, 152] on span "23/09/2025" at bounding box center [259, 151] width 22 height 6
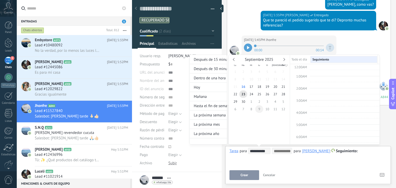
scroll to position [96, 0]
click at [278, 93] on span "27" at bounding box center [275, 94] width 8 height 7
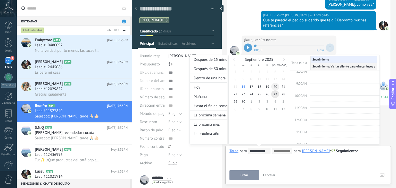
click at [277, 87] on span "20" at bounding box center [275, 86] width 8 height 7
type input "**********"
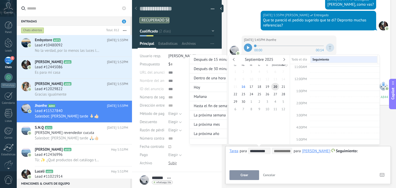
scroll to position [131, 0]
type input "**********"
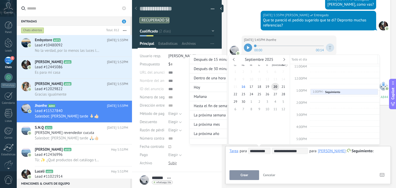
click at [374, 153] on div "**********" at bounding box center [285, 105] width 190 height 100
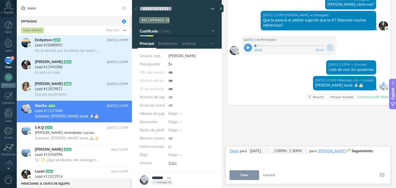
click at [377, 152] on div at bounding box center [308, 151] width 157 height 6
click at [237, 176] on button "Crear" at bounding box center [245, 176] width 30 height 10
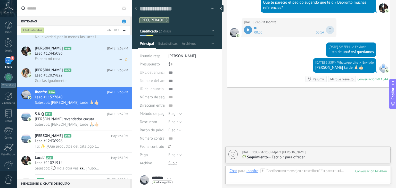
scroll to position [0, 0]
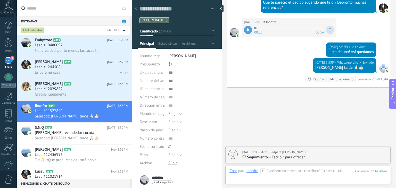
click at [67, 73] on div "Es para mí casa" at bounding box center [81, 72] width 93 height 5
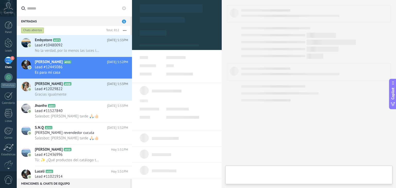
type textarea "**********"
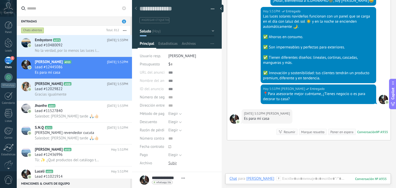
scroll to position [193, 0]
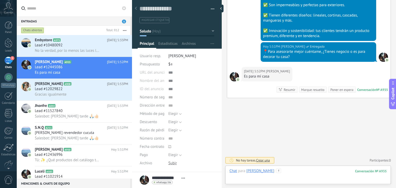
click at [297, 175] on div at bounding box center [308, 176] width 157 height 15
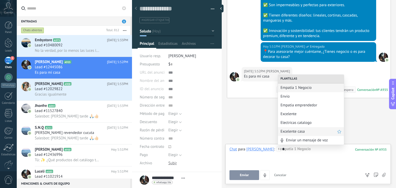
click at [298, 134] on span "Excelente casa" at bounding box center [309, 131] width 57 height 5
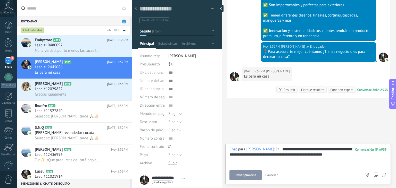
click at [248, 178] on button "Enviar plantilla" at bounding box center [246, 176] width 32 height 10
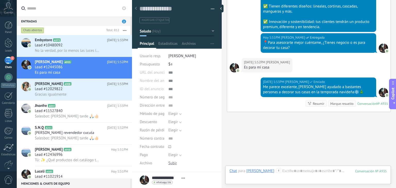
scroll to position [216, 0]
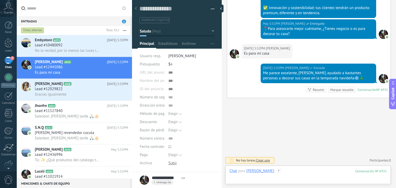
click at [291, 170] on div at bounding box center [308, 176] width 157 height 15
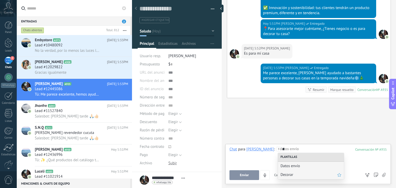
click at [289, 175] on span "Decorar" at bounding box center [309, 175] width 57 height 5
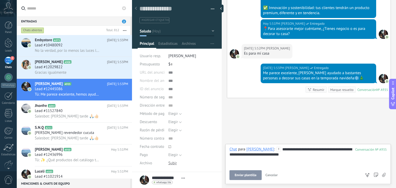
click at [249, 177] on span "Enviar plantilla" at bounding box center [246, 176] width 22 height 4
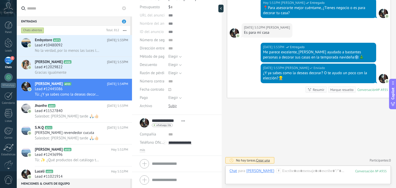
scroll to position [57, 0]
click at [142, 151] on span "más" at bounding box center [142, 151] width 5 height 4
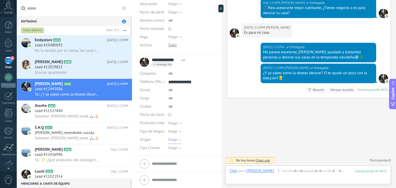
click at [176, 138] on span "Elegir" at bounding box center [173, 139] width 10 height 5
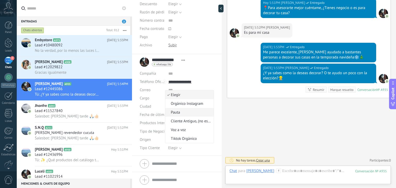
click at [178, 108] on li "Pauta" at bounding box center [189, 112] width 49 height 9
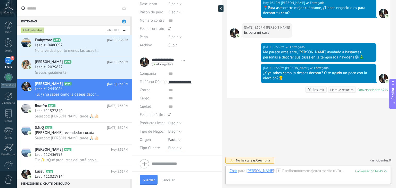
click at [174, 150] on span "Elegir" at bounding box center [173, 148] width 10 height 5
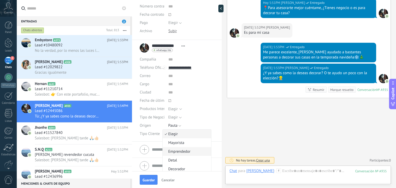
scroll to position [132, 0]
click at [175, 162] on span "Detal" at bounding box center [186, 160] width 47 height 5
click at [150, 177] on button "Guardar" at bounding box center [149, 180] width 18 height 10
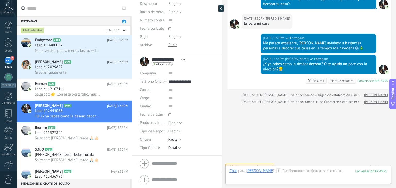
scroll to position [253, 0]
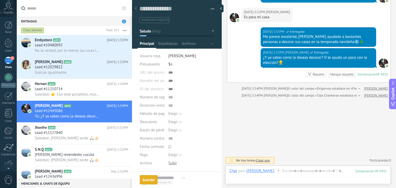
click at [164, 31] on button "Saludo" at bounding box center [177, 31] width 75 height 9
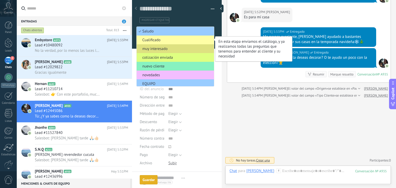
click at [166, 42] on span "Cualificado" at bounding box center [175, 40] width 76 height 5
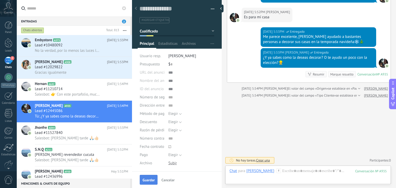
click at [149, 180] on span "Guardar" at bounding box center [149, 181] width 12 height 4
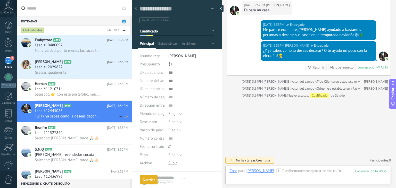
scroll to position [260, 0]
click at [54, 71] on span "Gracias igualmente" at bounding box center [51, 72] width 32 height 5
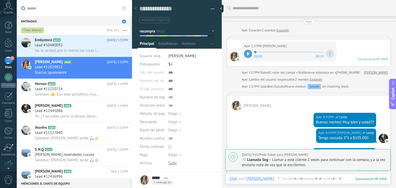
scroll to position [823, 0]
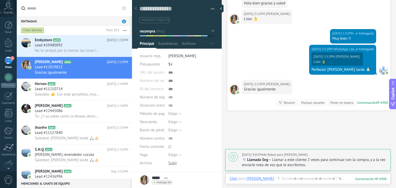
click at [277, 163] on p "Llamada Seg — Llamar a este cliente 2 veces para continuar con la compra, y a l…" at bounding box center [315, 163] width 146 height 10
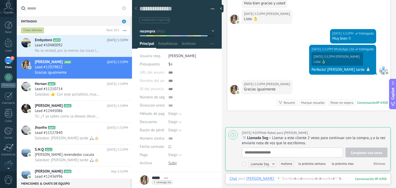
scroll to position [5, 0]
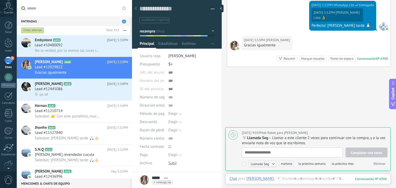
click at [378, 165] on span "Eliminar" at bounding box center [380, 164] width 12 height 4
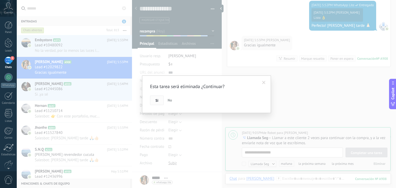
click at [158, 101] on span "Si" at bounding box center [157, 101] width 3 height 4
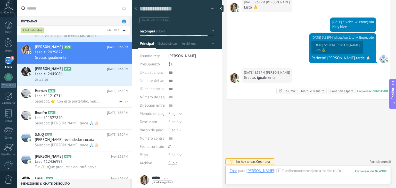
scroll to position [0, 0]
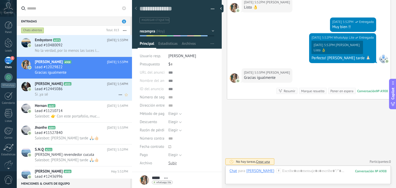
click at [58, 90] on span "Lead #12445086" at bounding box center [49, 89] width 28 height 5
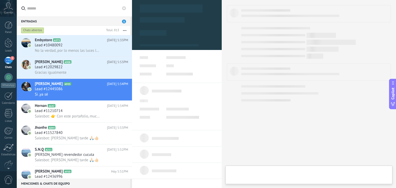
type textarea "**********"
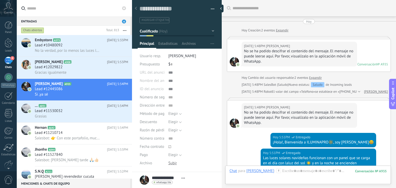
scroll to position [296, 0]
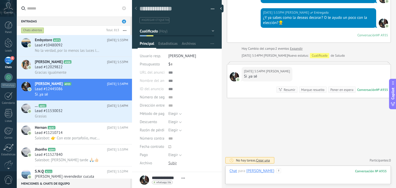
click at [301, 174] on div at bounding box center [308, 176] width 157 height 15
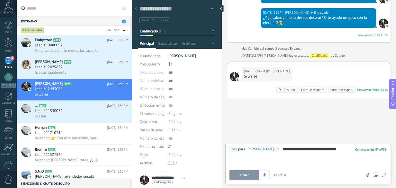
click at [250, 171] on button "Enviar" at bounding box center [245, 176] width 30 height 10
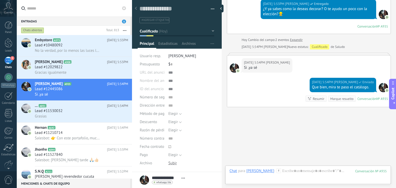
scroll to position [314, 0]
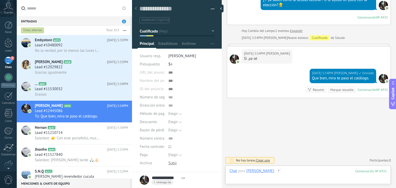
click at [291, 173] on div at bounding box center [308, 176] width 157 height 15
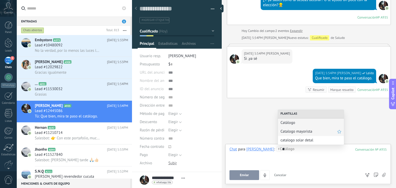
click at [293, 133] on span "Catalogo mayorista" at bounding box center [309, 131] width 57 height 5
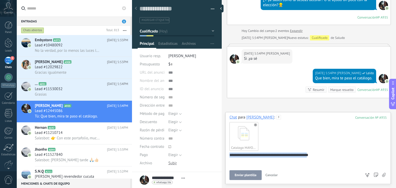
drag, startPoint x: 333, startPoint y: 159, endPoint x: 192, endPoint y: 158, distance: 140.3
click at [192, 158] on div "Guardar y crear Imprimir Administrar etiquetas" at bounding box center [264, 94] width 264 height 188
click at [256, 126] on use at bounding box center [255, 125] width 3 height 3
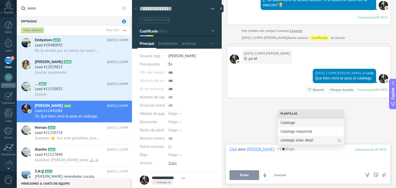
click at [293, 141] on span "catalogo solar detal" at bounding box center [309, 140] width 57 height 5
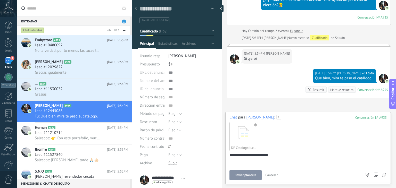
drag, startPoint x: 279, startPoint y: 152, endPoint x: 200, endPoint y: 155, distance: 79.3
click at [200, 155] on div "Guardar y crear Imprimir Administrar etiquetas" at bounding box center [264, 94] width 264 height 188
drag, startPoint x: 275, startPoint y: 159, endPoint x: 221, endPoint y: 157, distance: 54.5
click at [221, 157] on div "Guardar y crear Imprimir Administrar etiquetas" at bounding box center [264, 94] width 264 height 188
click at [253, 173] on button "Enviar" at bounding box center [245, 176] width 30 height 10
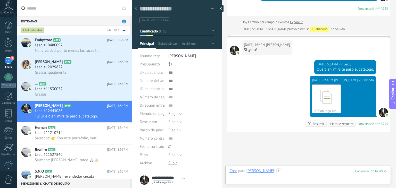
scroll to position [357, 0]
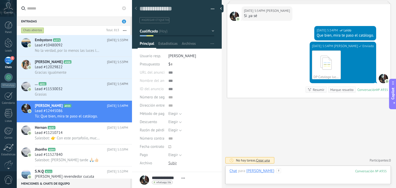
click at [283, 171] on div at bounding box center [308, 176] width 157 height 15
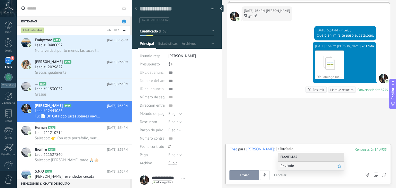
click at [285, 167] on span "Revísalo" at bounding box center [309, 166] width 57 height 5
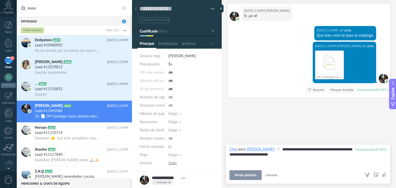
click at [246, 178] on button "Enviar plantilla" at bounding box center [246, 176] width 32 height 10
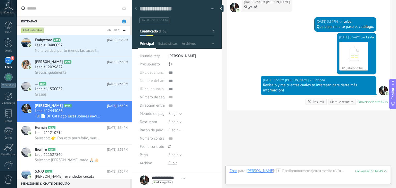
scroll to position [378, 0]
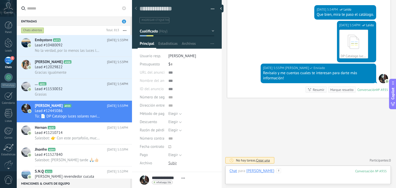
click at [300, 170] on div at bounding box center [308, 176] width 157 height 15
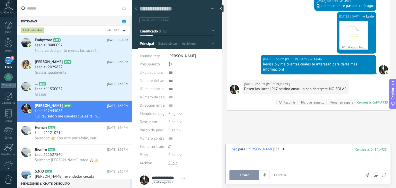
scroll to position [399, 0]
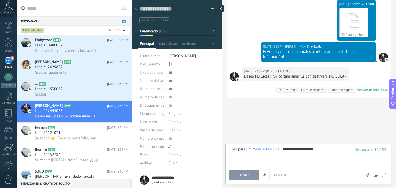
click at [245, 172] on button "Enviar" at bounding box center [245, 176] width 30 height 10
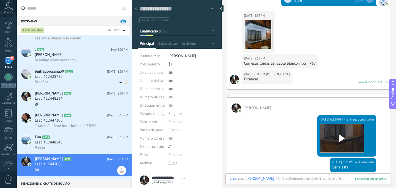
scroll to position [0, 0]
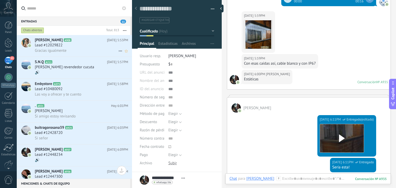
click at [100, 48] on div "Gracias igualmente" at bounding box center [81, 50] width 93 height 5
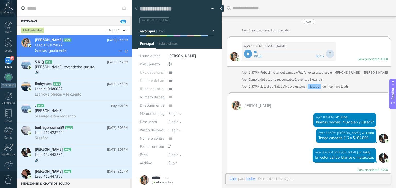
scroll to position [7, 0]
click at [120, 51] on use at bounding box center [120, 51] width 3 height 1
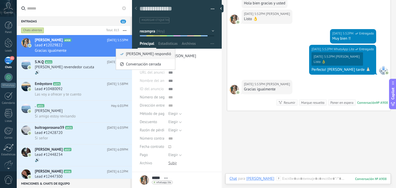
click at [132, 57] on span "[PERSON_NAME] respondió" at bounding box center [148, 54] width 45 height 10
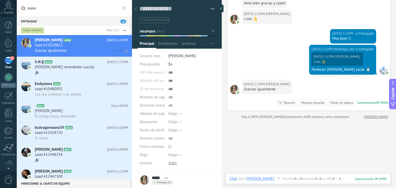
scroll to position [832, 0]
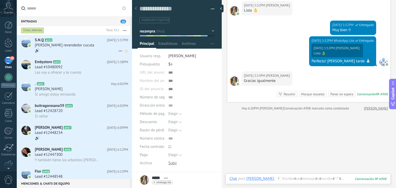
click at [120, 51] on icon at bounding box center [120, 51] width 6 height 6
click at [99, 70] on div at bounding box center [198, 94] width 396 height 188
click at [99, 70] on div "Lead #10480092" at bounding box center [81, 67] width 93 height 5
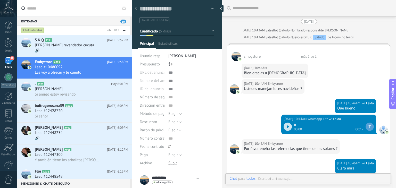
type textarea "**********"
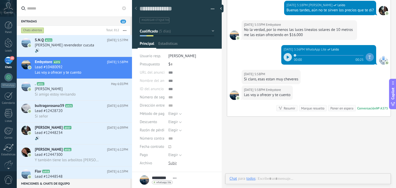
scroll to position [7, 0]
click at [303, 176] on div at bounding box center [308, 183] width 157 height 15
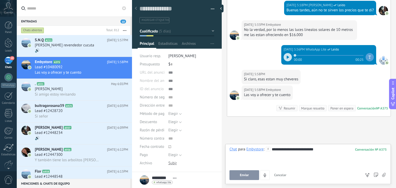
click at [246, 174] on span "Enviar" at bounding box center [244, 176] width 9 height 4
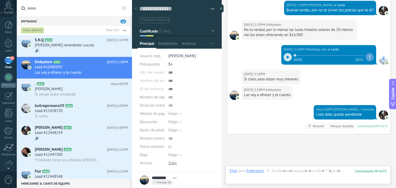
scroll to position [1158, 0]
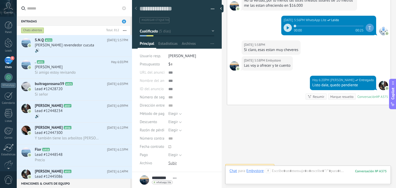
click at [231, 172] on div "Chat" at bounding box center [233, 171] width 7 height 5
click at [241, 162] on div "Tarea" at bounding box center [235, 162] width 18 height 9
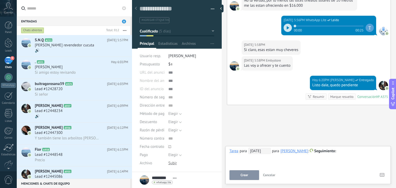
click at [252, 152] on span "23/09/2025" at bounding box center [259, 151] width 22 height 6
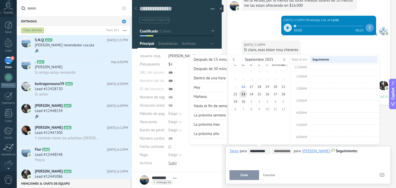
scroll to position [96, 0]
click at [266, 95] on span "26" at bounding box center [267, 94] width 8 height 7
type input "**********"
click at [268, 89] on span "19" at bounding box center [267, 86] width 8 height 7
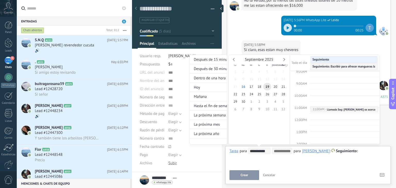
scroll to position [141, 0]
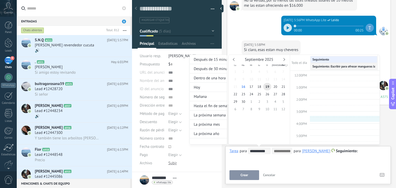
type input "**********"
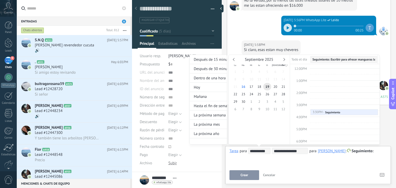
click at [378, 154] on div "**********" at bounding box center [285, 105] width 190 height 100
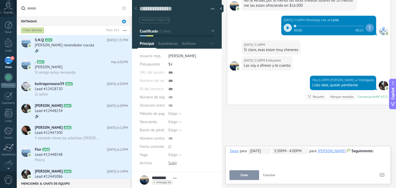
click at [378, 154] on div at bounding box center [308, 151] width 157 height 6
click at [242, 157] on div "**********" at bounding box center [308, 154] width 157 height 12
click at [246, 175] on span "Crear" at bounding box center [244, 176] width 7 height 4
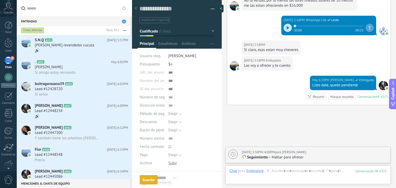
scroll to position [1176, 0]
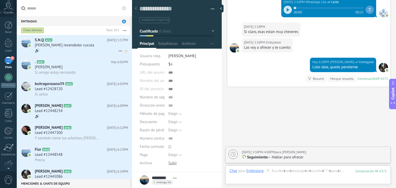
click at [82, 39] on h2 "S.N.Q A211" at bounding box center [71, 40] width 72 height 5
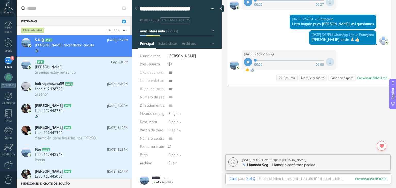
scroll to position [705, 0]
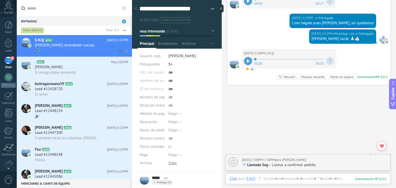
click at [120, 51] on use at bounding box center [120, 51] width 3 height 1
click at [132, 57] on span "[PERSON_NAME] respondió" at bounding box center [148, 54] width 45 height 10
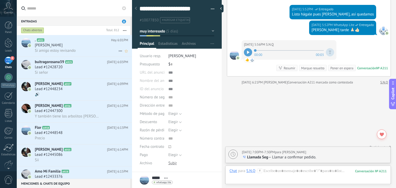
click at [72, 45] on div "Karen Dayana" at bounding box center [81, 45] width 93 height 5
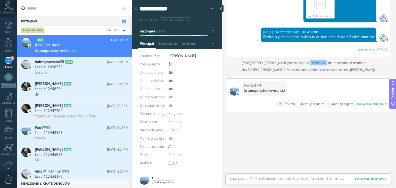
scroll to position [579, 0]
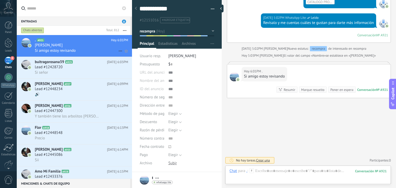
click at [120, 52] on use at bounding box center [120, 51] width 3 height 1
click at [133, 56] on span "[PERSON_NAME] respondió" at bounding box center [148, 54] width 45 height 10
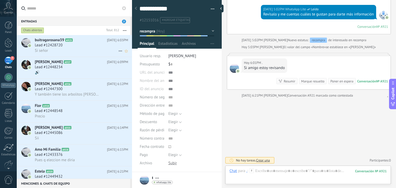
click at [93, 47] on div "Lead #12428720" at bounding box center [81, 45] width 93 height 5
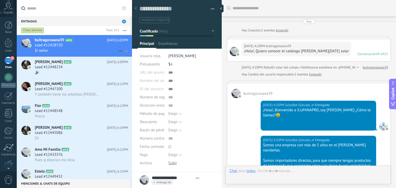
type textarea "**********"
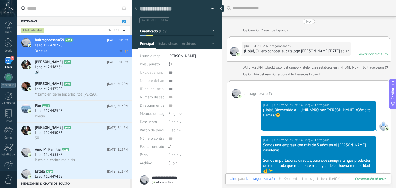
scroll to position [395, 0]
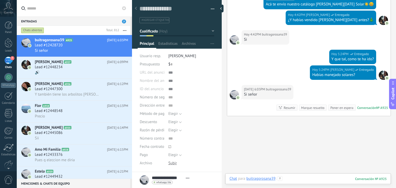
click at [306, 181] on div at bounding box center [308, 183] width 157 height 15
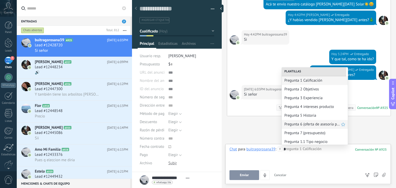
scroll to position [10, 0]
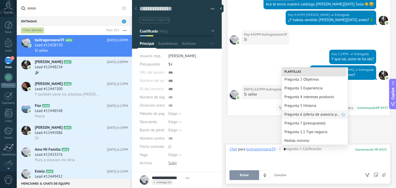
click at [316, 114] on span "Pregunta 6 (oferta de asesoría personalizada)" at bounding box center [313, 114] width 57 height 5
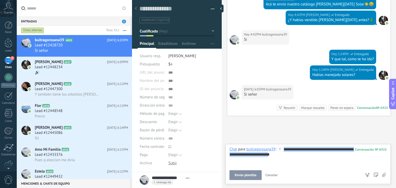
drag, startPoint x: 301, startPoint y: 154, endPoint x: 257, endPoint y: 127, distance: 52.5
click at [257, 127] on div "Buscar Carga más Hoy Hoy Creación: 2 eventos Expandir Hoy 4:20PM buitragorosana…" at bounding box center [309, 94] width 174 height 188
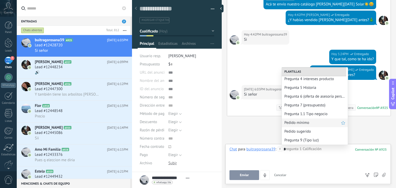
scroll to position [12, 0]
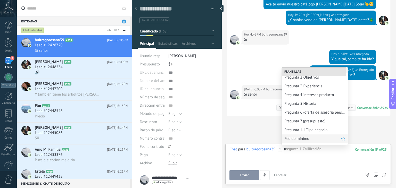
click at [316, 120] on span "Pregunta 7 (presupuesto)" at bounding box center [315, 121] width 61 height 5
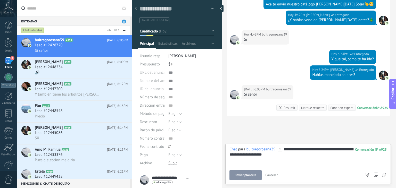
click at [245, 175] on span "Enviar plantilla" at bounding box center [246, 176] width 22 height 4
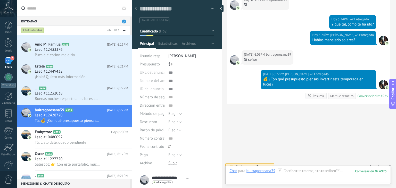
scroll to position [89, 0]
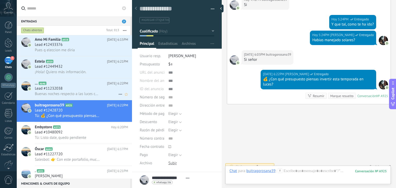
click at [94, 91] on div "Lead #11232038" at bounding box center [81, 88] width 93 height 5
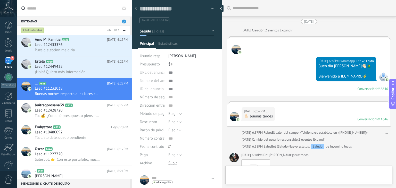
type textarea "**********"
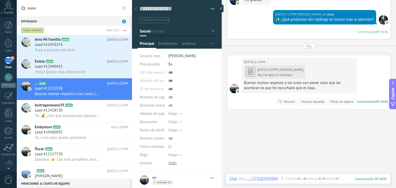
scroll to position [439, 0]
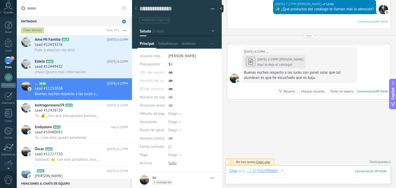
click at [295, 173] on div at bounding box center [308, 176] width 157 height 15
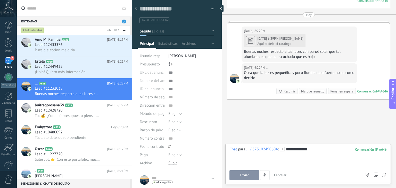
click at [254, 174] on button "Enviar" at bounding box center [245, 176] width 30 height 10
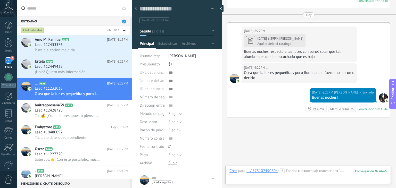
scroll to position [477, 0]
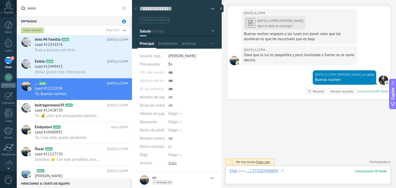
click at [310, 171] on div at bounding box center [308, 176] width 157 height 15
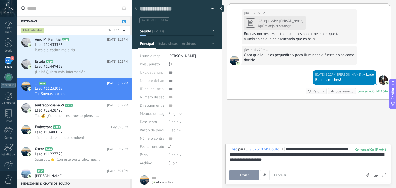
click at [250, 176] on button "Enviar" at bounding box center [245, 176] width 30 height 10
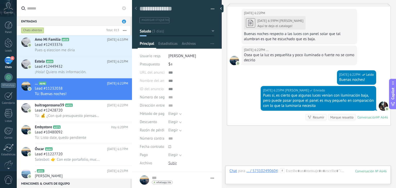
scroll to position [504, 0]
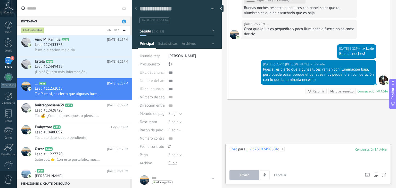
click at [294, 170] on div "Chat para ... / 573102490604 : 646 Enviar Cancelar Rastrear clics en links ? Re…" at bounding box center [308, 163] width 157 height 33
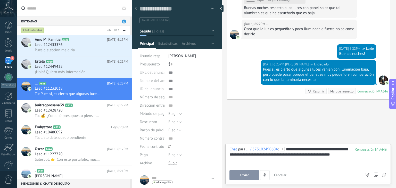
click at [253, 174] on button "Enviar" at bounding box center [245, 176] width 30 height 10
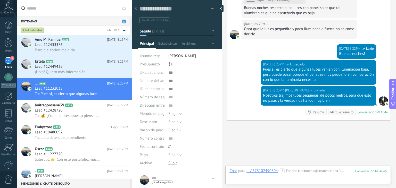
scroll to position [524, 0]
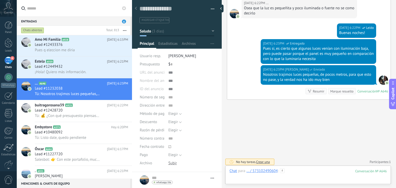
click at [310, 173] on div "Chat para ... / 573102490604 : 646 Enviar Cancelar Rastrear clics en links ? Re…" at bounding box center [308, 176] width 157 height 15
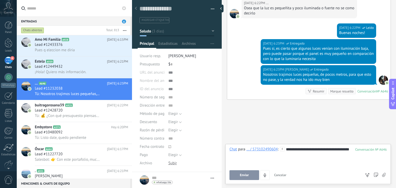
click at [258, 175] on button "Enviar" at bounding box center [245, 176] width 30 height 10
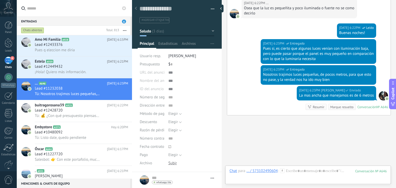
scroll to position [540, 0]
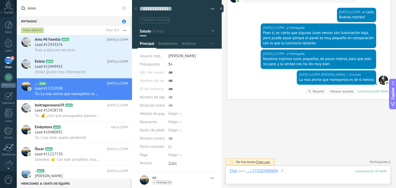
click at [294, 174] on div at bounding box center [308, 176] width 157 height 15
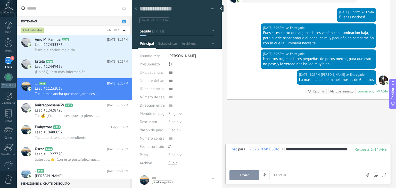
click at [242, 175] on span "Enviar" at bounding box center [244, 176] width 9 height 4
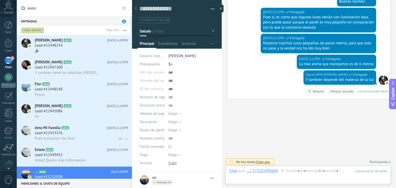
scroll to position [13, 0]
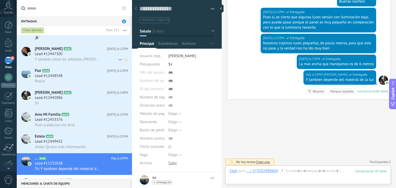
click at [68, 63] on div "MARÍA ORTIZ A936 Hoy 6:12PM Lead #12447300 Y también tiene los arbolitos de luc…" at bounding box center [83, 55] width 97 height 22
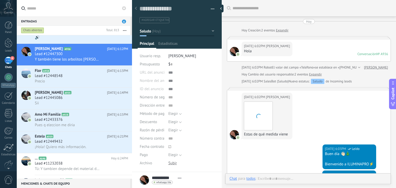
scroll to position [7, 0]
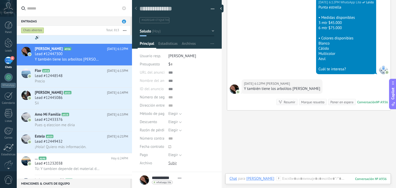
click at [208, 34] on button "Saludo" at bounding box center [177, 31] width 75 height 9
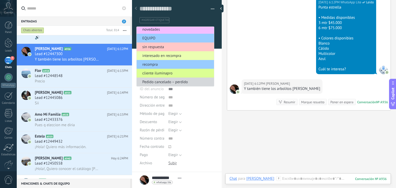
scroll to position [46, 0]
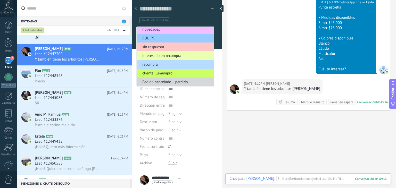
click at [181, 68] on li "recompra" at bounding box center [175, 64] width 77 height 9
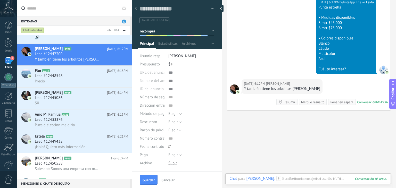
click at [198, 35] on button "recompra" at bounding box center [177, 31] width 75 height 9
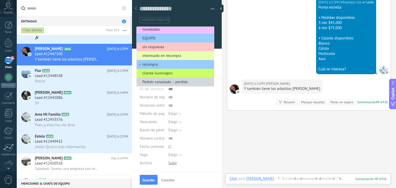
scroll to position [46, 0]
click at [180, 77] on li "cliente iluminapro" at bounding box center [175, 73] width 77 height 9
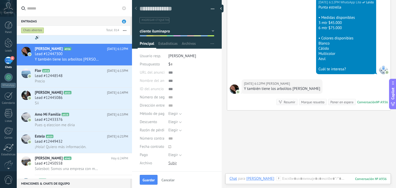
scroll to position [74, 0]
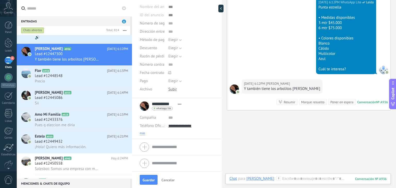
click at [143, 133] on span "más" at bounding box center [142, 134] width 5 height 4
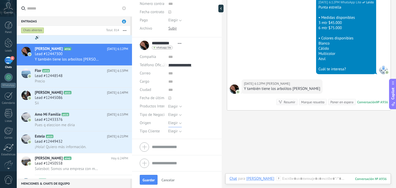
click at [172, 123] on span "Elegir" at bounding box center [173, 123] width 10 height 5
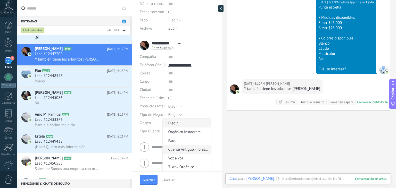
click at [182, 152] on li "Cliente Antiguo, (no especifica)" at bounding box center [187, 149] width 49 height 9
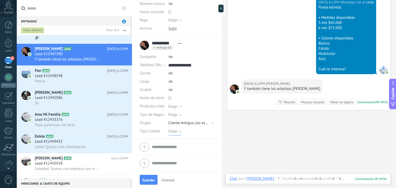
click at [175, 129] on span "Elegir" at bounding box center [173, 131] width 10 height 5
click at [181, 157] on span "Detal" at bounding box center [186, 158] width 47 height 5
click at [152, 179] on span "Guardar" at bounding box center [149, 181] width 12 height 4
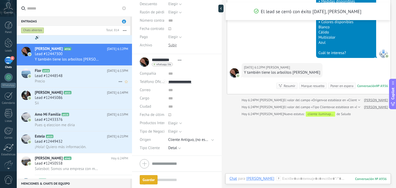
scroll to position [0, 0]
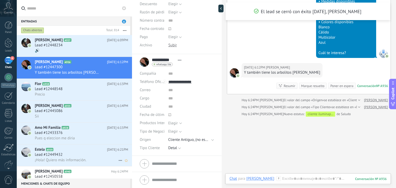
click at [66, 151] on h2 "Estela A939" at bounding box center [71, 149] width 72 height 5
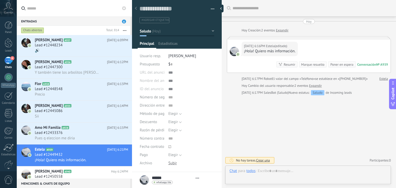
type textarea "**********"
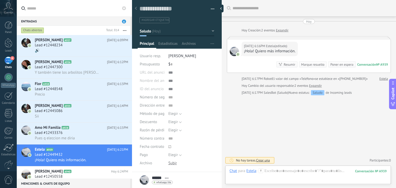
scroll to position [7, 0]
click at [287, 171] on div at bounding box center [308, 176] width 157 height 15
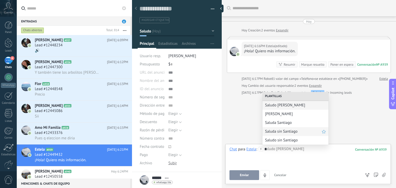
click at [286, 132] on span "Saluda sin Santiago" at bounding box center [293, 131] width 57 height 5
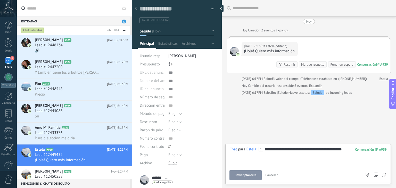
click at [247, 170] on div "**********" at bounding box center [308, 163] width 157 height 33
click at [247, 174] on span "Enviar plantilla" at bounding box center [246, 176] width 22 height 4
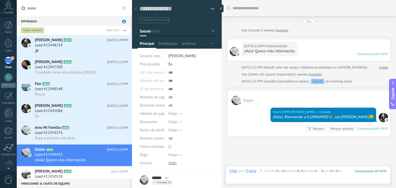
scroll to position [38, 0]
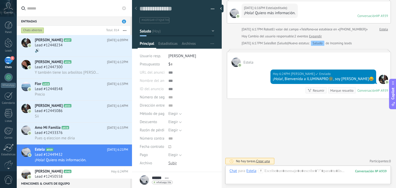
click at [280, 163] on div "No hay tareas. Crear una Participantes: 0 Agregar usuario Bots: 0" at bounding box center [309, 161] width 164 height 9
click at [274, 169] on div at bounding box center [308, 176] width 157 height 15
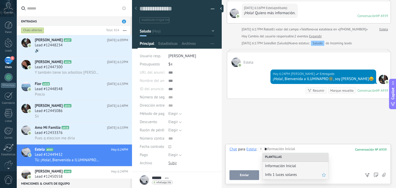
click at [276, 175] on span "Info 1 luces solares" at bounding box center [293, 175] width 57 height 5
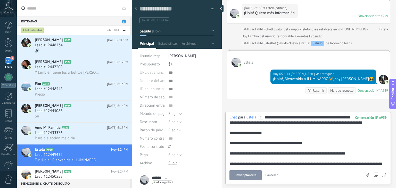
click at [241, 178] on button "Enviar plantilla" at bounding box center [246, 176] width 32 height 10
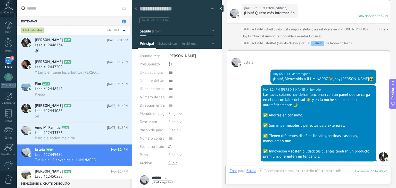
scroll to position [116, 0]
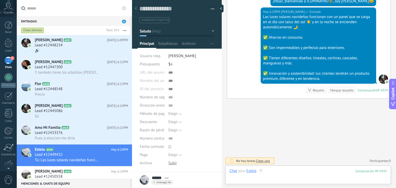
click at [278, 171] on div at bounding box center [308, 176] width 157 height 15
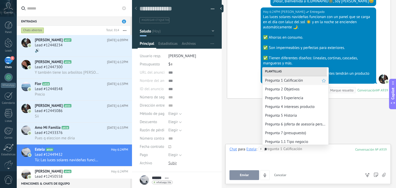
click at [283, 79] on span "Pregunta 1 Calificación" at bounding box center [293, 80] width 57 height 5
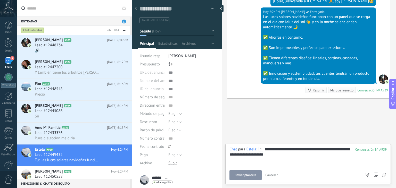
click at [242, 177] on span "Enviar plantilla" at bounding box center [246, 176] width 22 height 4
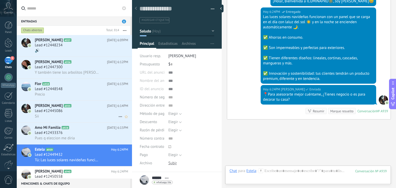
scroll to position [137, 0]
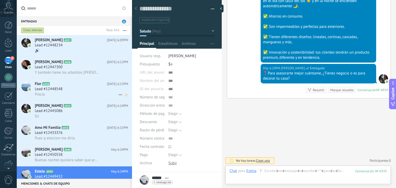
click at [61, 97] on div "Precio" at bounding box center [81, 94] width 93 height 5
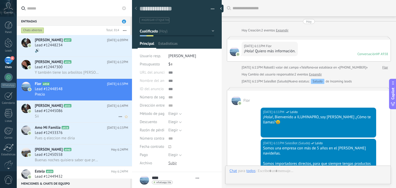
type textarea "**********"
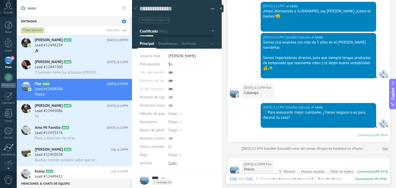
scroll to position [191, 0]
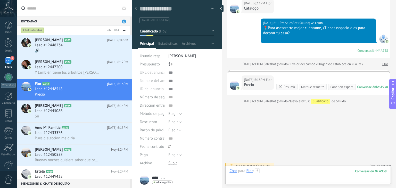
click at [284, 173] on div at bounding box center [308, 176] width 157 height 15
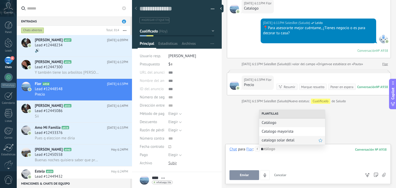
click at [282, 143] on span "catalogo solar detal" at bounding box center [290, 140] width 57 height 5
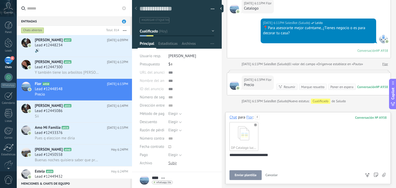
click at [242, 176] on span "Enviar plantilla" at bounding box center [246, 176] width 22 height 4
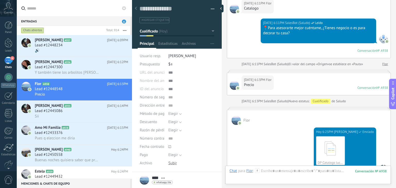
scroll to position [187, 0]
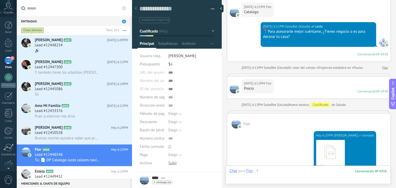
click at [292, 171] on div at bounding box center [308, 176] width 157 height 15
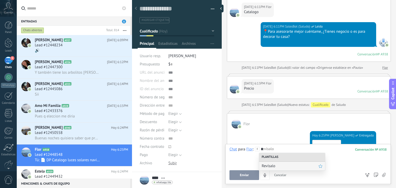
click at [288, 165] on span "Revísalo" at bounding box center [290, 166] width 57 height 5
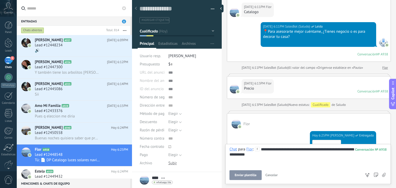
click at [248, 177] on span "Enviar plantilla" at bounding box center [246, 176] width 22 height 4
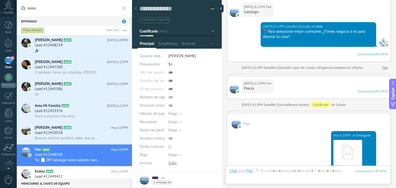
scroll to position [296, 0]
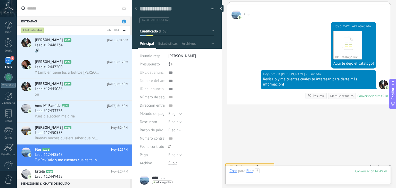
click at [277, 170] on div at bounding box center [308, 176] width 157 height 15
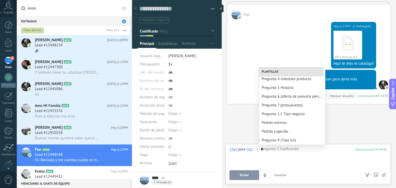
scroll to position [28, 0]
drag, startPoint x: 284, startPoint y: 147, endPoint x: 284, endPoint y: 142, distance: 5.2
click at [284, 142] on body ".abccls-1,.abccls-2{fill-rule:evenodd}.abccls-2{fill:#fff} .abfcls-1{fill:none}…" at bounding box center [198, 94] width 396 height 188
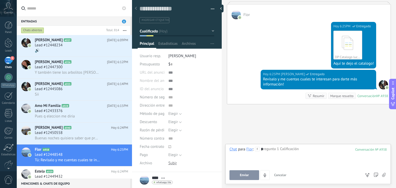
click at [282, 147] on div "*" at bounding box center [308, 157] width 157 height 20
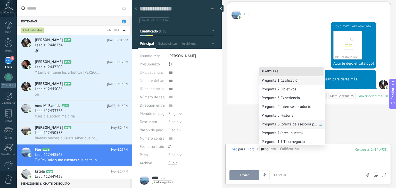
scroll to position [10, 0]
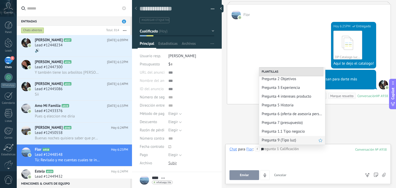
click at [279, 142] on span "Pregunta 9 (Tipo luz)" at bounding box center [290, 140] width 57 height 5
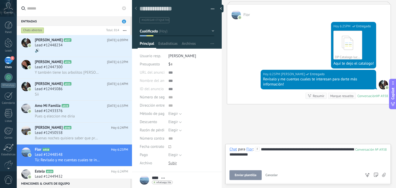
click at [242, 176] on span "Enviar plantilla" at bounding box center [246, 176] width 22 height 4
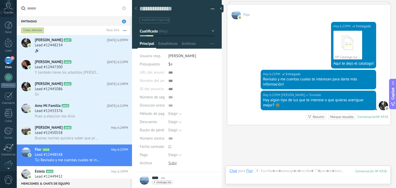
scroll to position [317, 0]
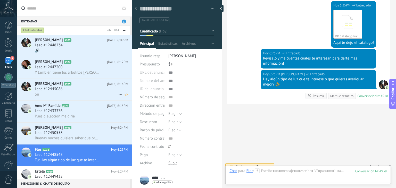
click at [66, 86] on span "A935" at bounding box center [67, 83] width 7 height 3
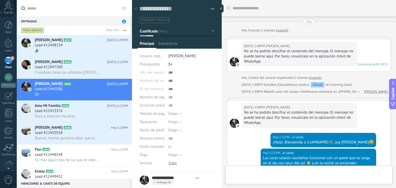
type textarea "**********"
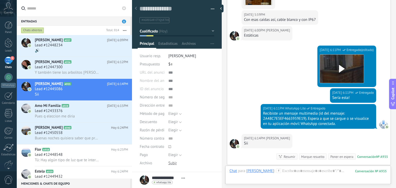
scroll to position [530, 0]
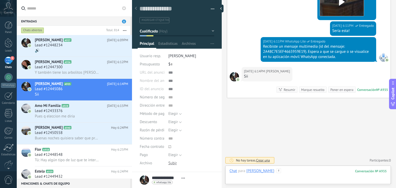
click at [310, 173] on div at bounding box center [308, 176] width 157 height 15
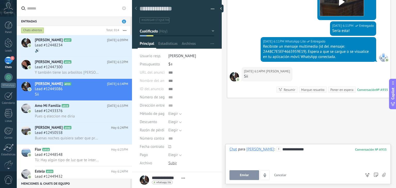
click at [247, 172] on button "Enviar" at bounding box center [245, 176] width 30 height 10
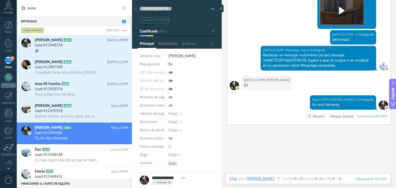
scroll to position [513, 0]
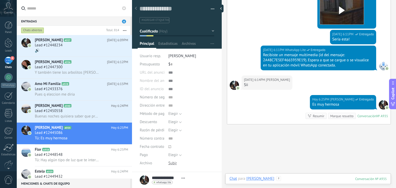
click at [294, 177] on div at bounding box center [308, 183] width 157 height 15
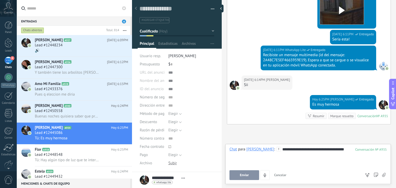
click at [239, 176] on button "Enviar" at bounding box center [245, 176] width 30 height 10
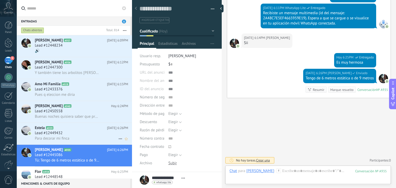
scroll to position [0, 0]
click at [69, 115] on span "Buenas noches quisiera saber que precio tiene una instalación" at bounding box center [67, 116] width 65 height 5
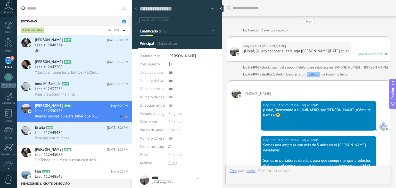
type textarea "**********"
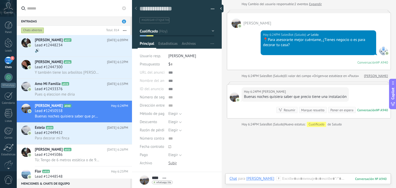
scroll to position [66, 0]
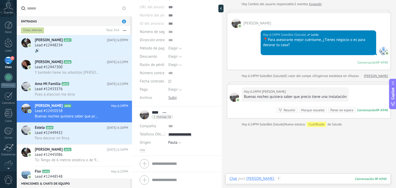
click at [281, 180] on div at bounding box center [308, 183] width 157 height 15
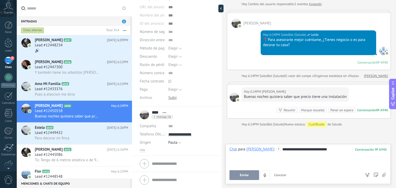
click at [239, 175] on button "Enviar" at bounding box center [245, 176] width 30 height 10
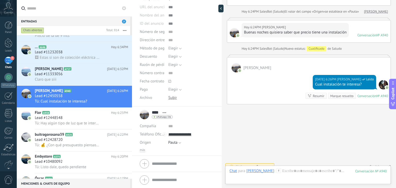
scroll to position [84, 0]
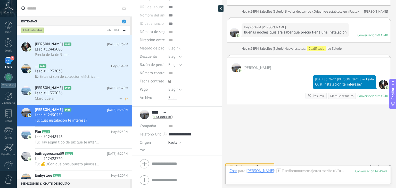
click at [76, 95] on div "Lead #11333056" at bounding box center [81, 93] width 93 height 5
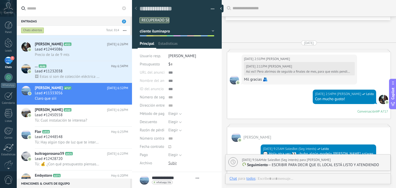
type textarea "**********"
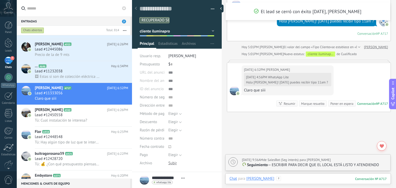
click at [285, 177] on div at bounding box center [308, 183] width 157 height 15
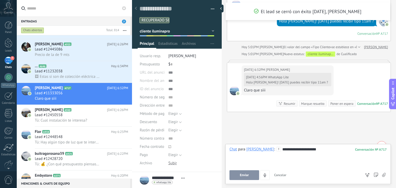
click at [238, 174] on button "Enviar" at bounding box center [245, 176] width 30 height 10
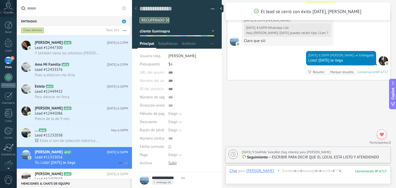
scroll to position [0, 0]
